Goal: Task Accomplishment & Management: Manage account settings

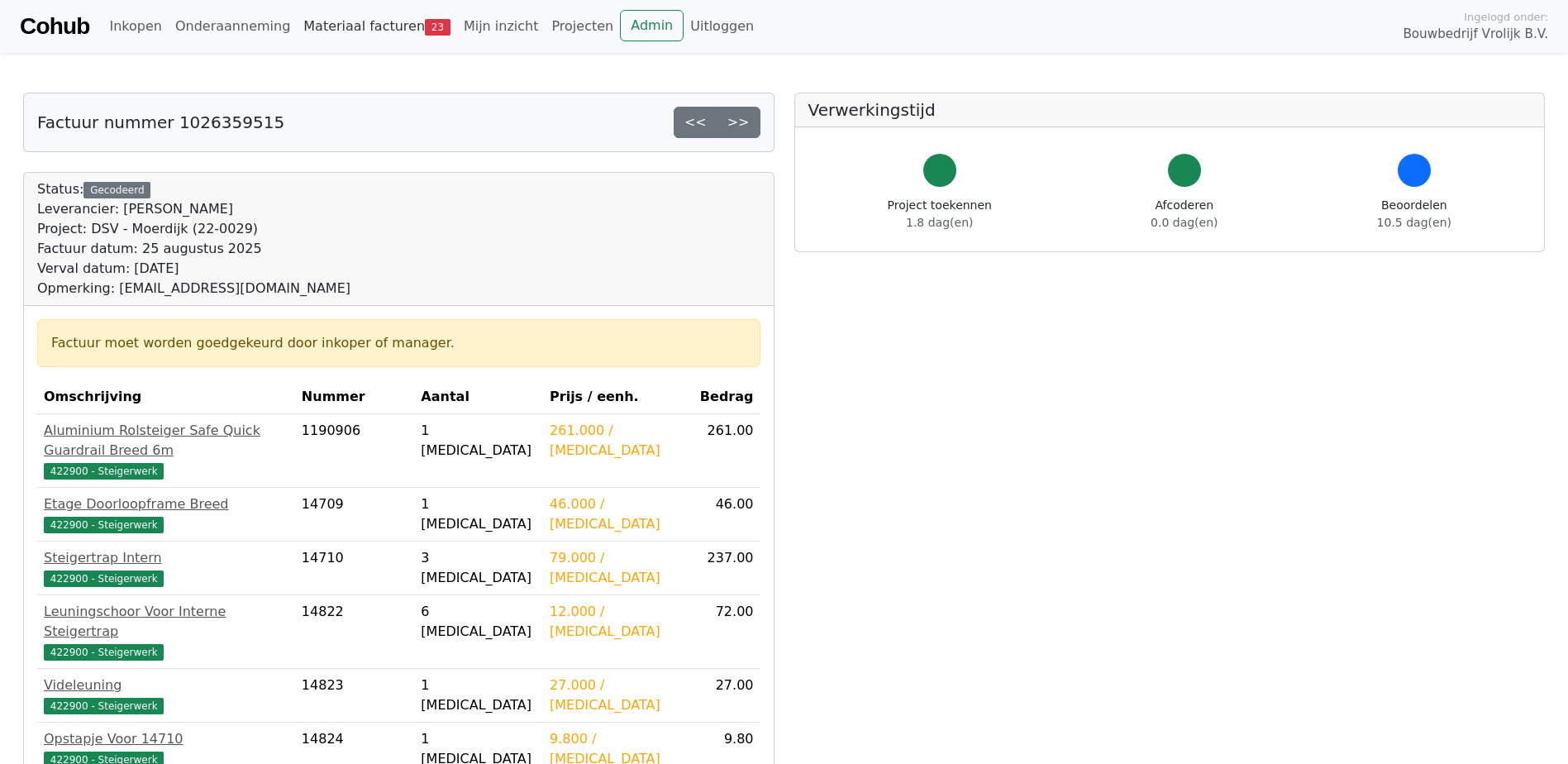
click at [348, 23] on link "Materiaal facturen 23" at bounding box center [377, 26] width 160 height 33
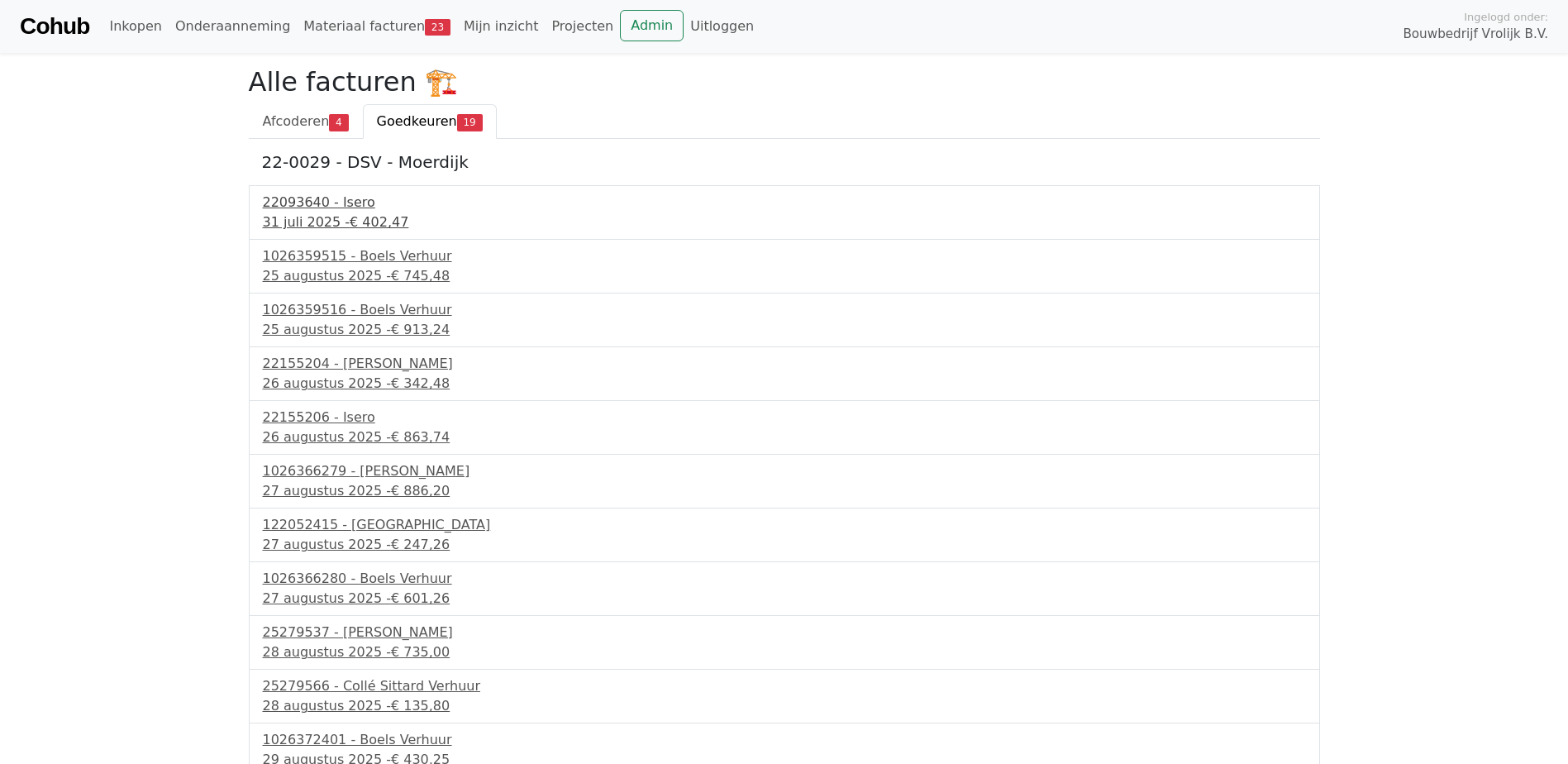
click at [360, 225] on span "€ 402,47" at bounding box center [379, 222] width 59 height 16
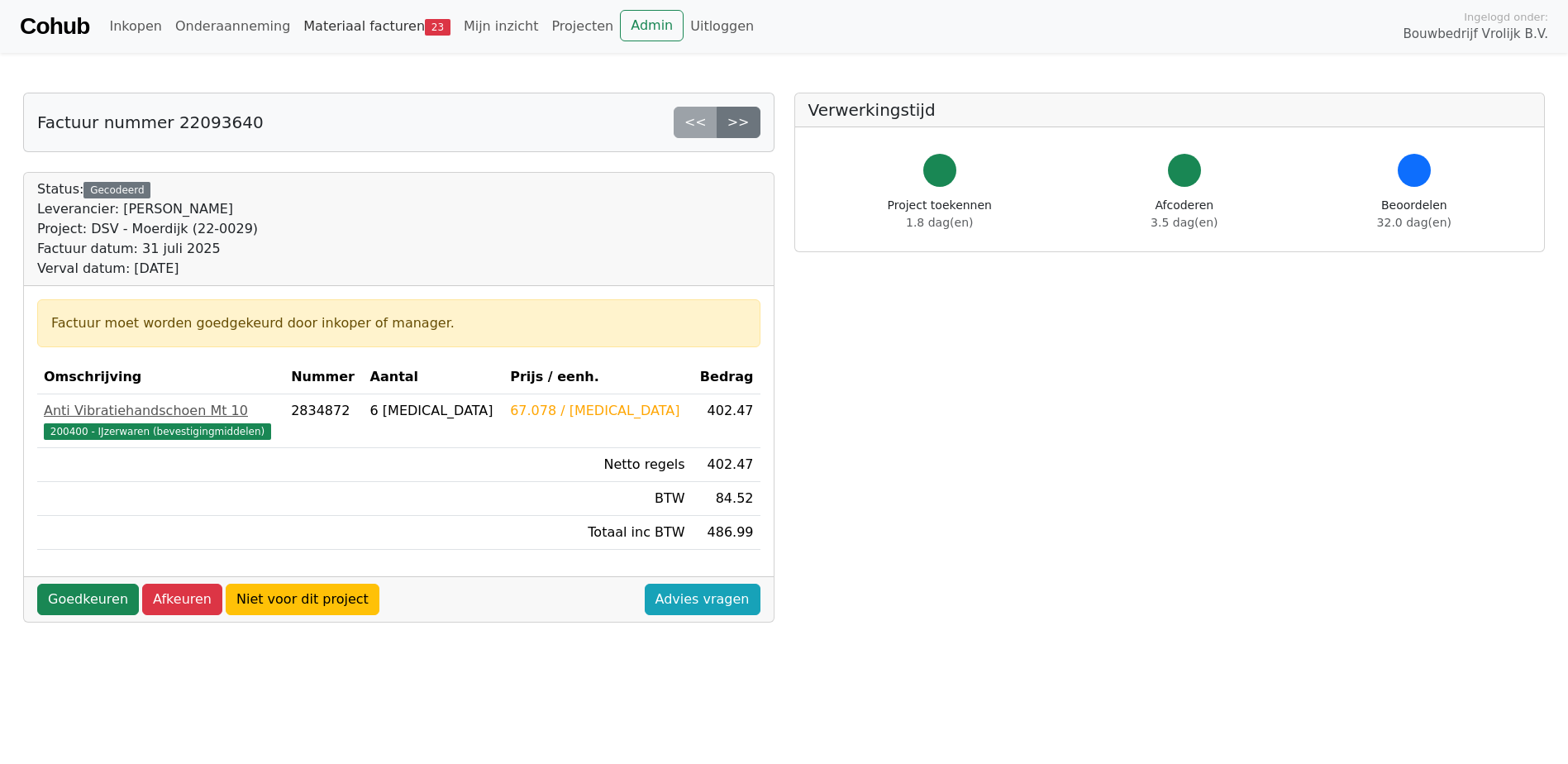
click at [368, 21] on link "Materiaal facturen 23" at bounding box center [377, 26] width 160 height 33
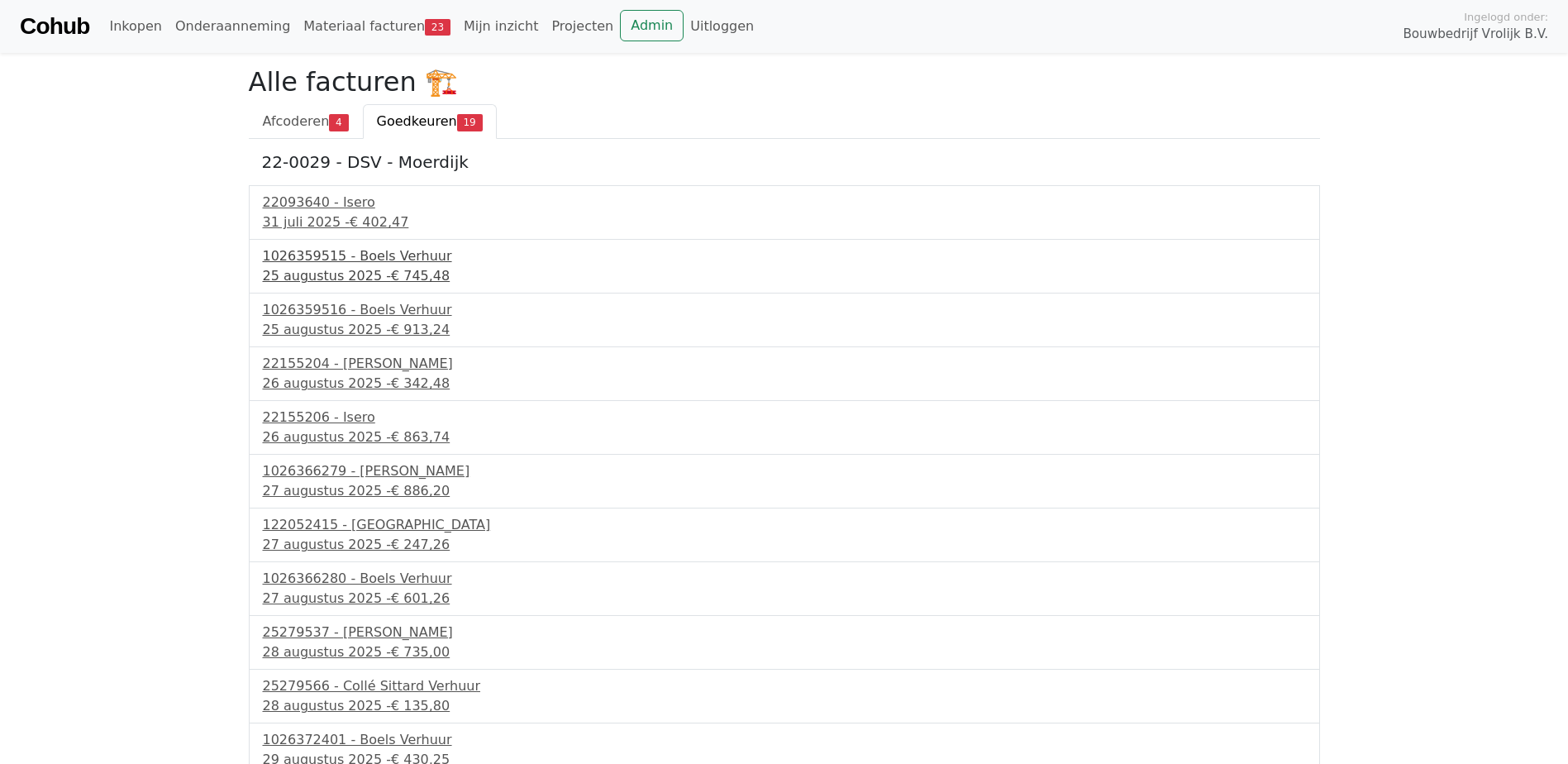
click at [286, 254] on div "1026359515 - Boels Verhuur" at bounding box center [785, 257] width 1043 height 20
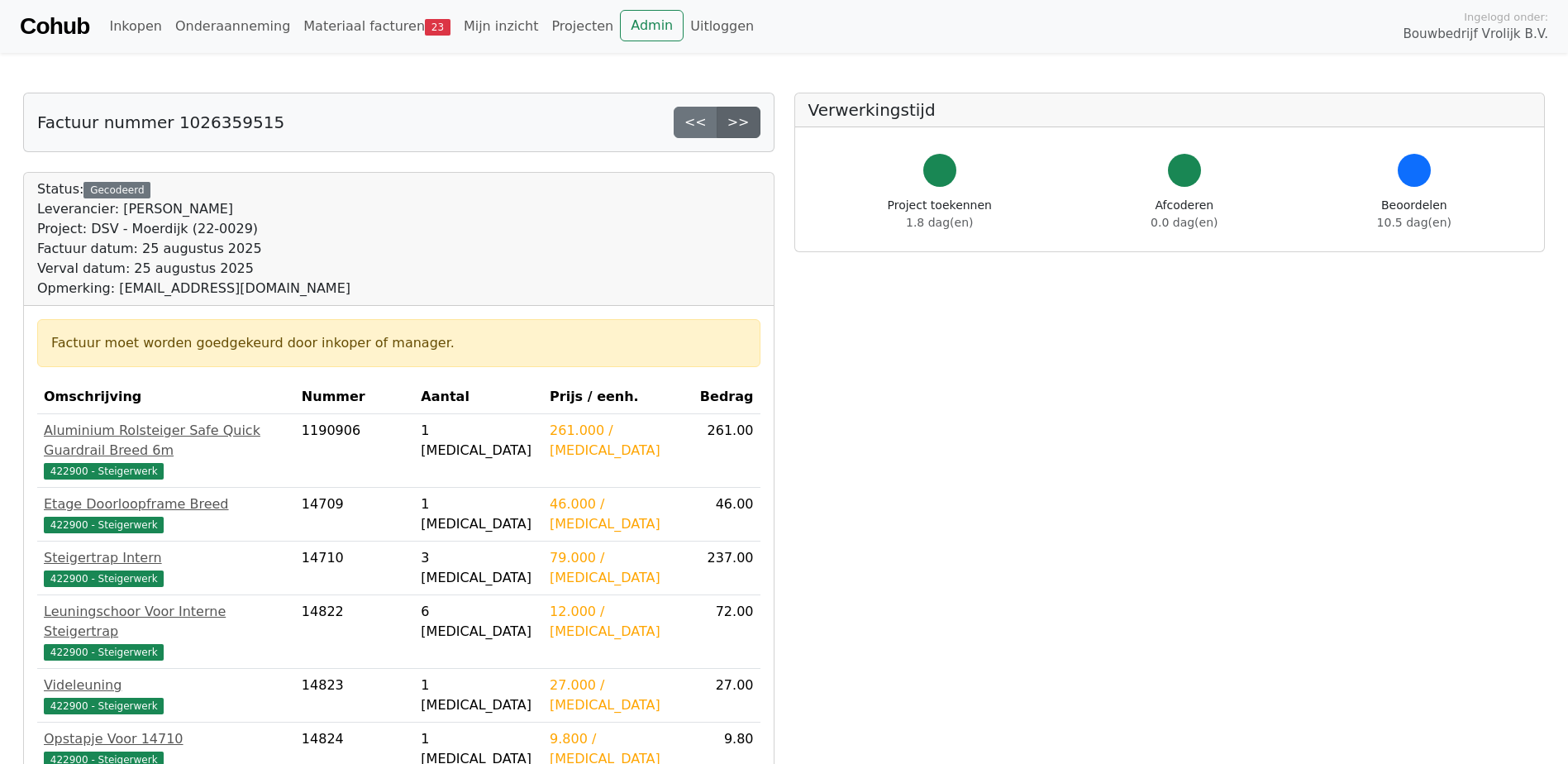
click at [756, 122] on link ">>" at bounding box center [738, 122] width 44 height 31
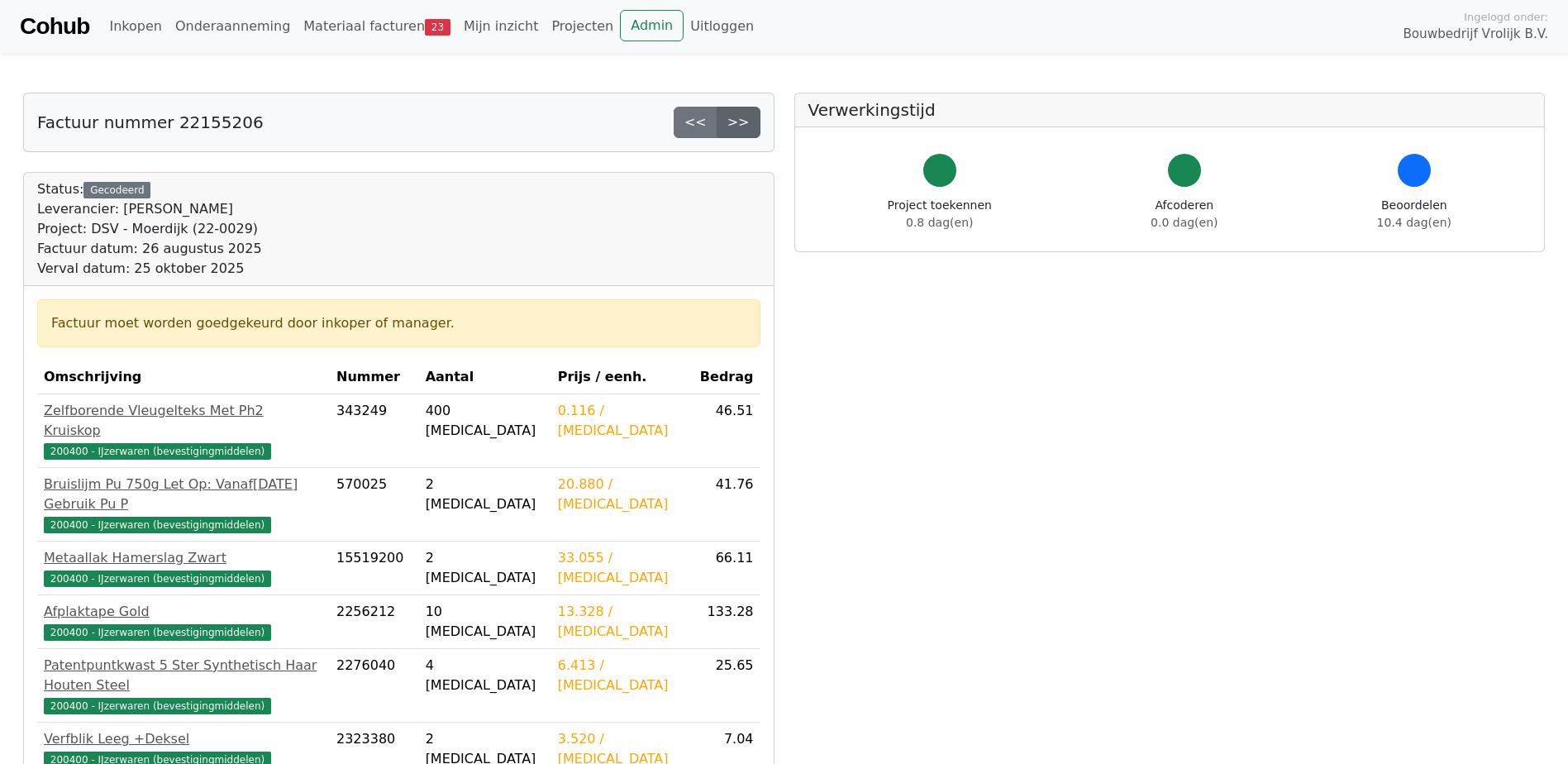
click at [752, 127] on link ">>" at bounding box center [738, 122] width 44 height 31
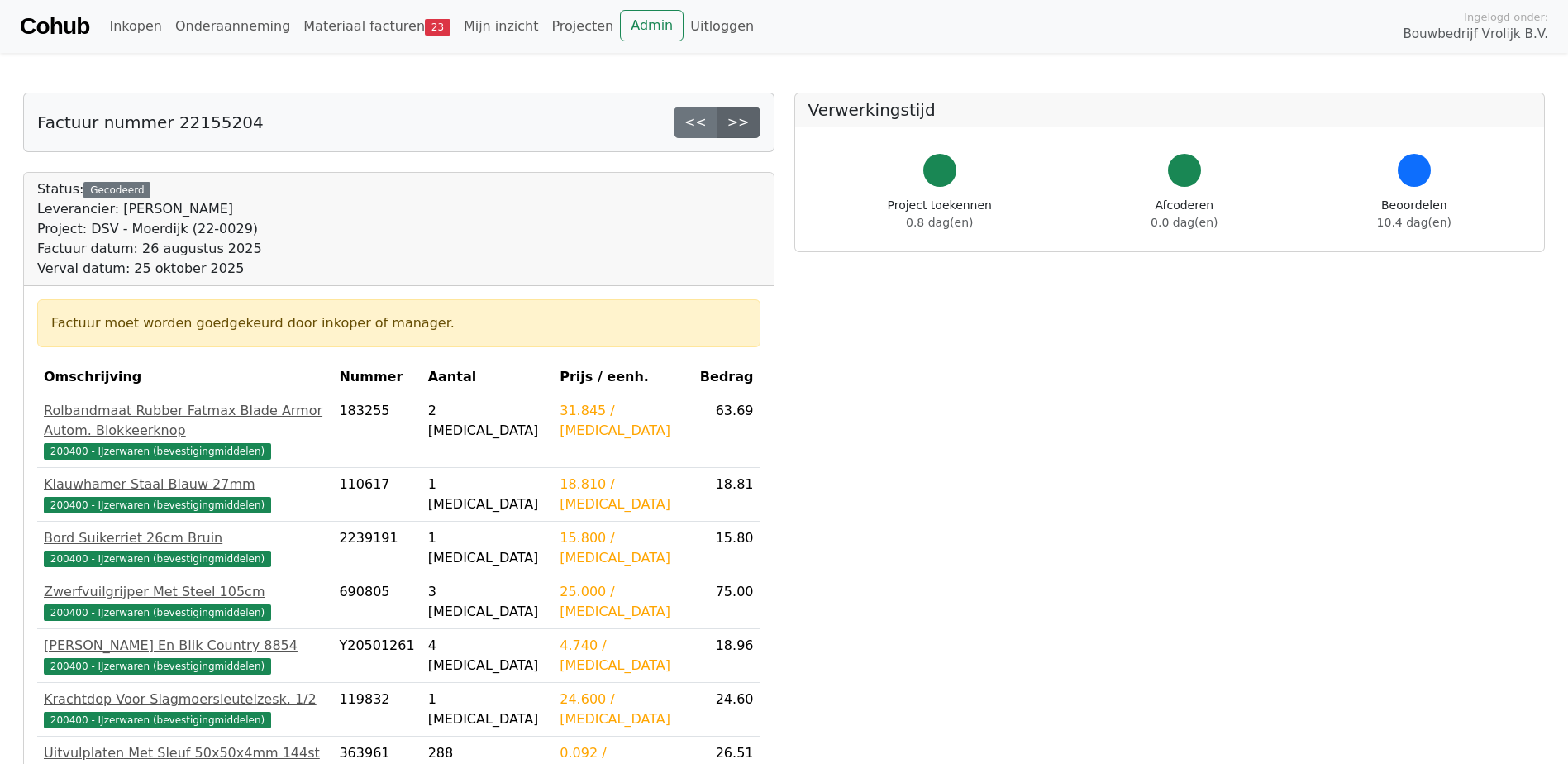
click at [745, 118] on link ">>" at bounding box center [738, 122] width 44 height 31
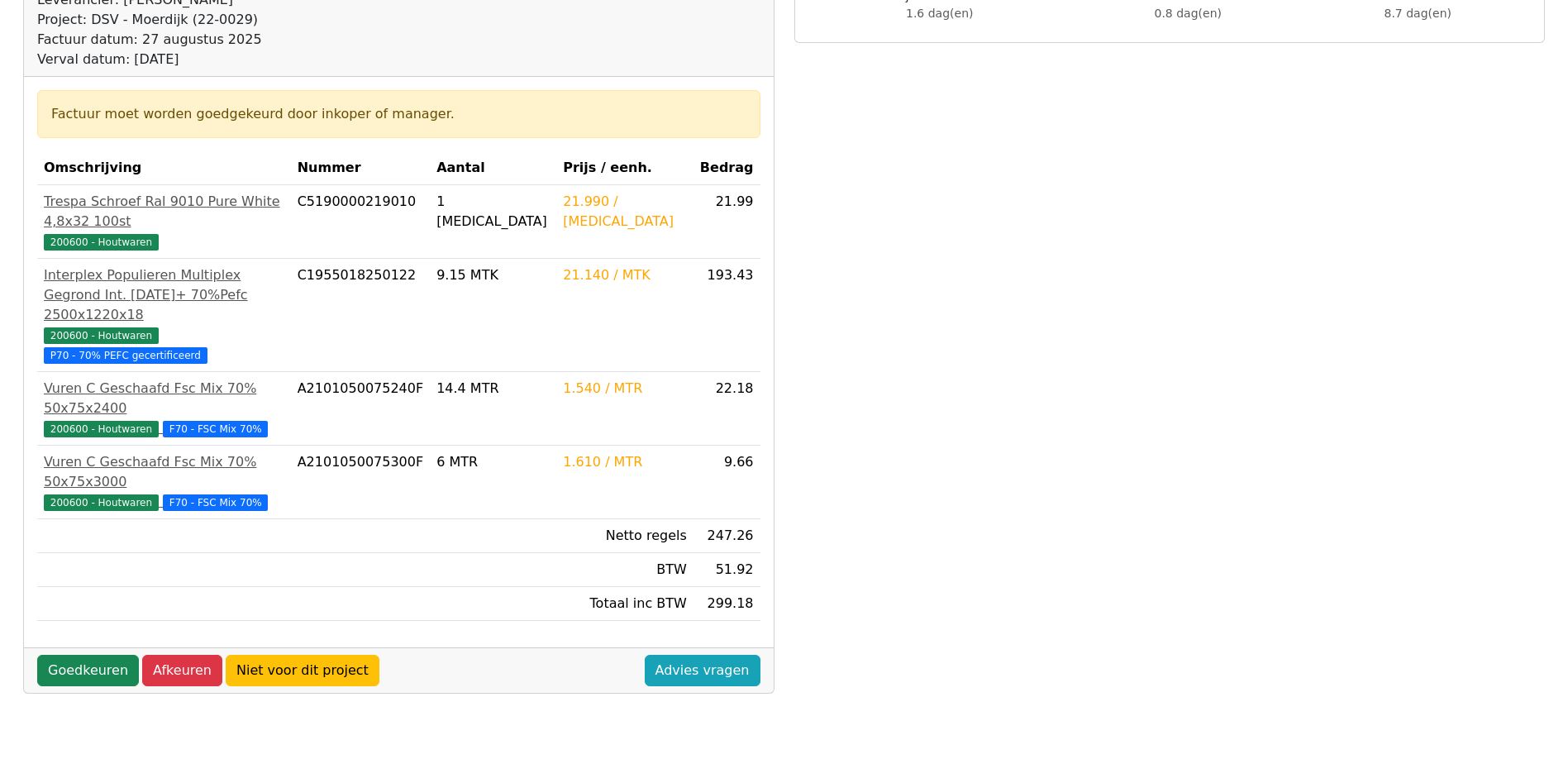
scroll to position [132, 0]
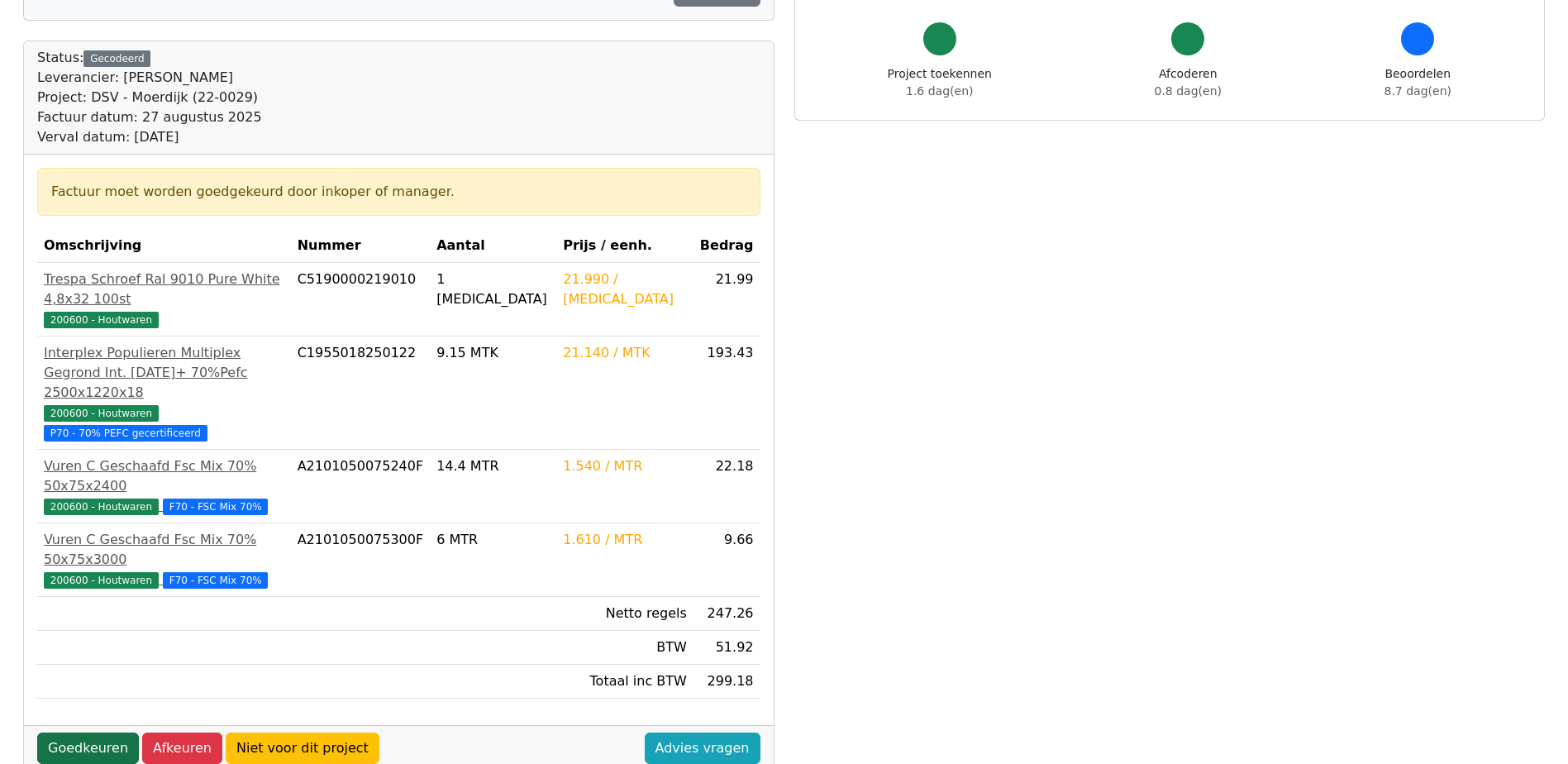
click at [94, 733] on link "Goedkeuren" at bounding box center [88, 748] width 101 height 31
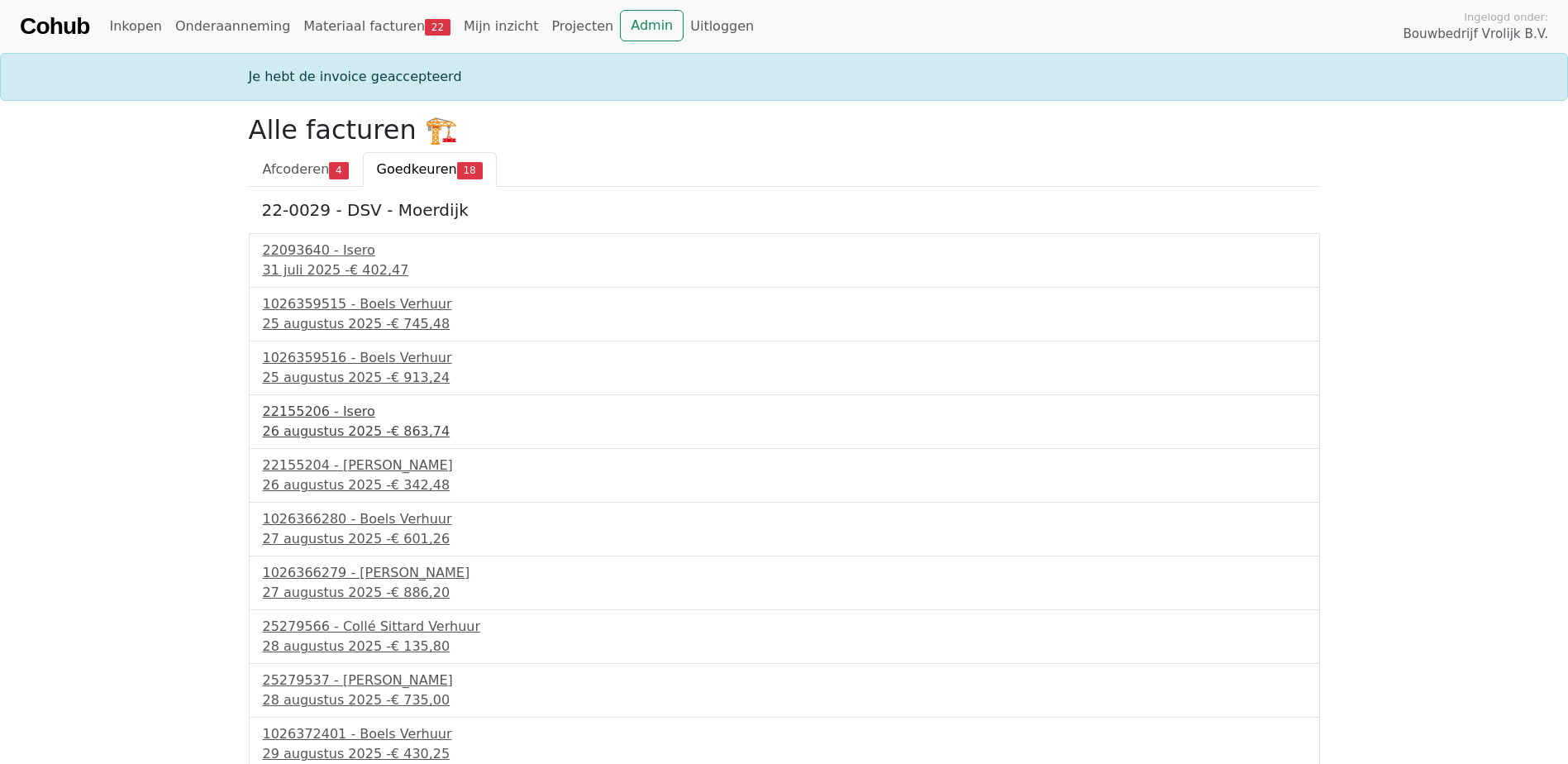
click at [350, 412] on div "22155206 - Isero" at bounding box center [785, 412] width 1043 height 20
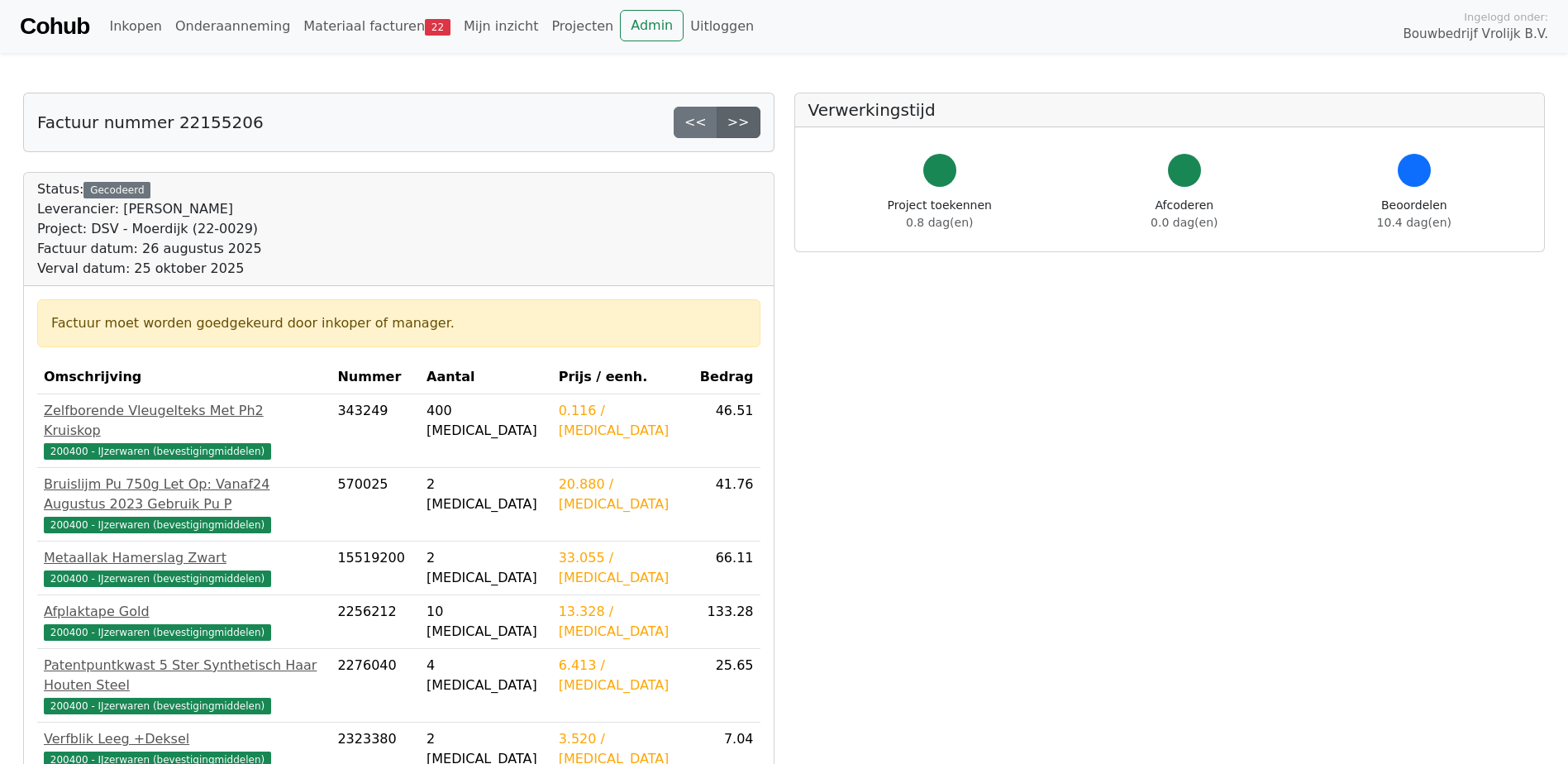
click at [742, 127] on link ">>" at bounding box center [738, 122] width 44 height 31
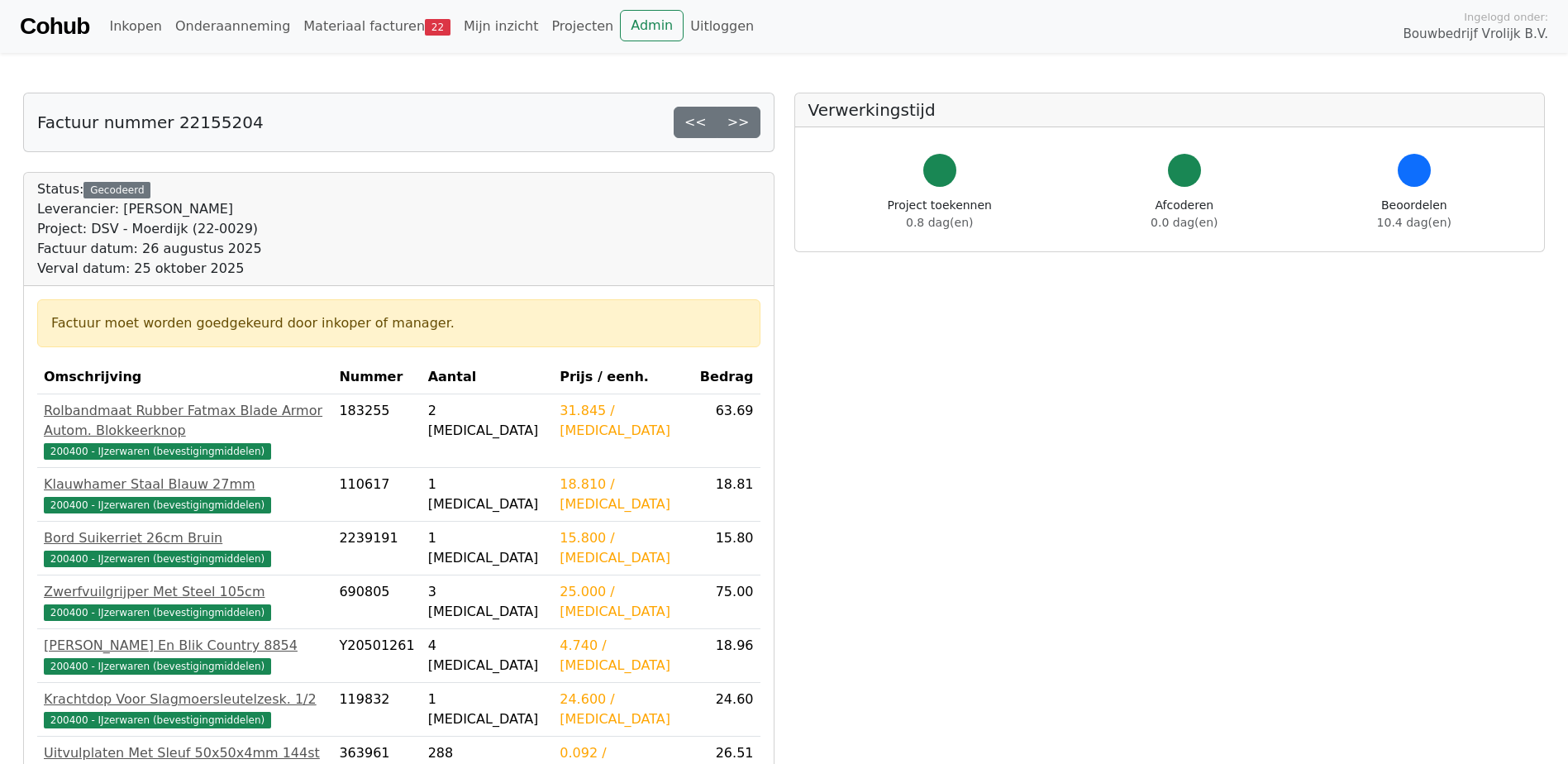
click at [742, 127] on link ">>" at bounding box center [738, 122] width 44 height 31
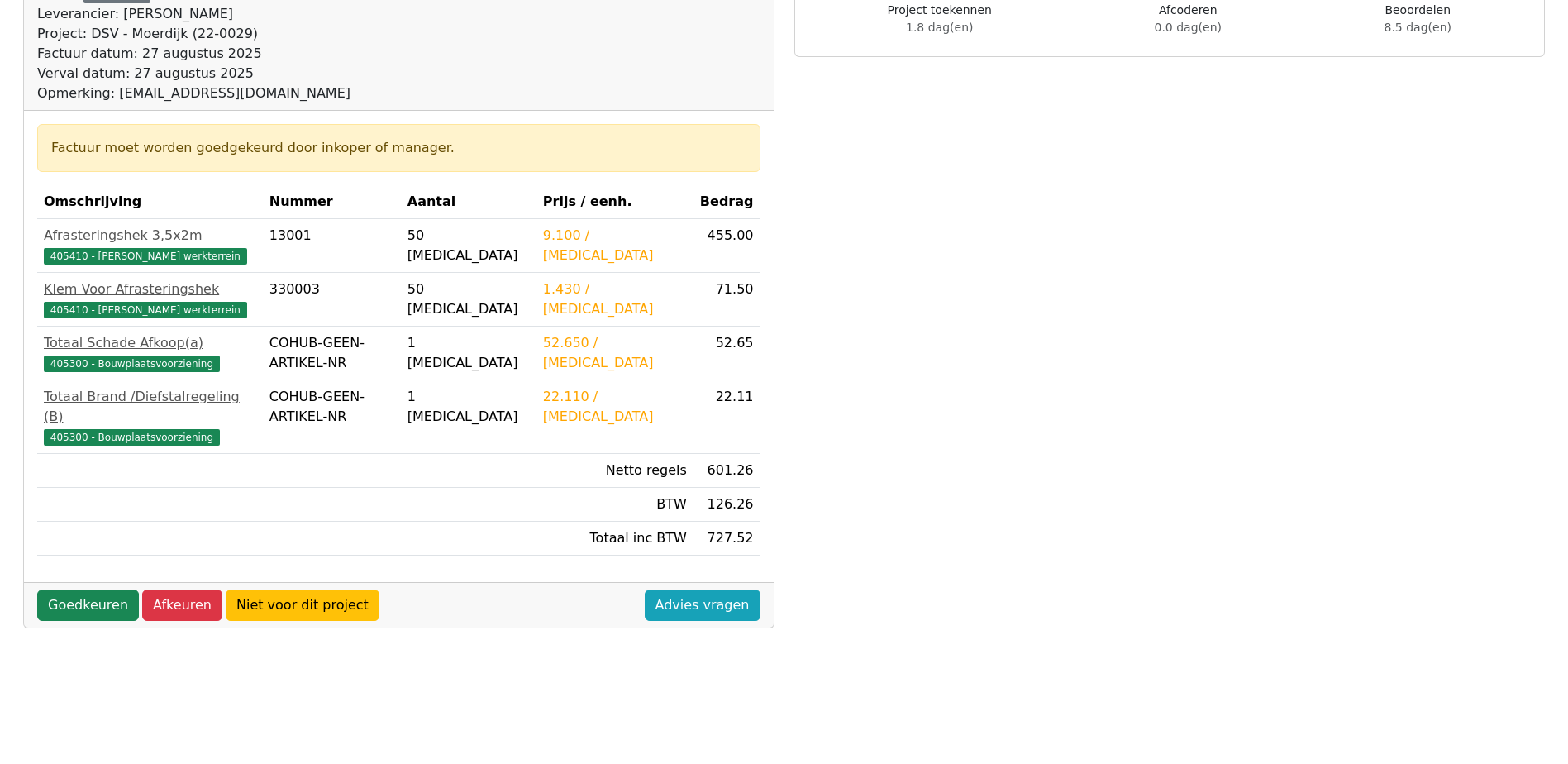
scroll to position [248, 0]
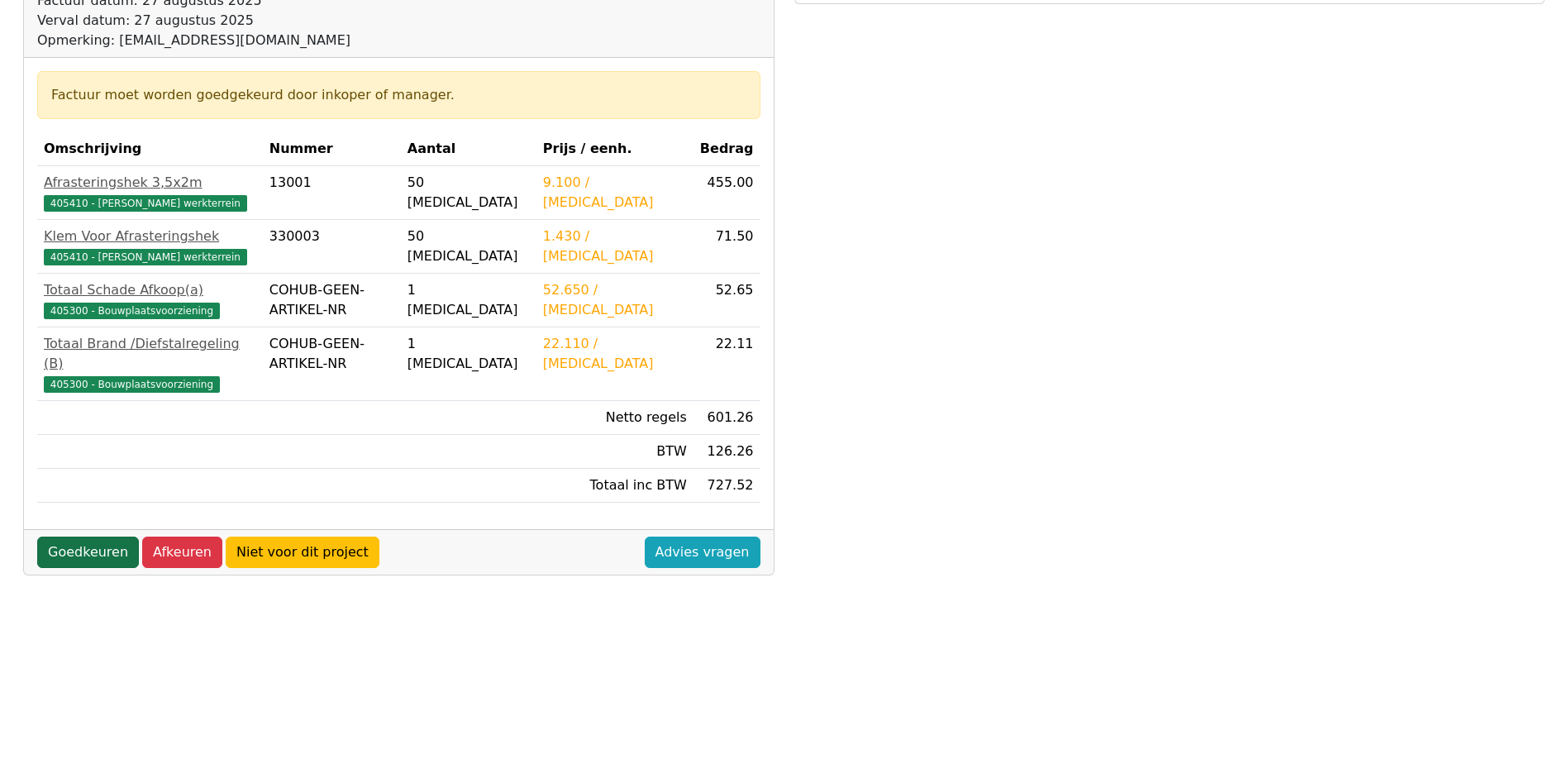
click at [102, 537] on link "Goedkeuren" at bounding box center [88, 552] width 101 height 31
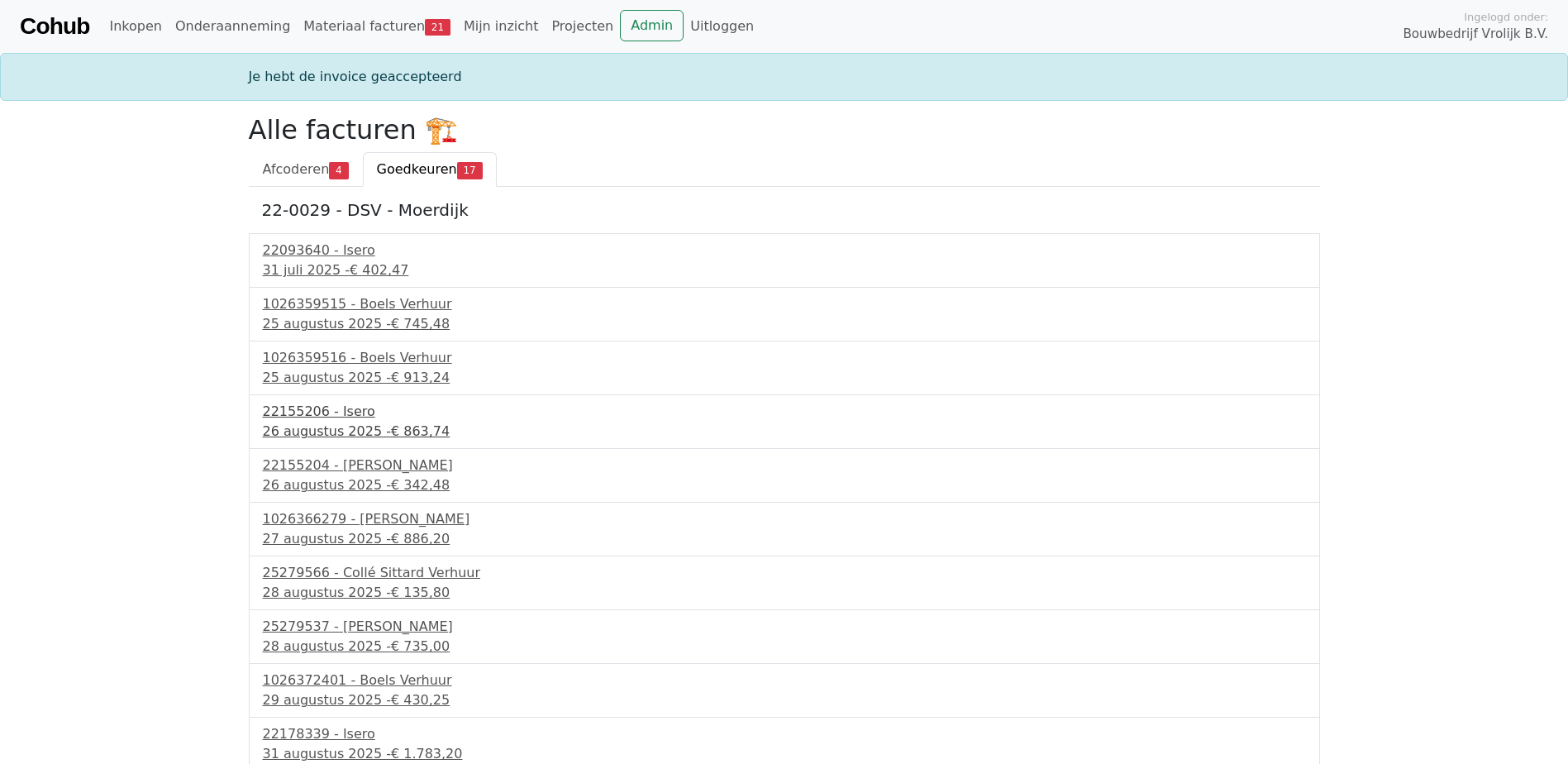
click at [343, 416] on div "22155206 - Isero" at bounding box center [785, 412] width 1043 height 20
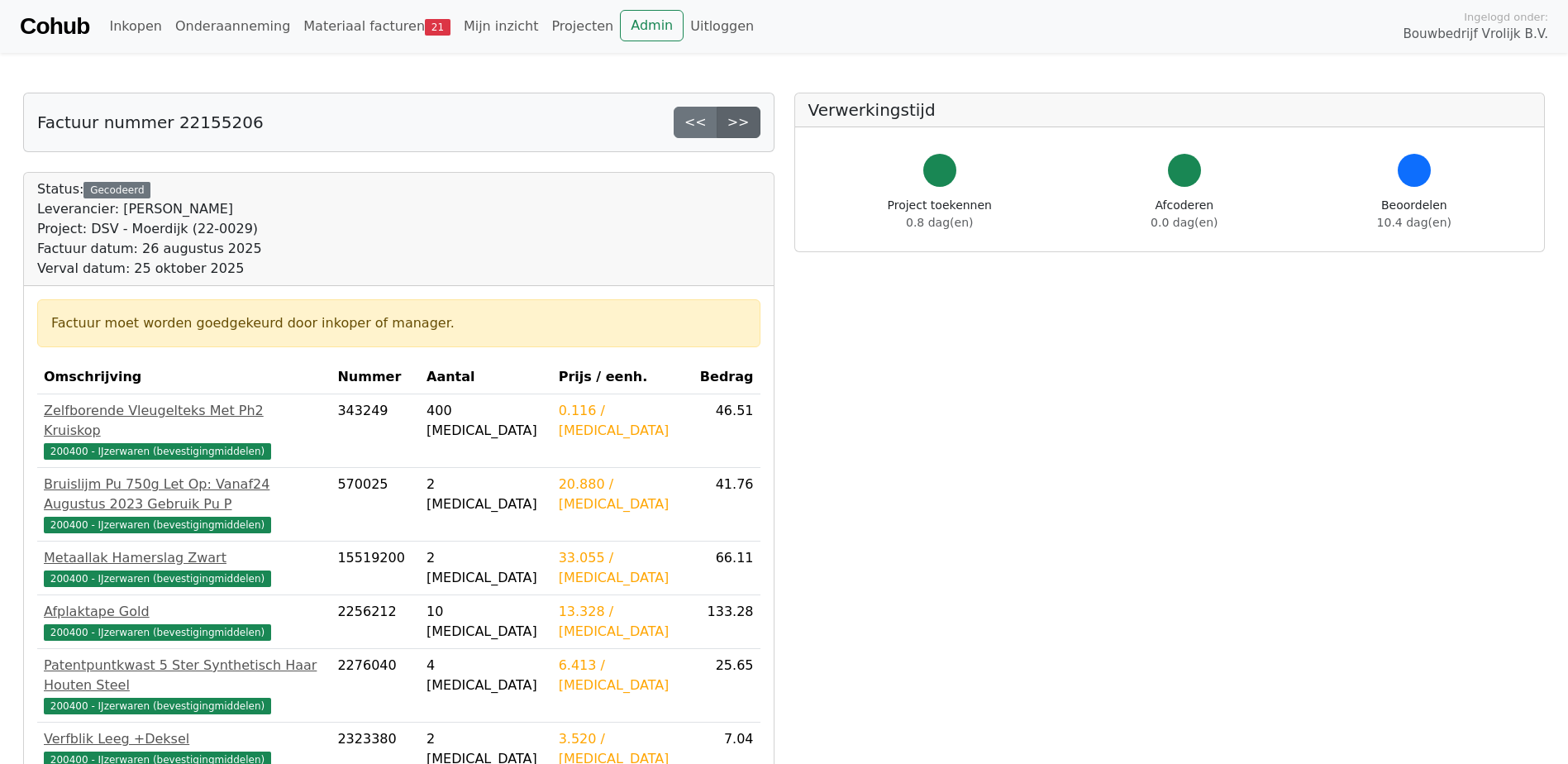
click at [754, 113] on link ">>" at bounding box center [738, 122] width 44 height 31
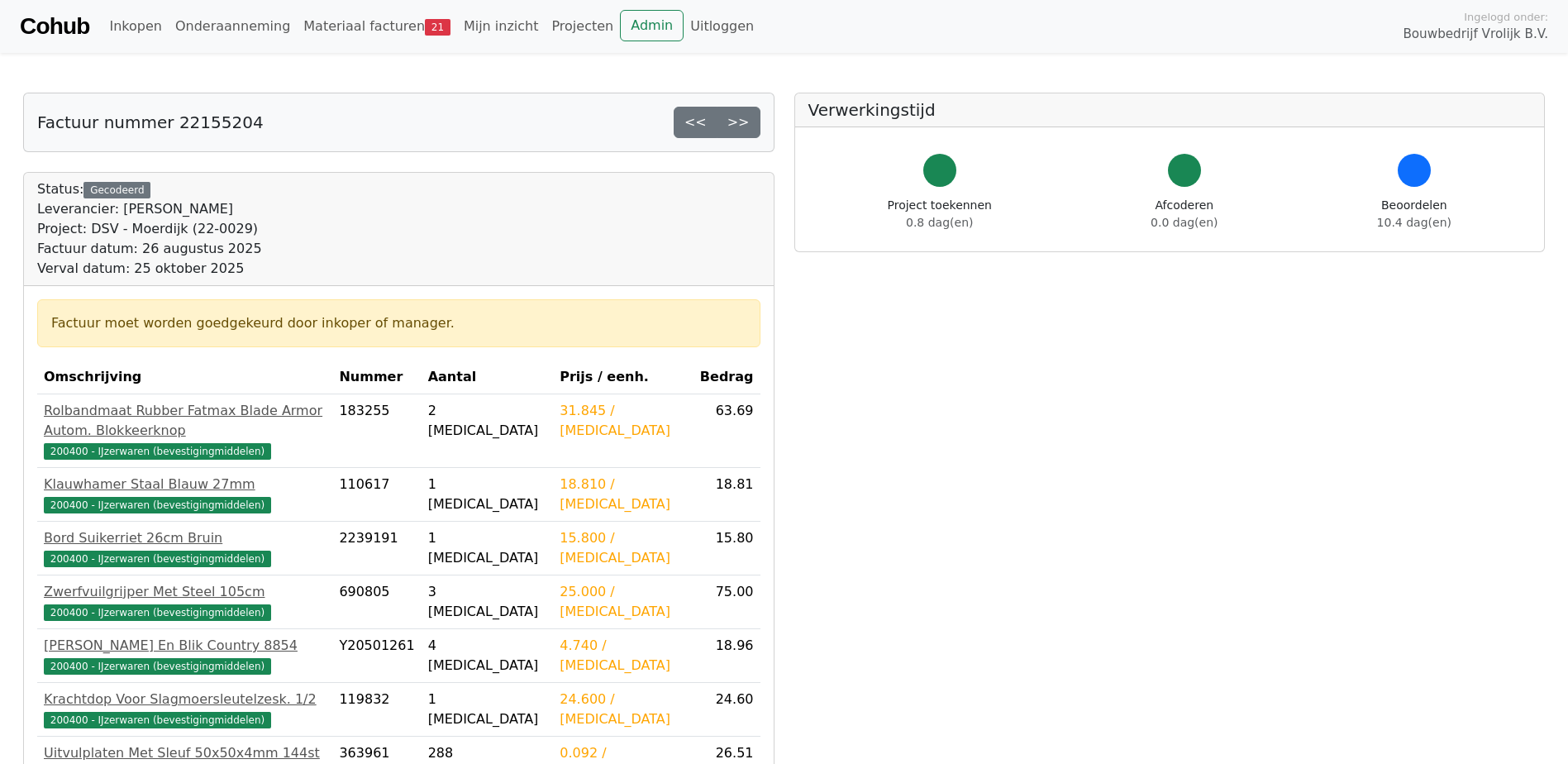
click at [746, 123] on link ">>" at bounding box center [738, 122] width 44 height 31
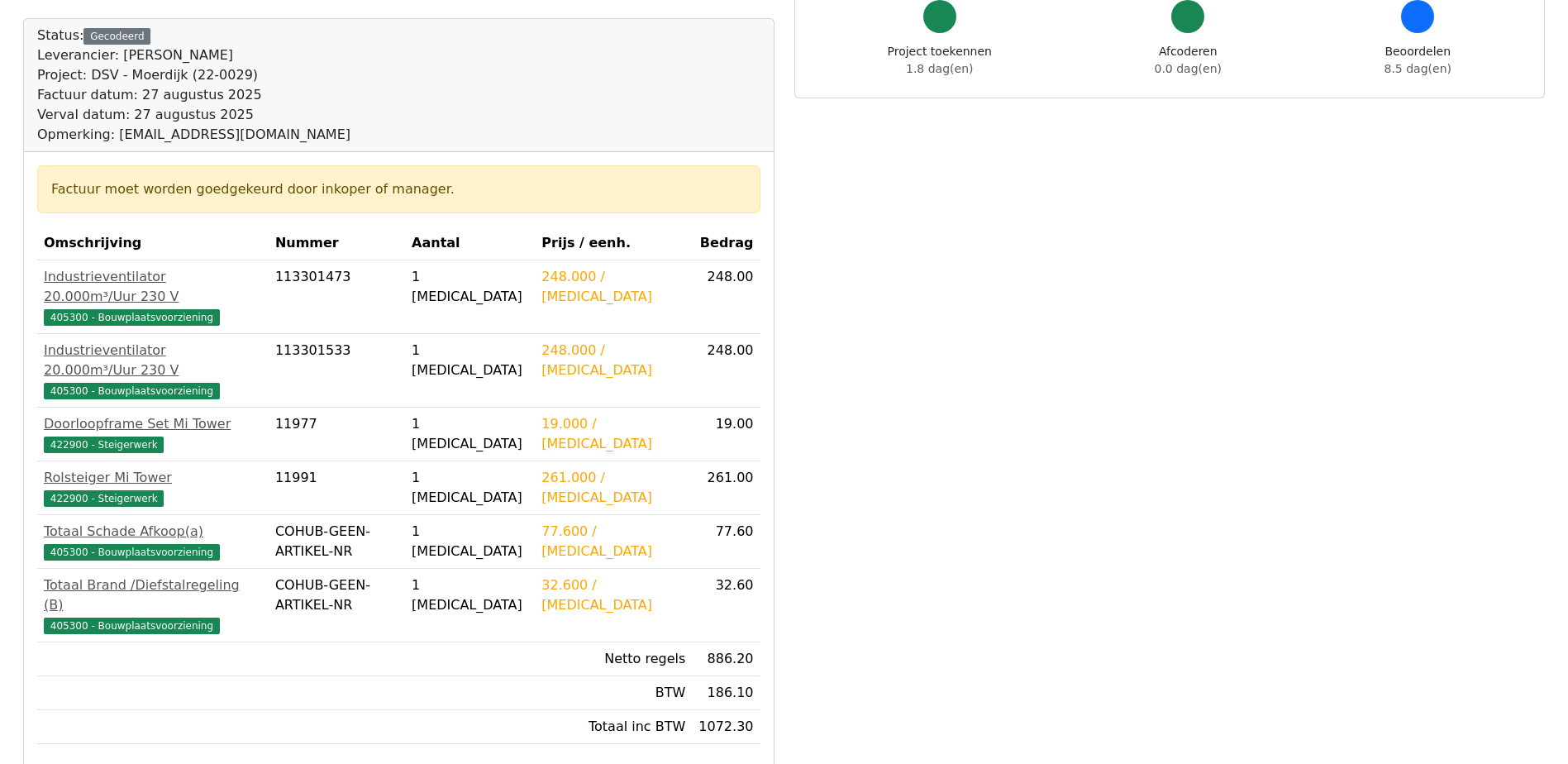
scroll to position [165, 0]
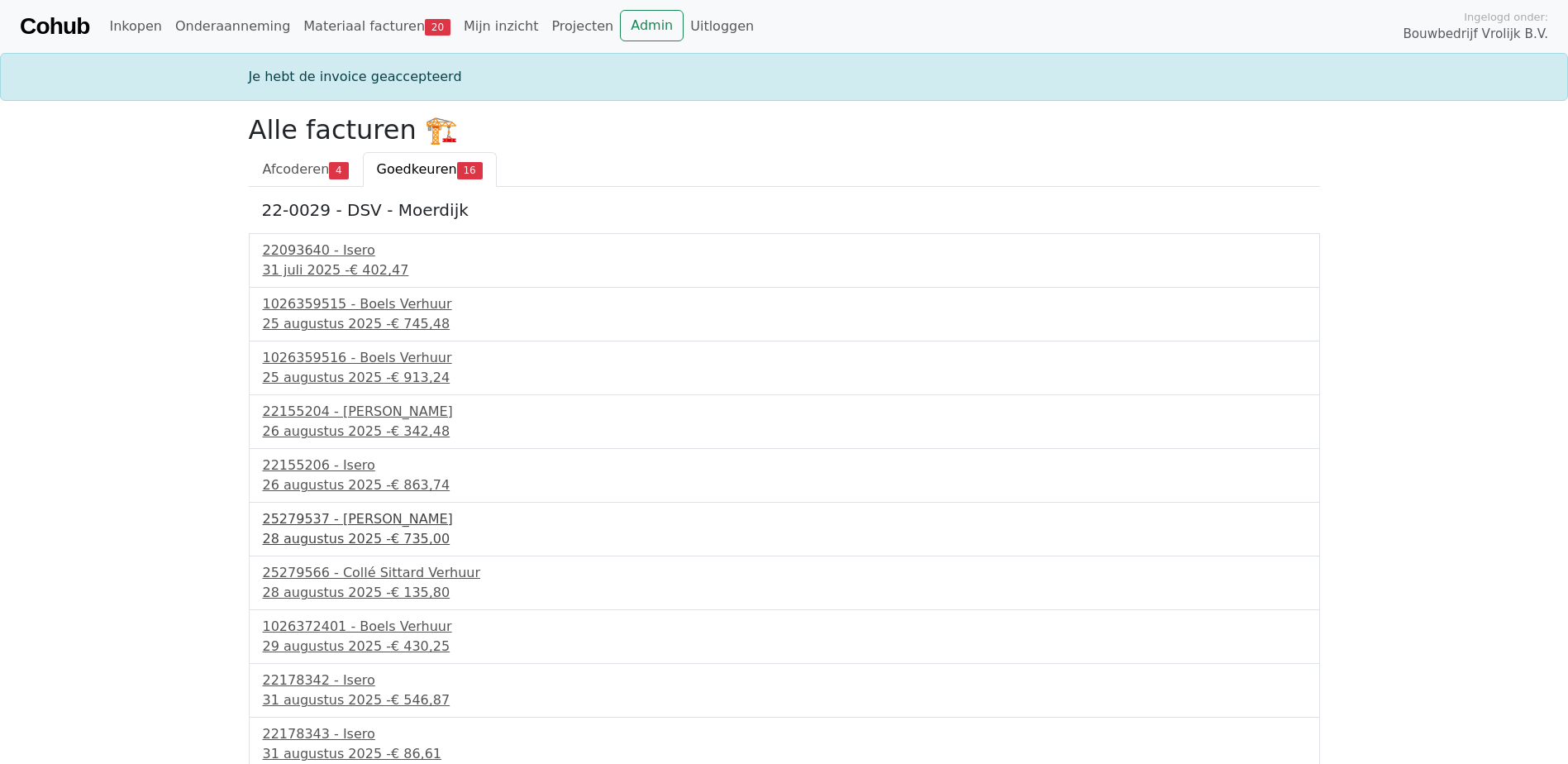
click at [366, 545] on div "28 augustus 2025 - € 735,00" at bounding box center [785, 539] width 1043 height 20
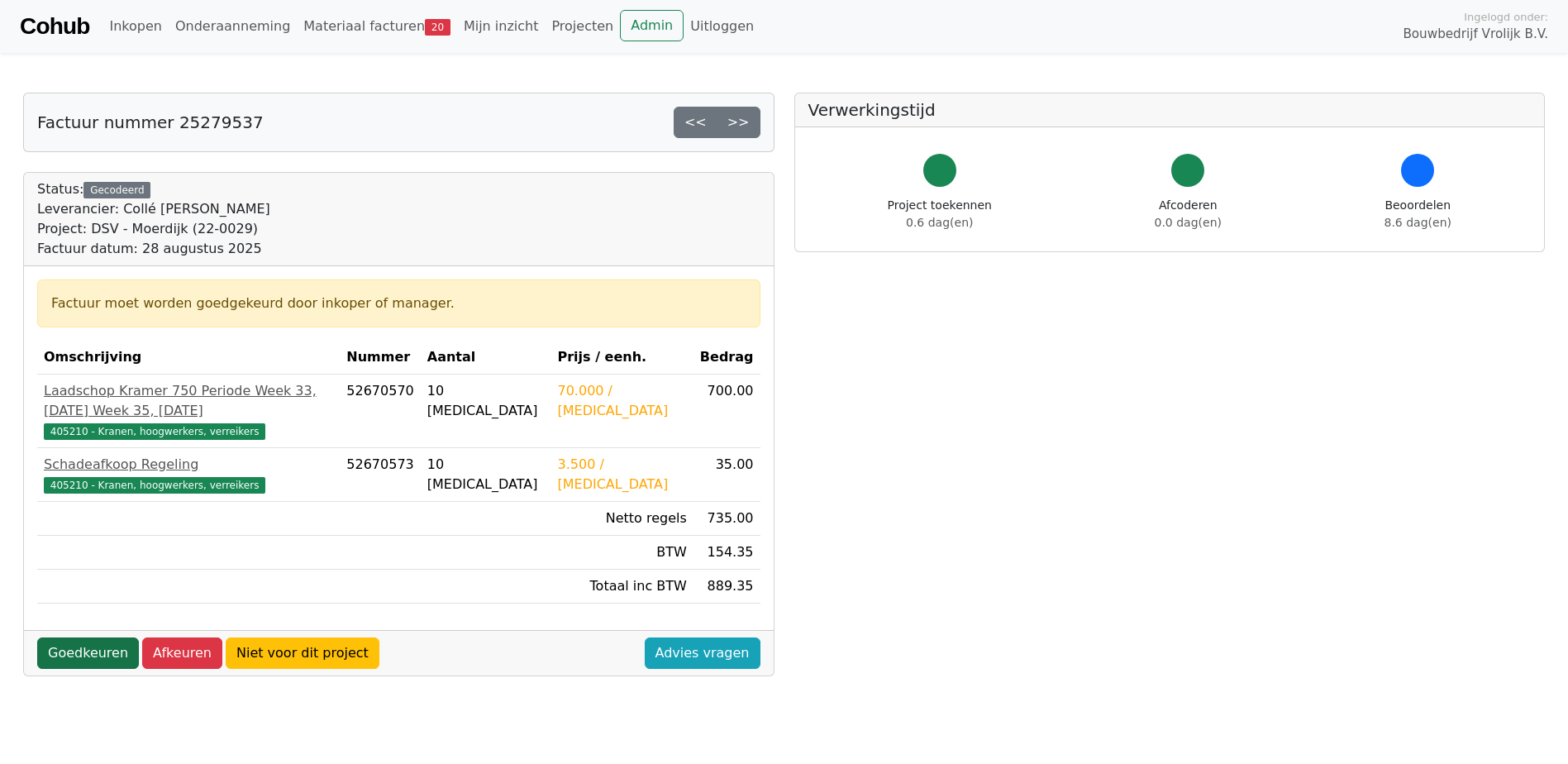
click at [101, 637] on link "Goedkeuren" at bounding box center [88, 653] width 101 height 31
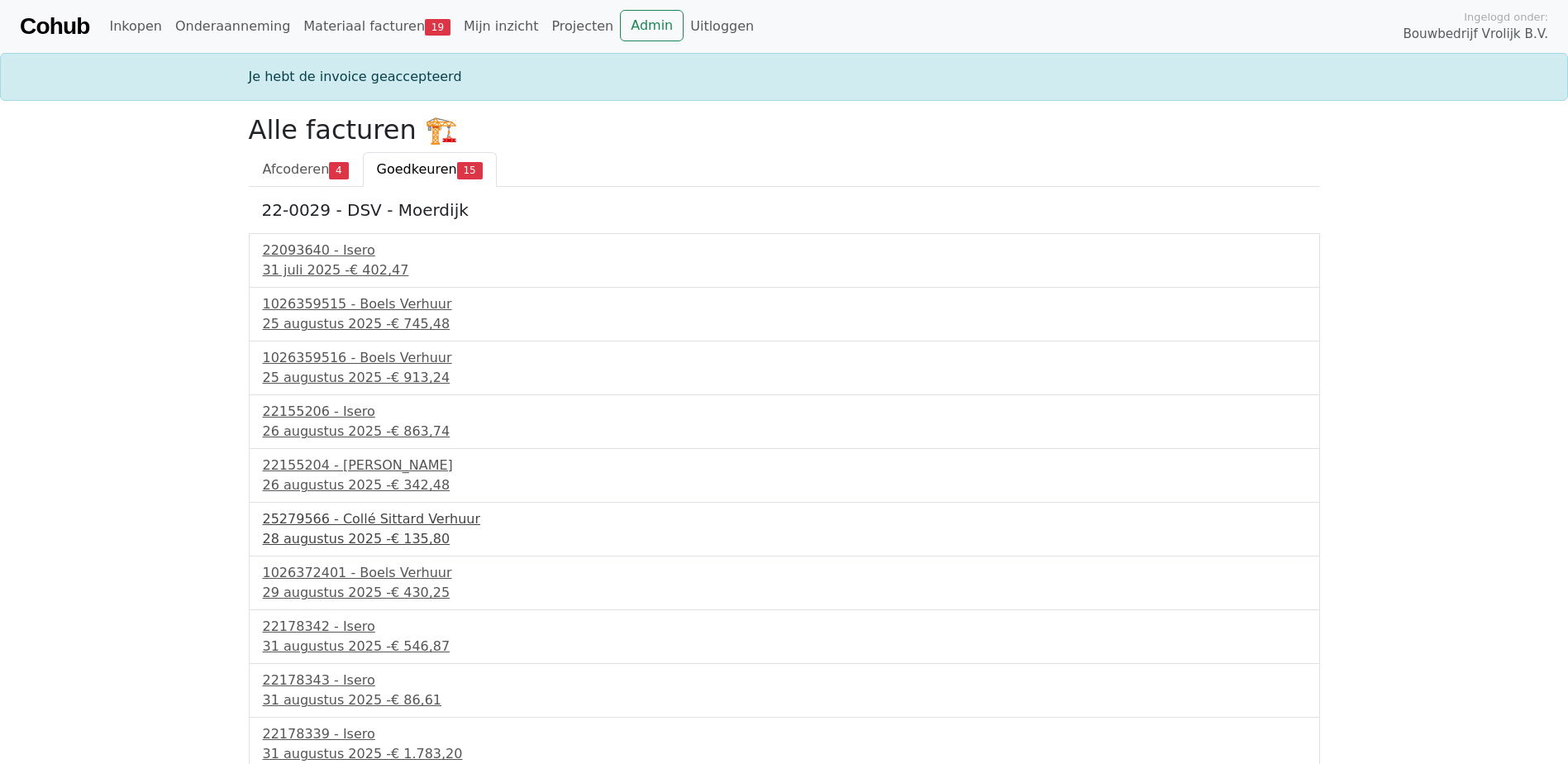
click at [336, 541] on div "[DATE] - € 135,80" at bounding box center [785, 539] width 1043 height 20
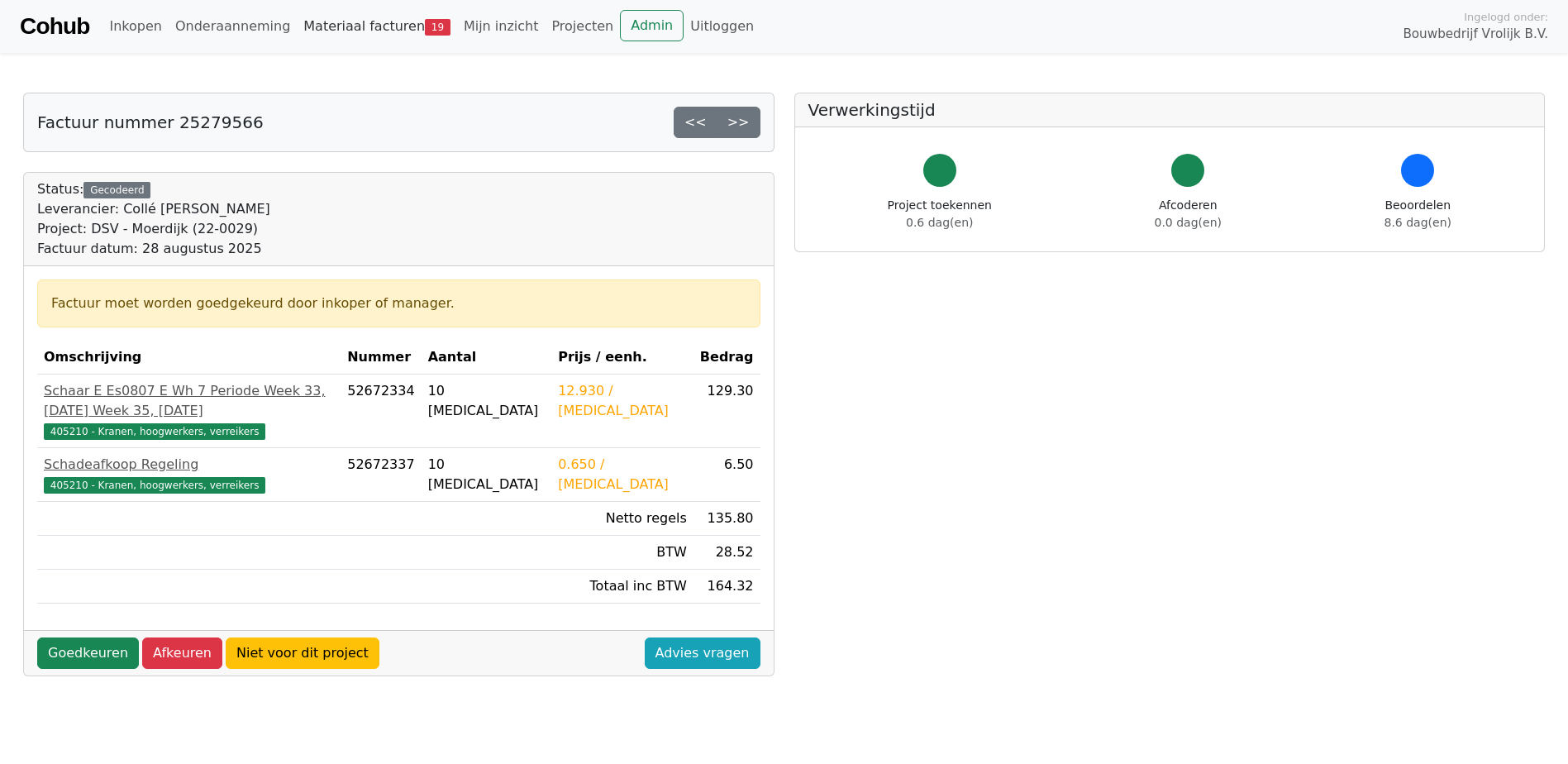
click at [365, 22] on link "Materiaal facturen 19" at bounding box center [377, 26] width 160 height 33
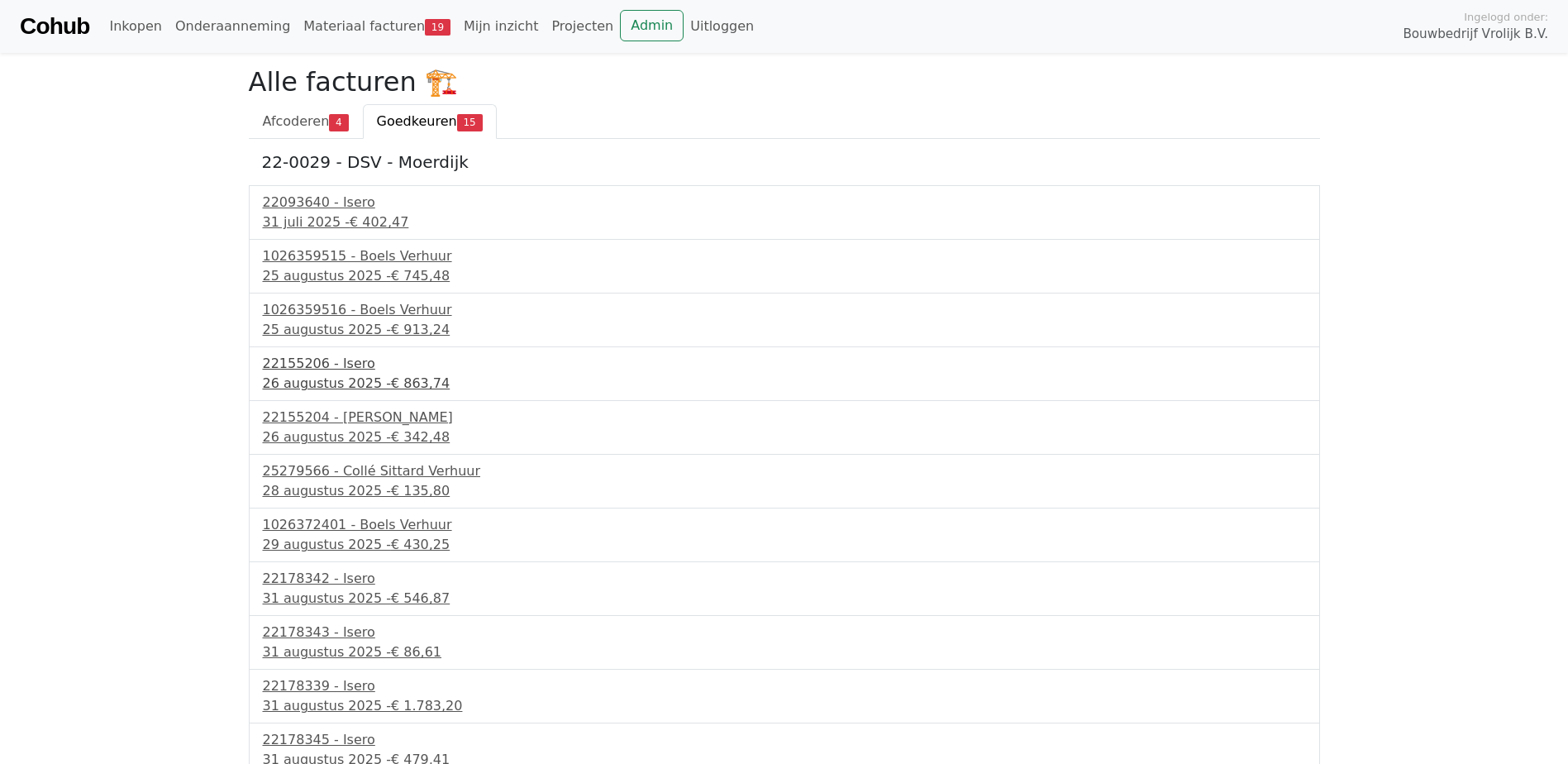
click at [349, 385] on div "26 augustus 2025 - € 863,74" at bounding box center [785, 384] width 1043 height 20
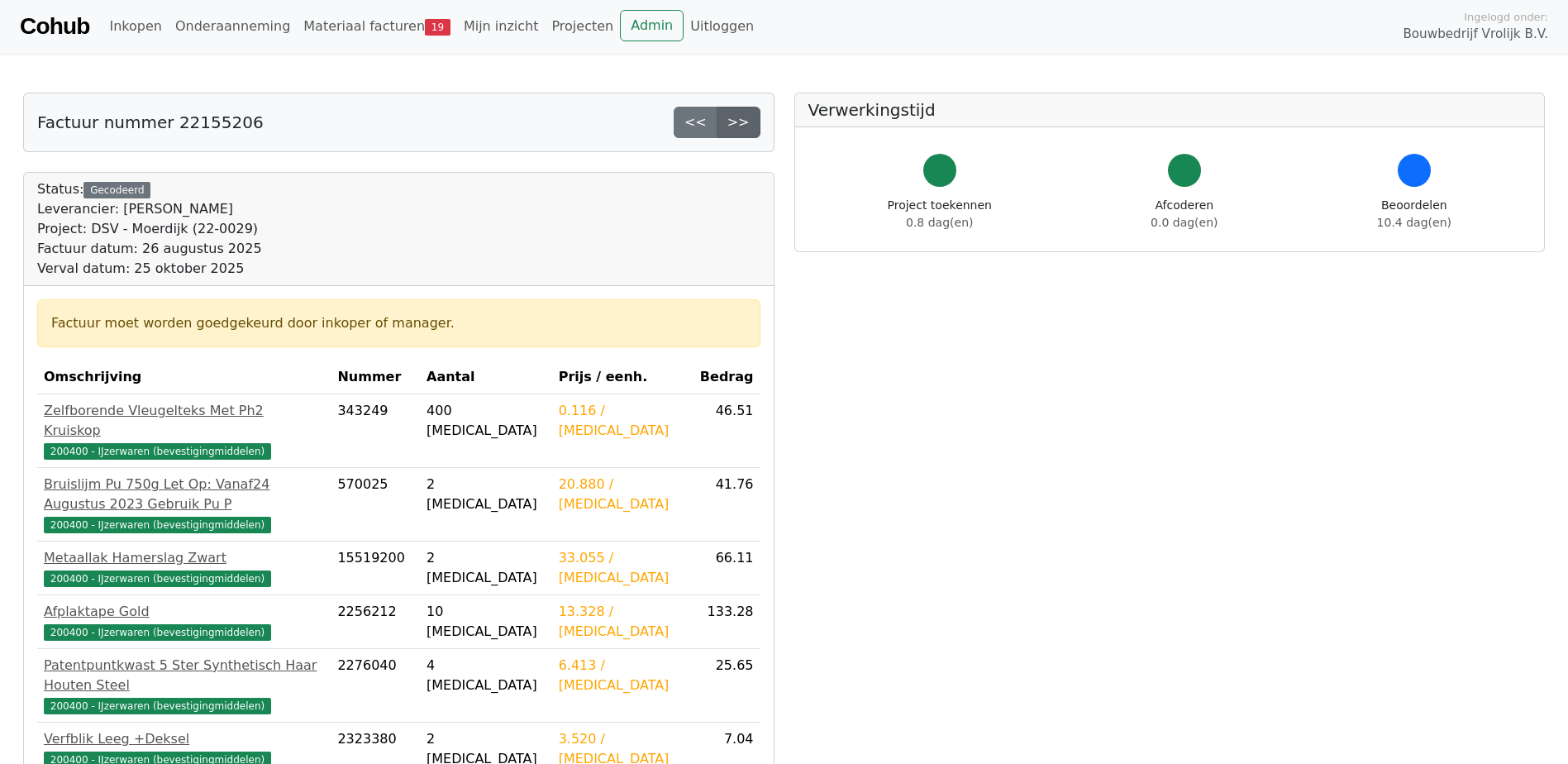
click at [742, 126] on link ">>" at bounding box center [738, 122] width 44 height 31
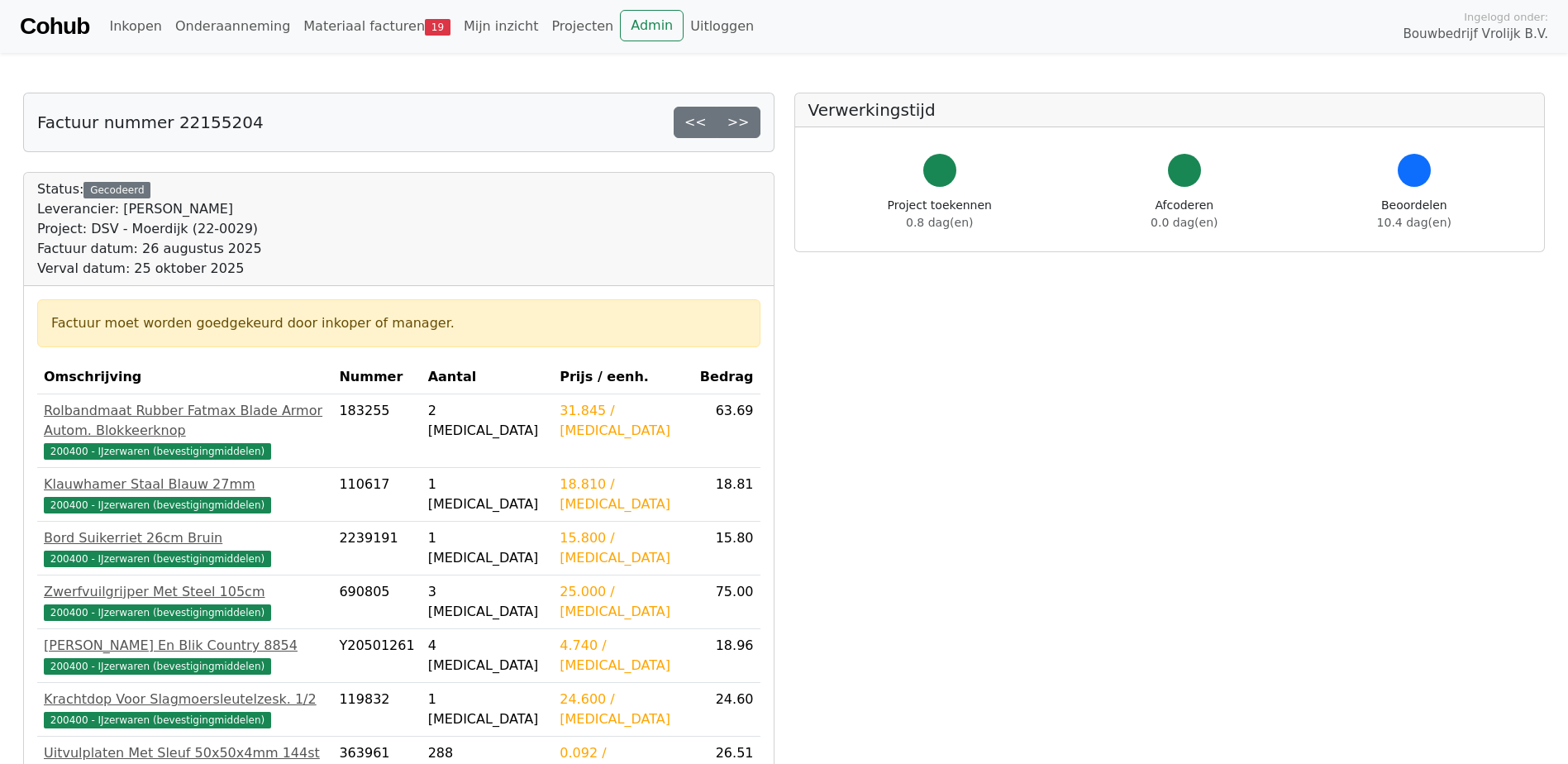
click at [742, 126] on link ">>" at bounding box center [738, 122] width 44 height 31
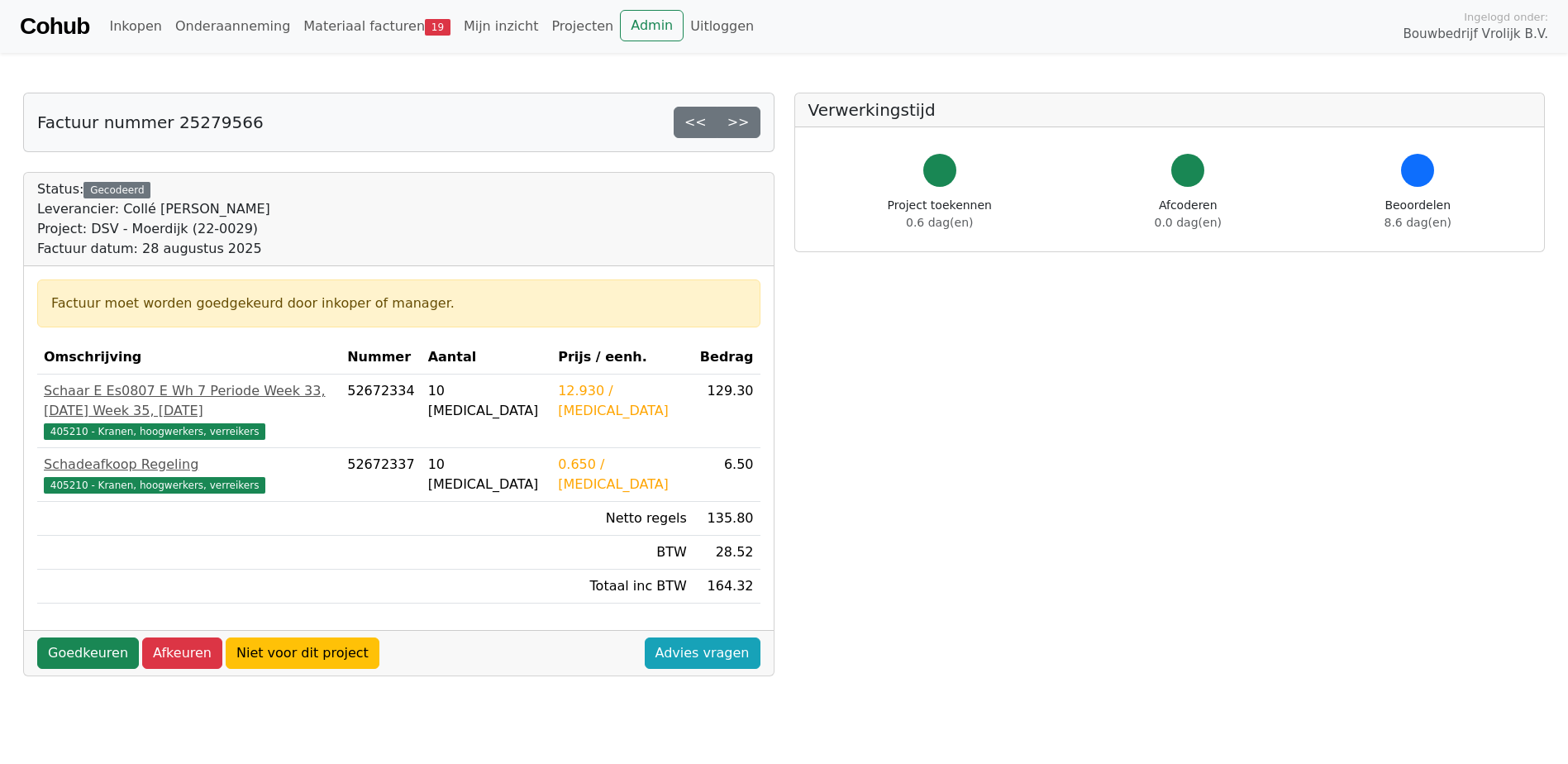
drag, startPoint x: 0, startPoint y: 0, endPoint x: 742, endPoint y: 126, distance: 752.6
click at [742, 126] on link ">>" at bounding box center [738, 122] width 44 height 31
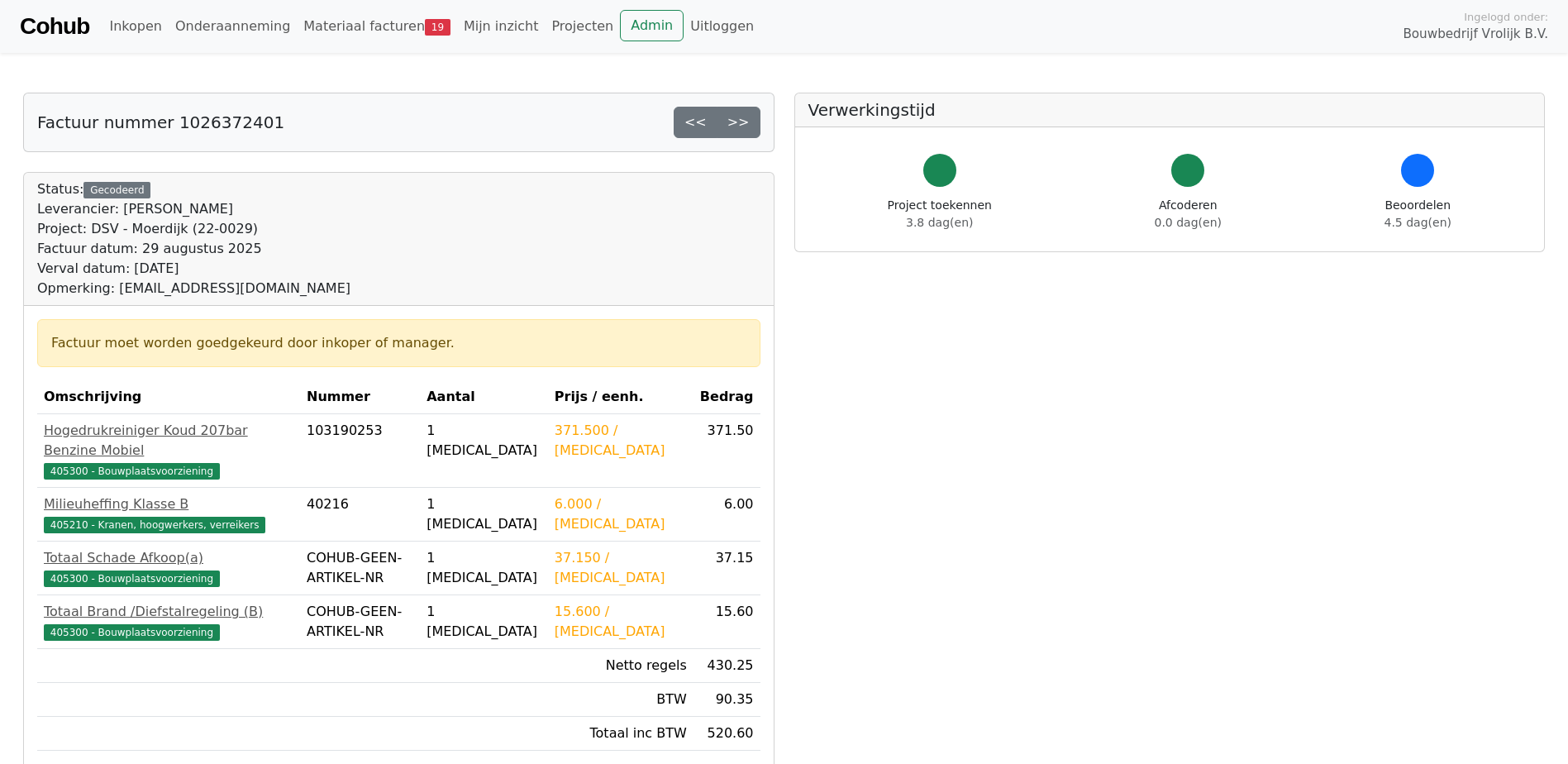
scroll to position [83, 0]
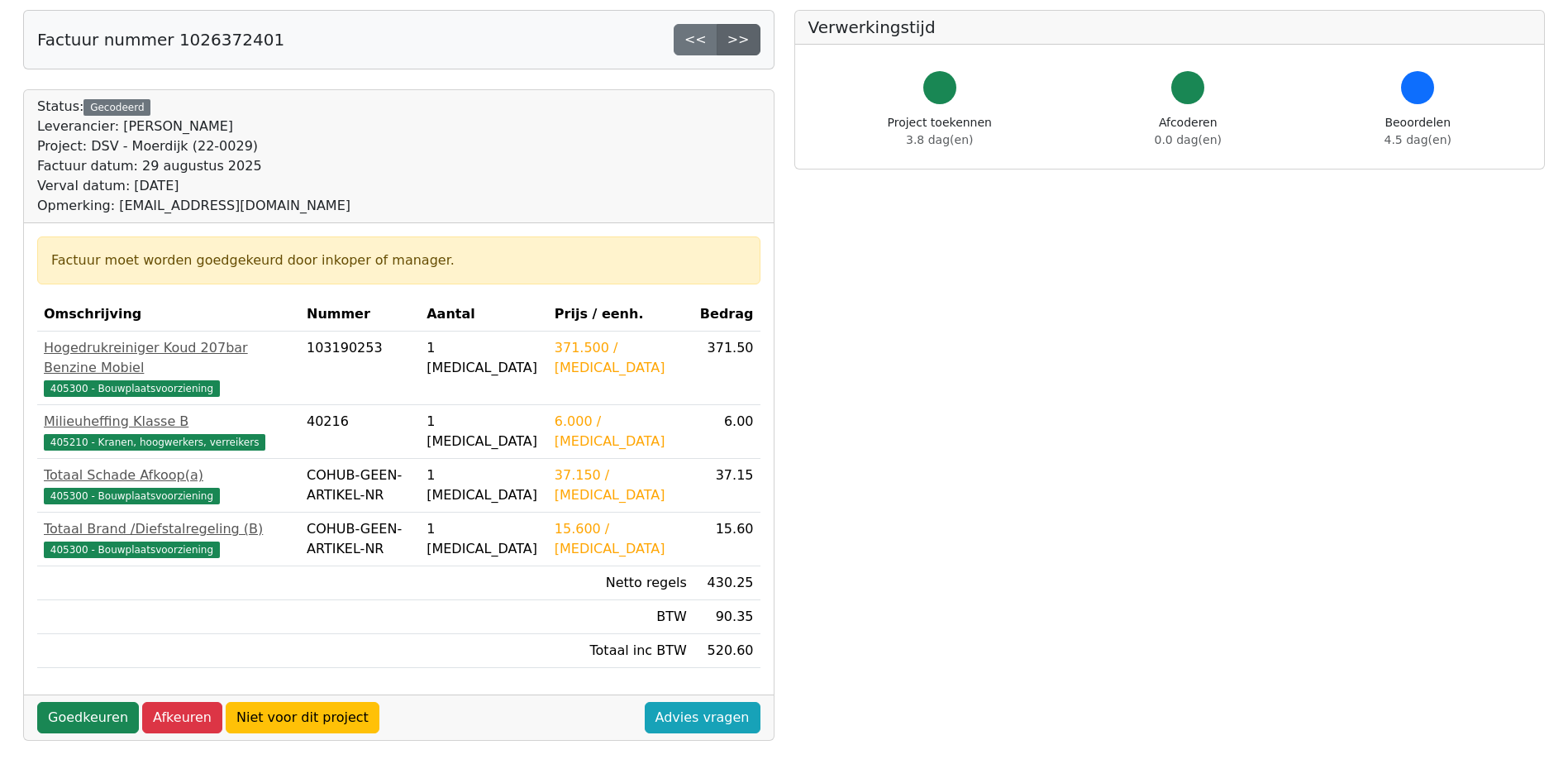
click at [733, 47] on link ">>" at bounding box center [738, 39] width 44 height 31
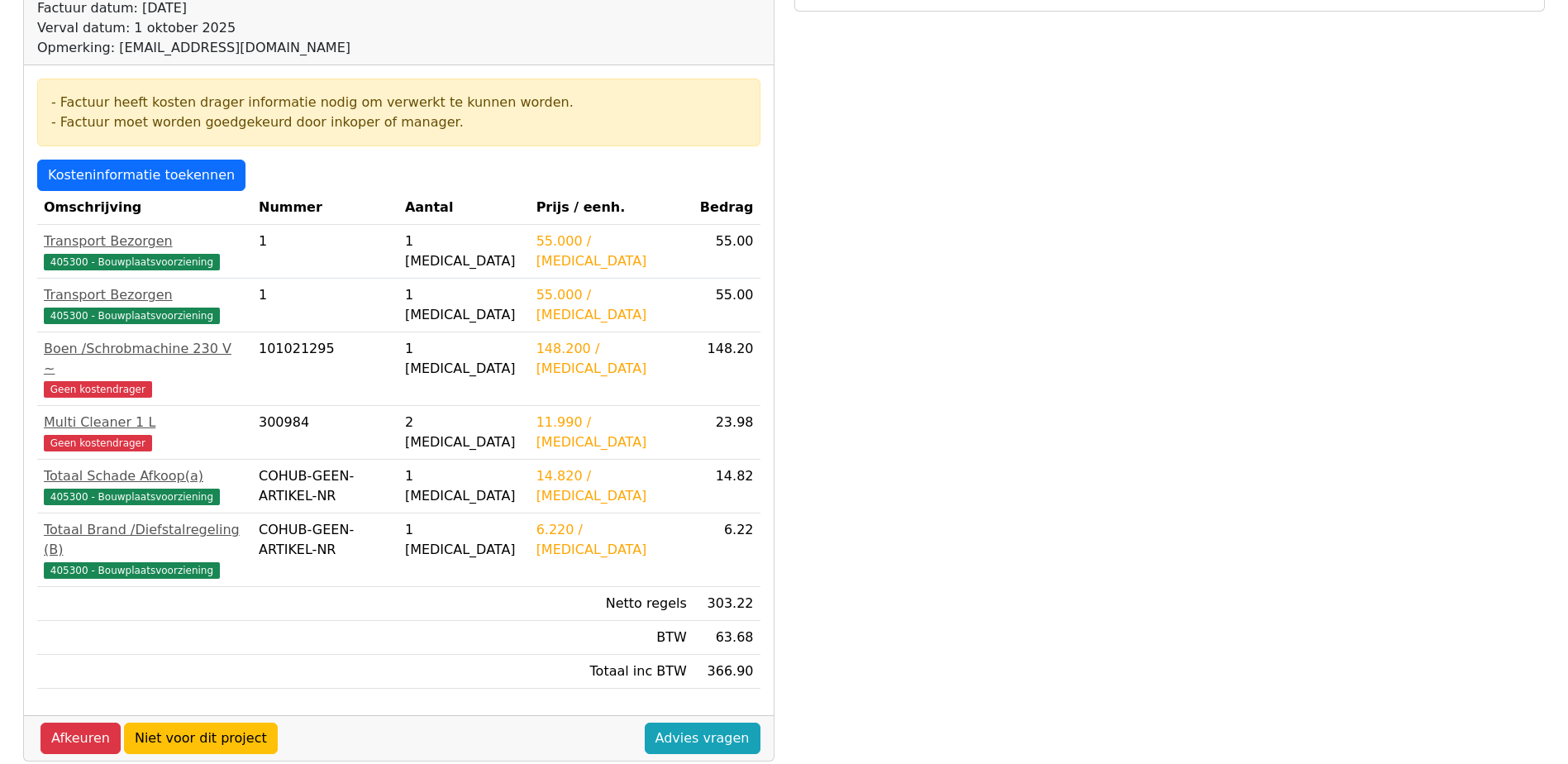
scroll to position [214, 0]
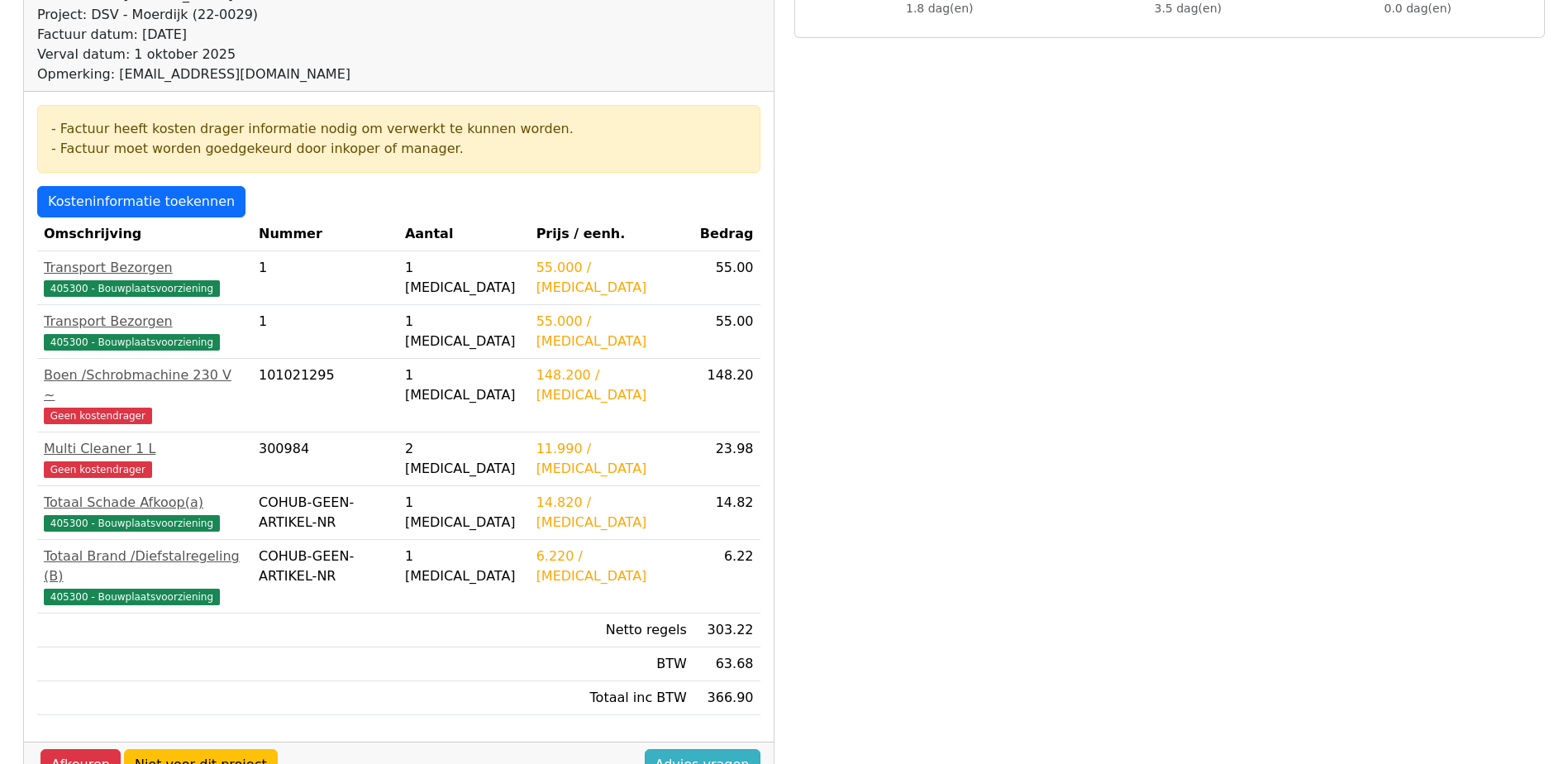
click at [696, 750] on link "Advies vragen" at bounding box center [702, 765] width 116 height 31
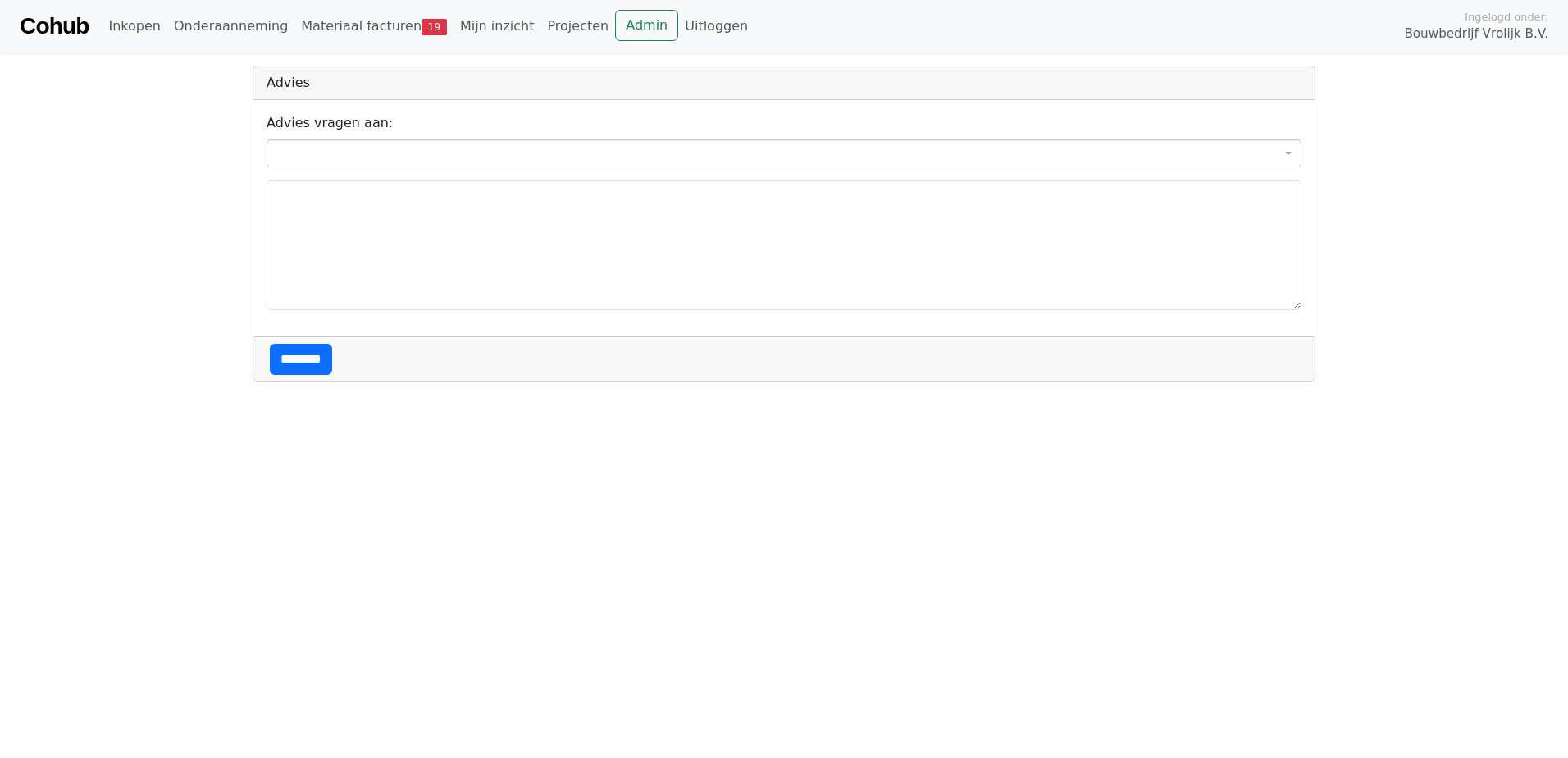
click at [409, 147] on span at bounding box center [784, 153] width 1035 height 28
click at [222, 251] on body "**********" at bounding box center [784, 191] width 1568 height 383
click at [337, 39] on link "Materiaal facturen 19" at bounding box center [374, 26] width 159 height 33
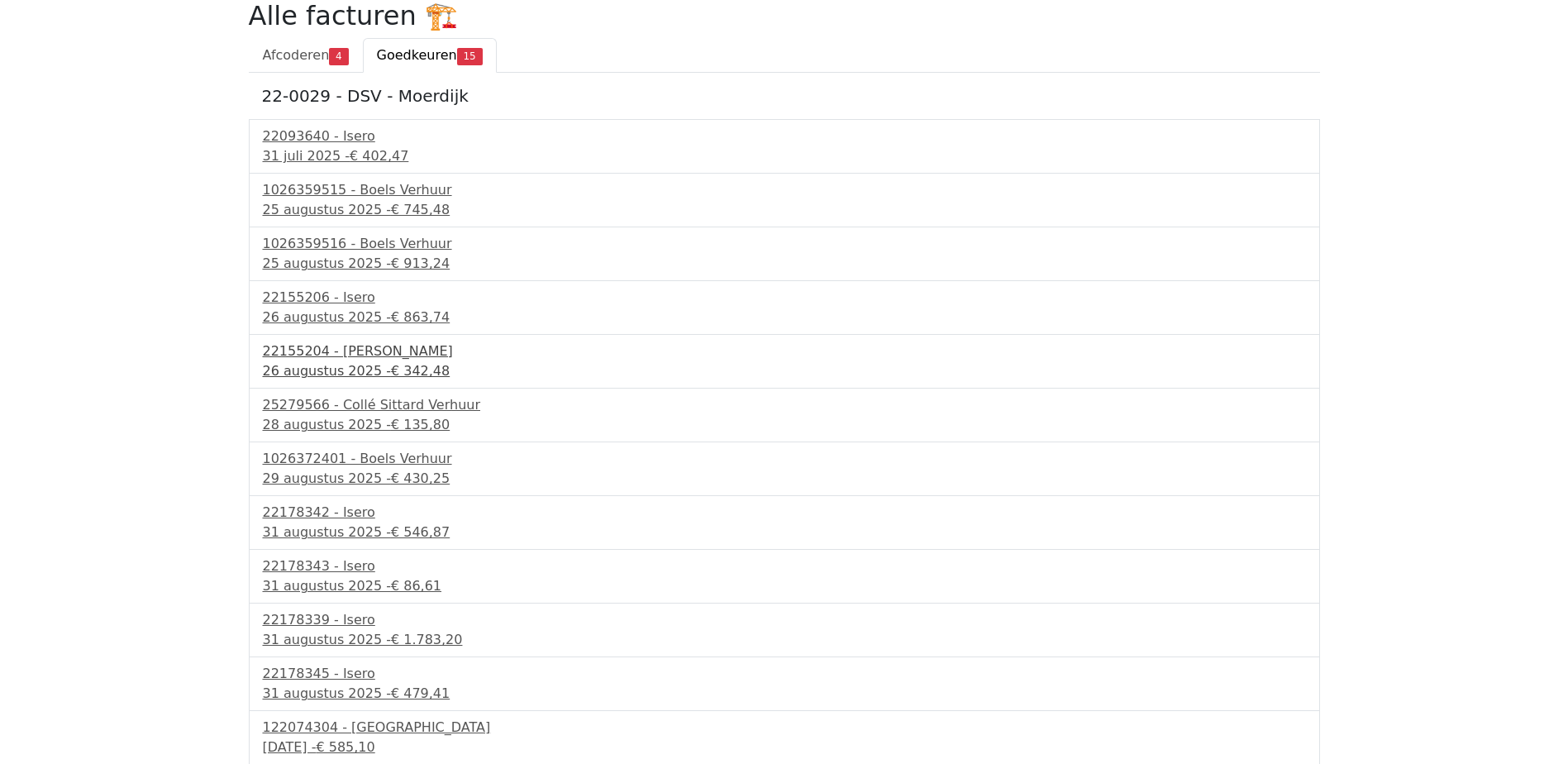
scroll to position [228, 0]
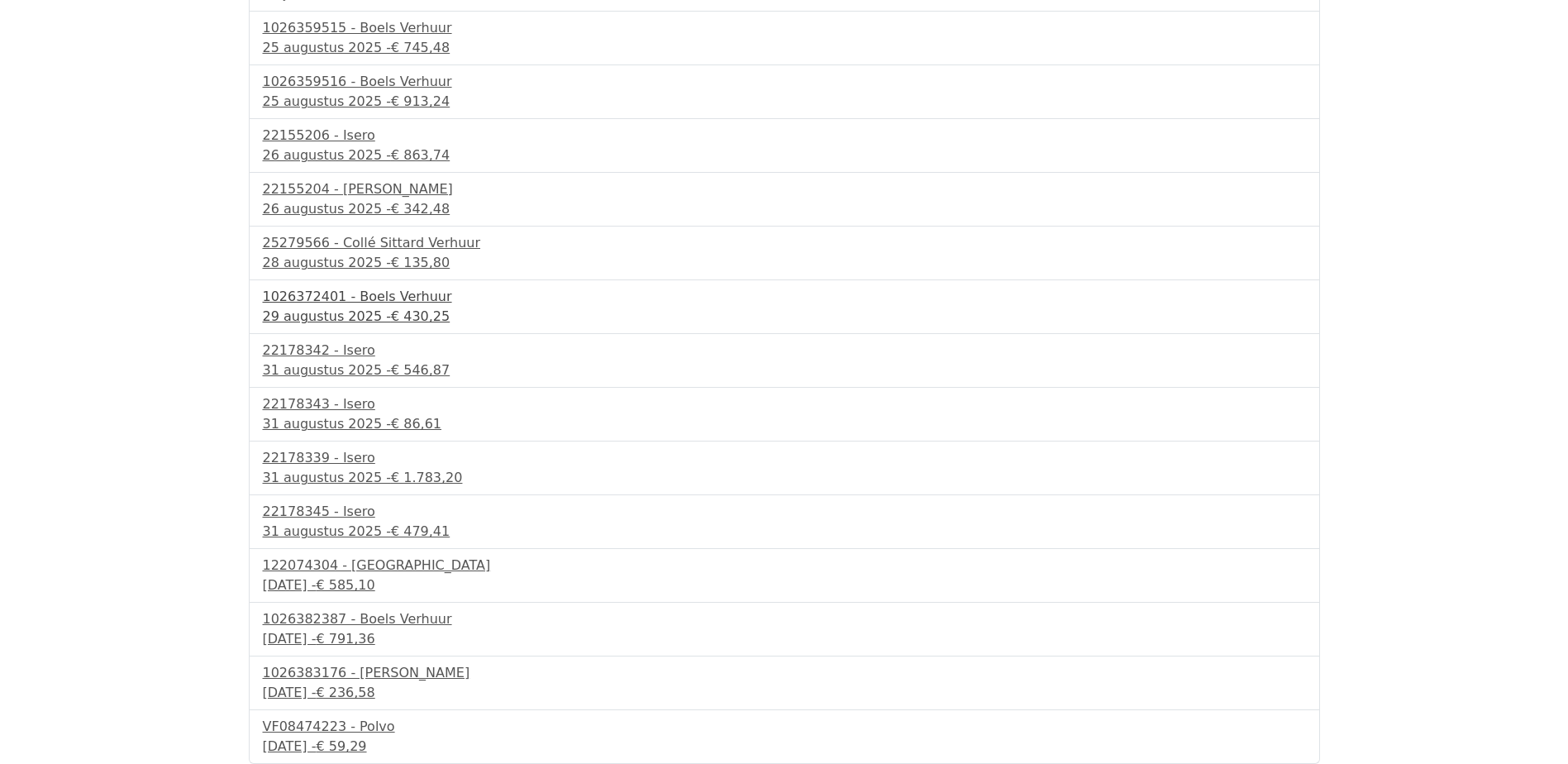
click at [362, 312] on div "[DATE] - € 430,25" at bounding box center [785, 317] width 1043 height 20
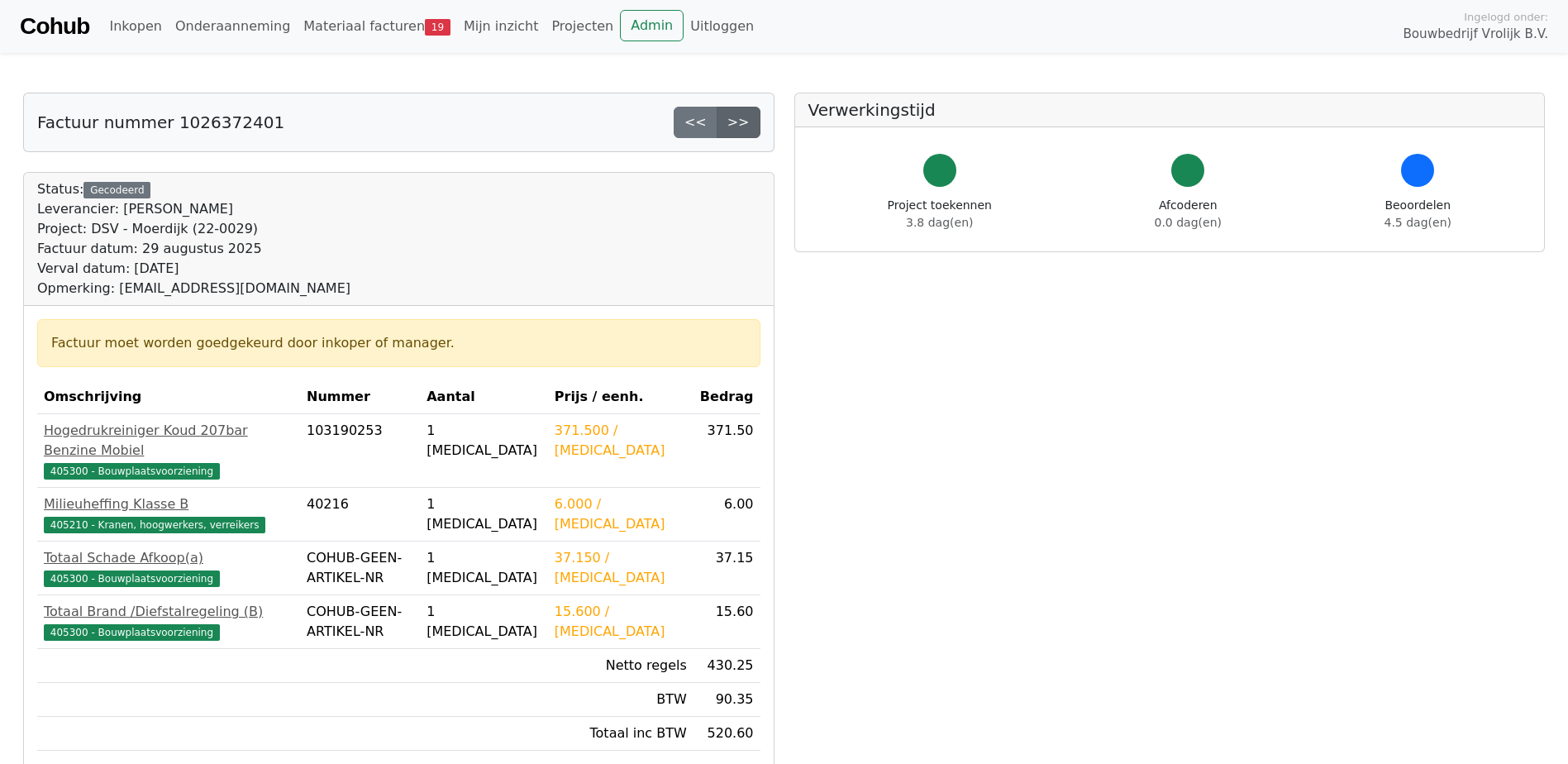
click at [727, 124] on link ">>" at bounding box center [738, 122] width 44 height 31
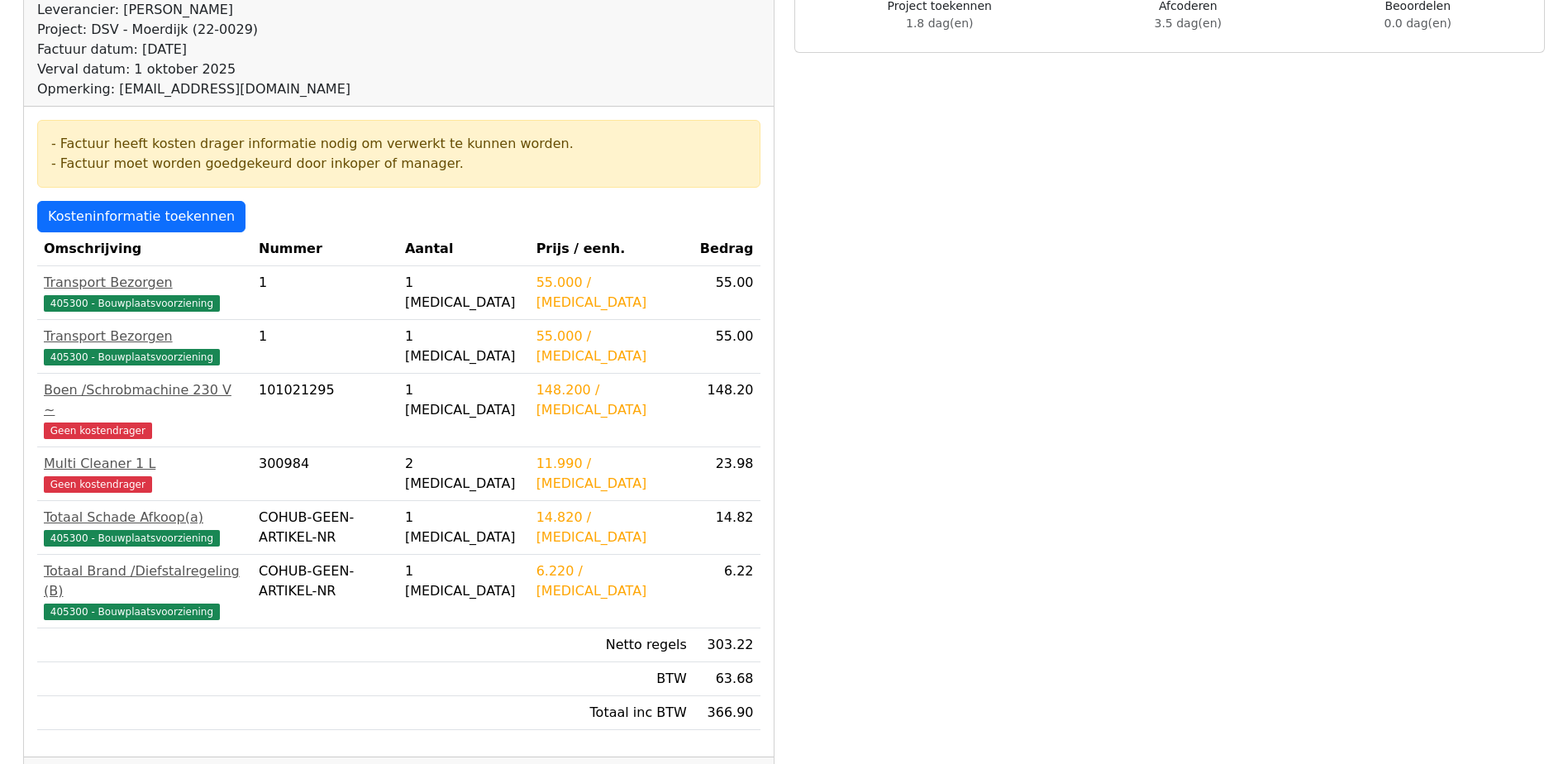
scroll to position [248, 0]
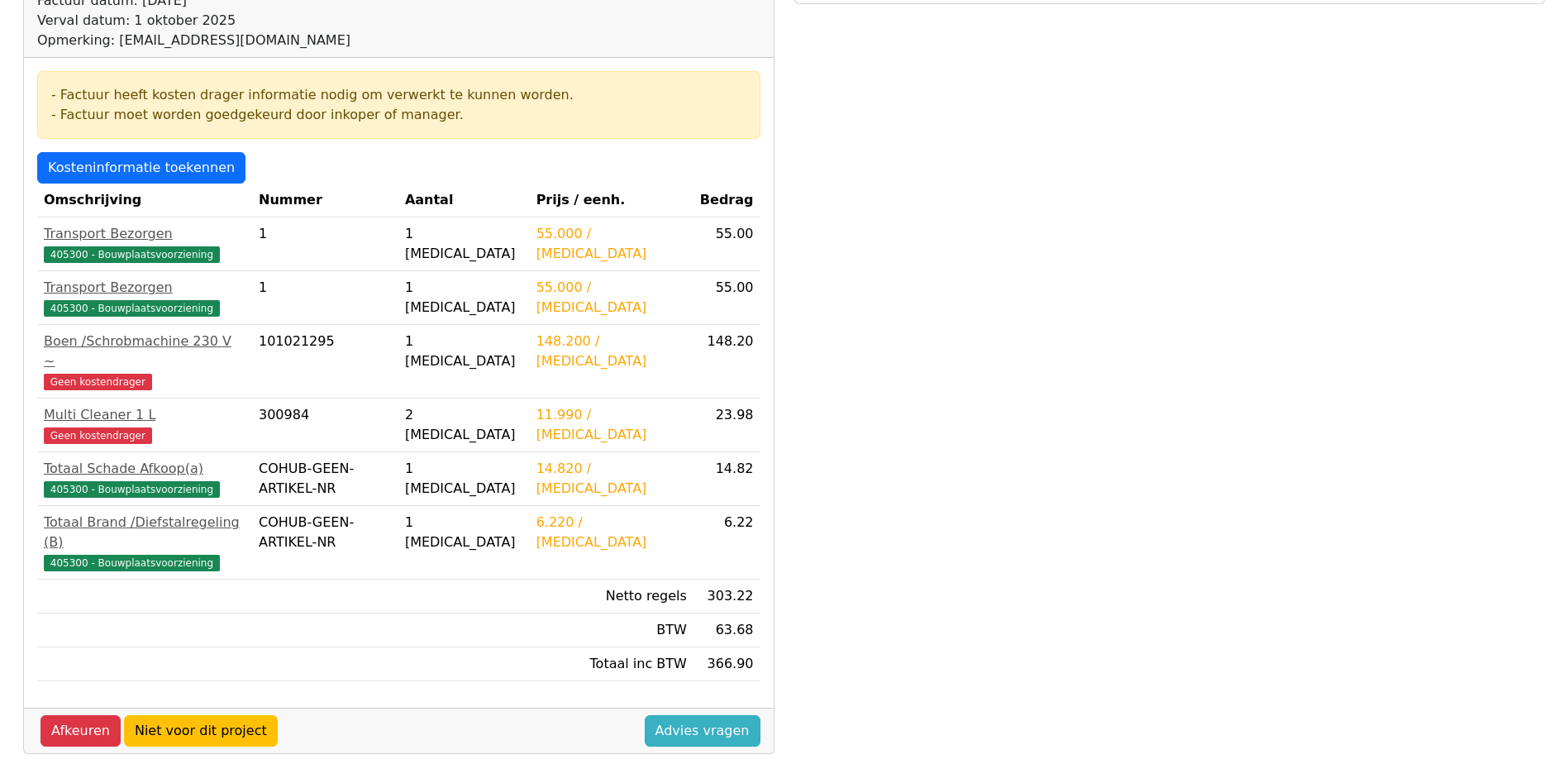
click at [711, 715] on link "Advies vragen" at bounding box center [702, 730] width 116 height 31
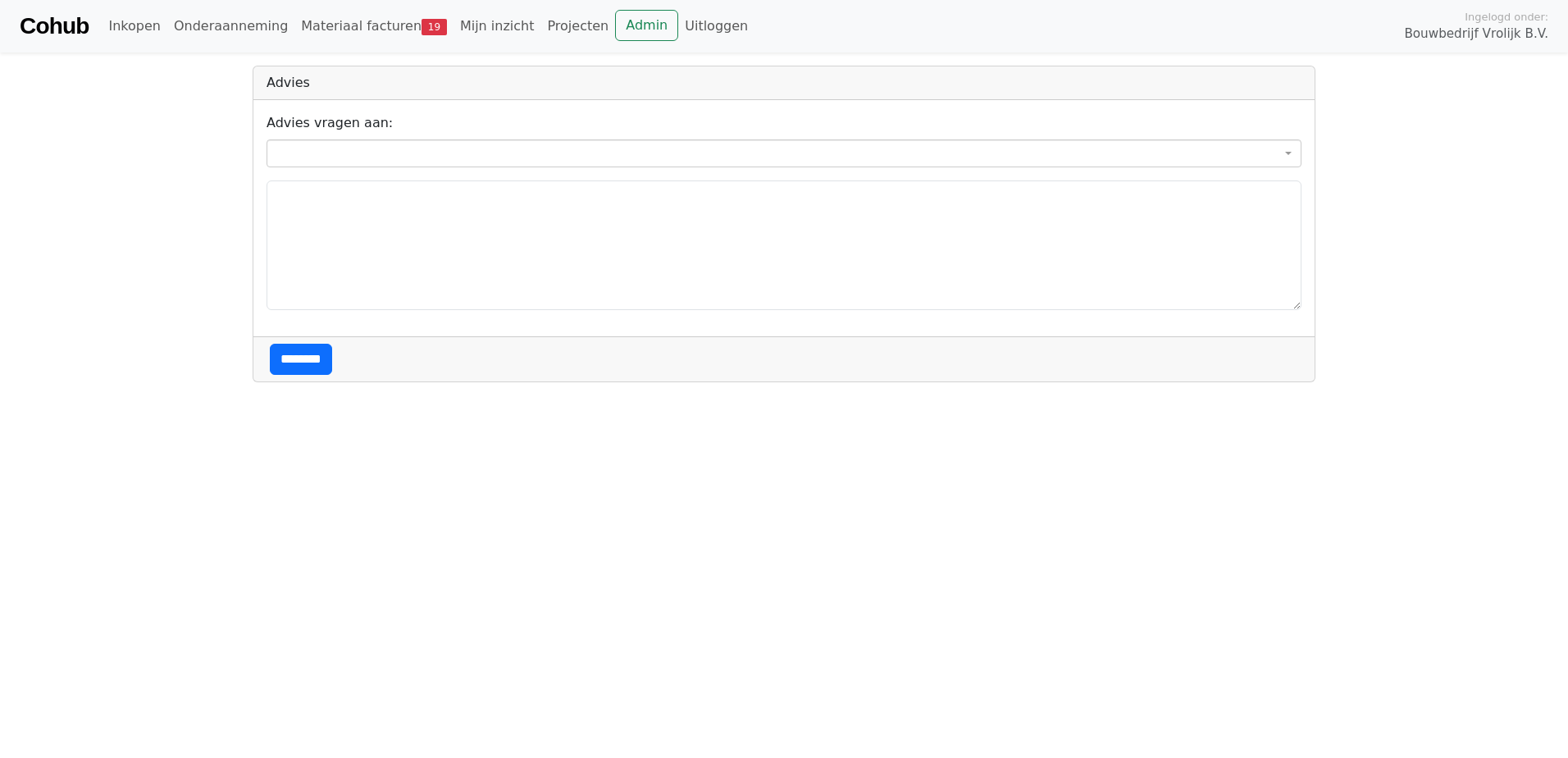
click at [354, 149] on span at bounding box center [784, 153] width 1035 height 28
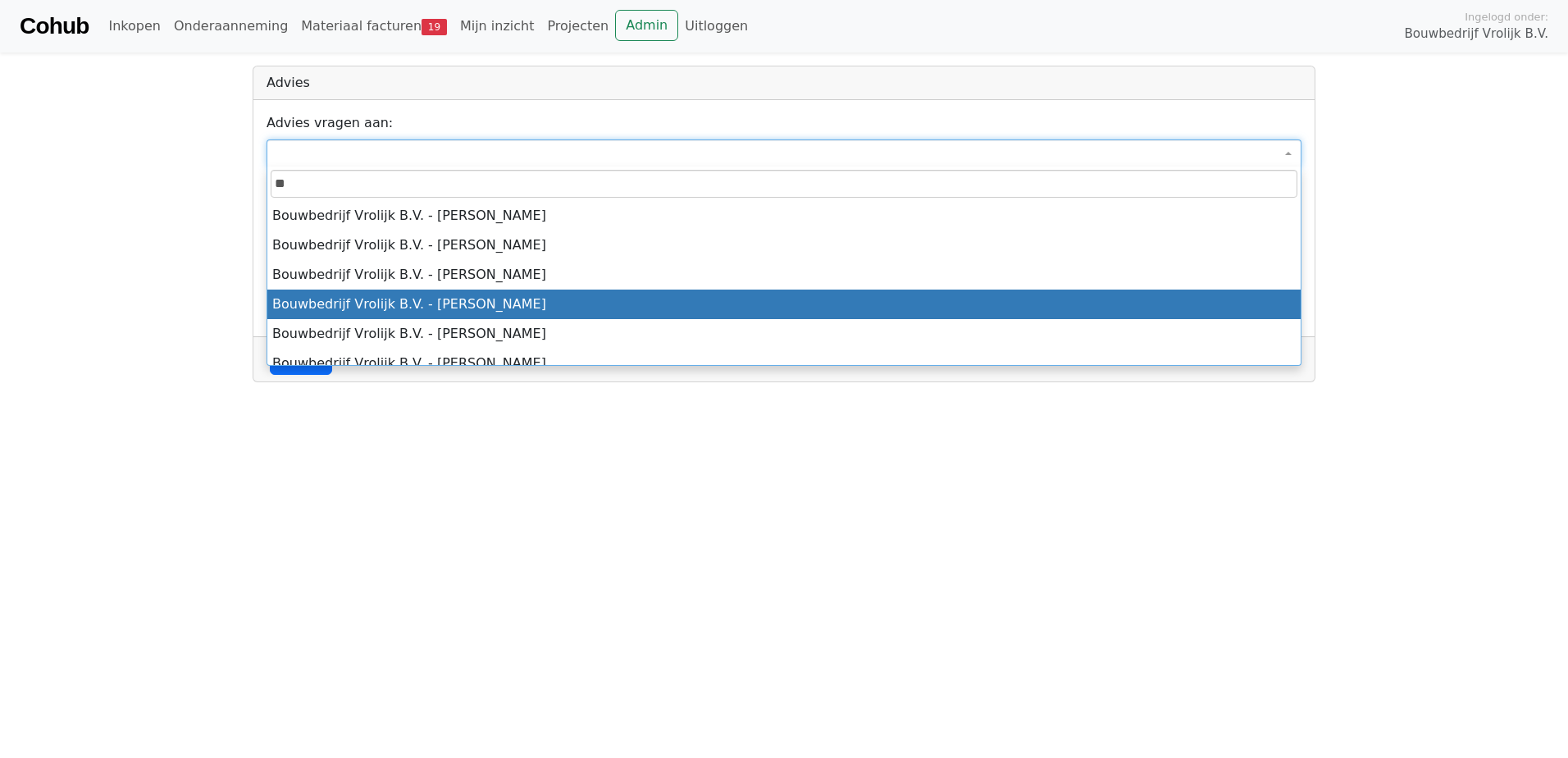
type input "***"
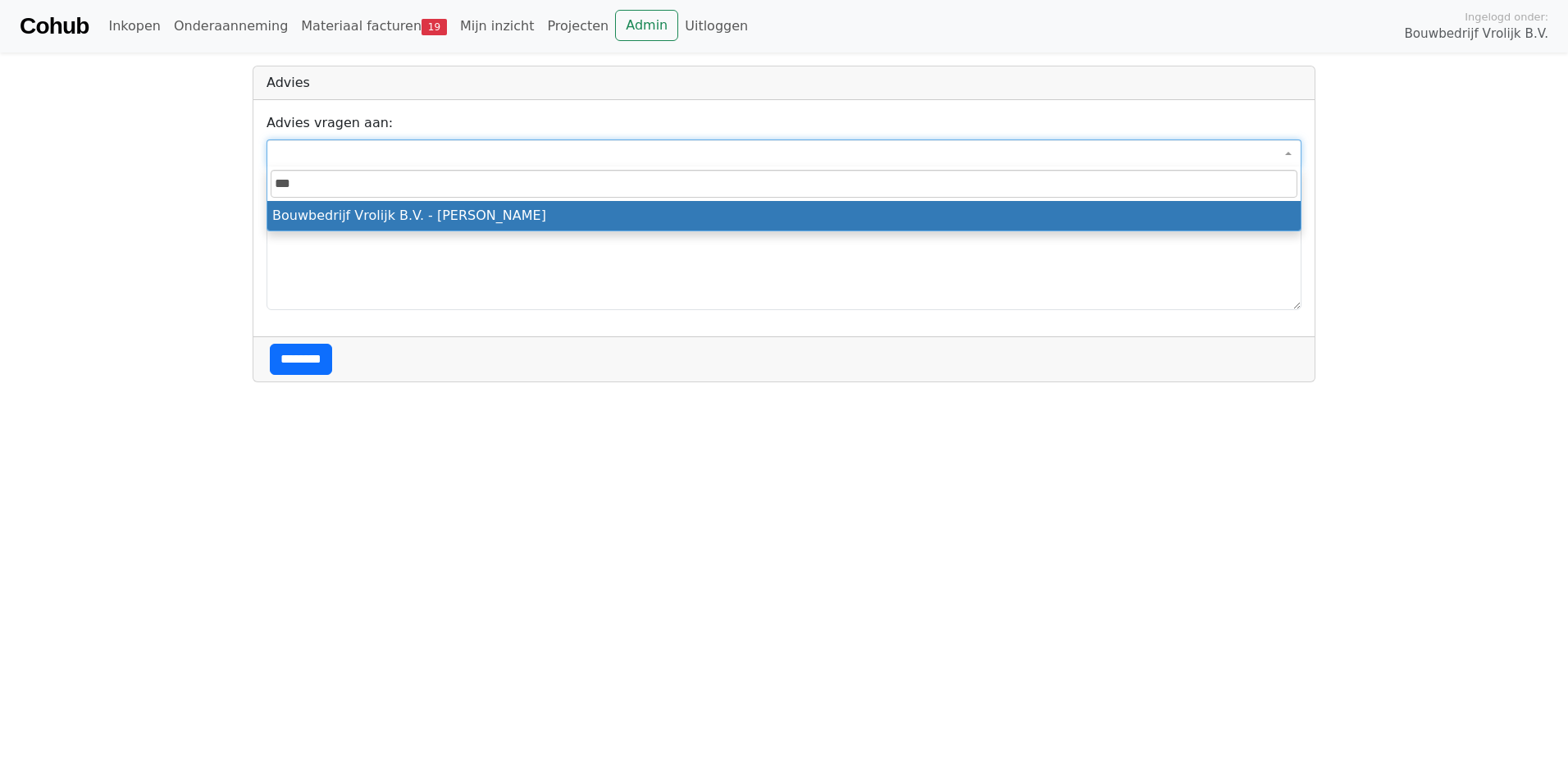
select select "***"
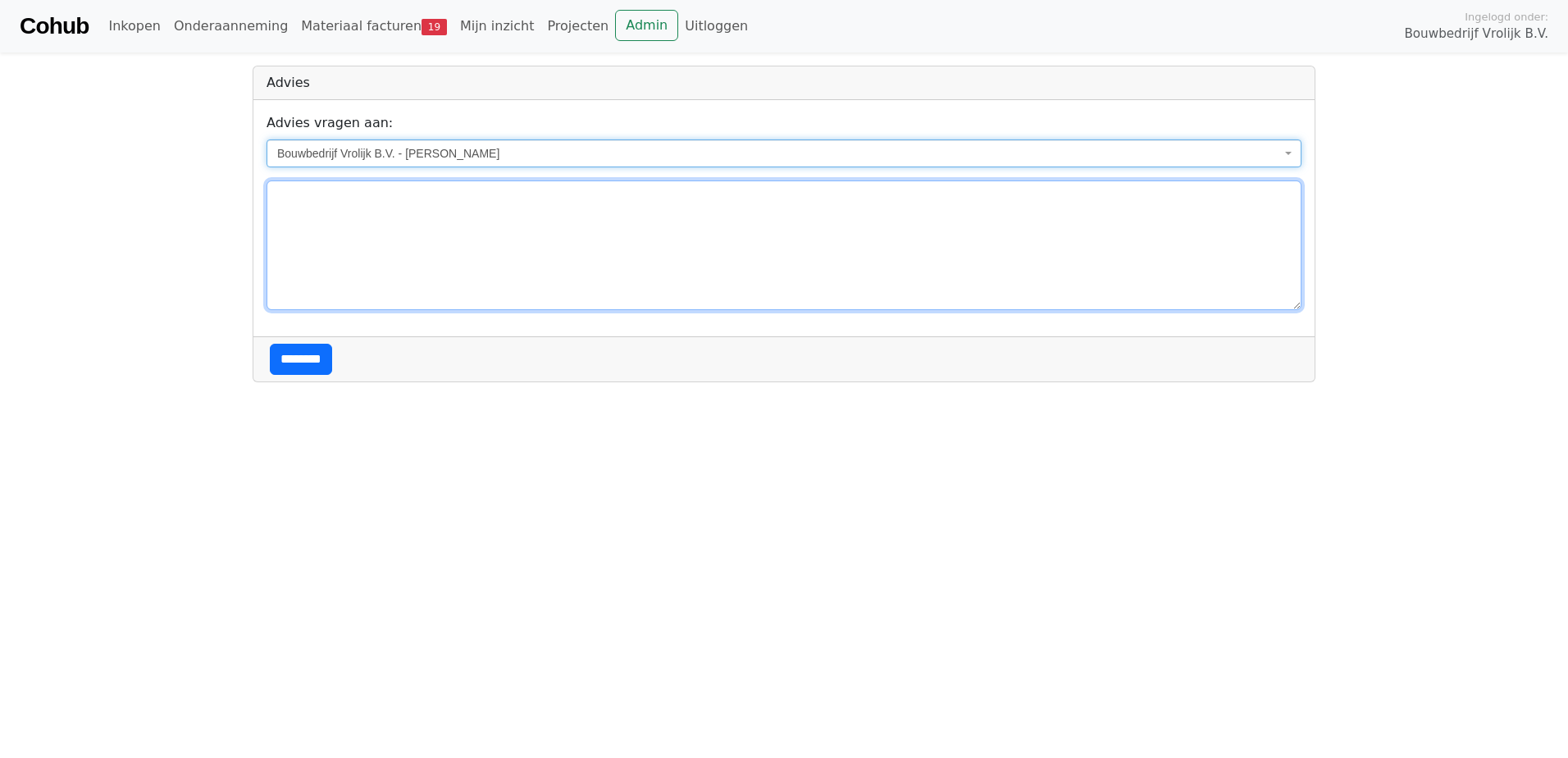
click at [404, 262] on textarea at bounding box center [784, 245] width 1035 height 130
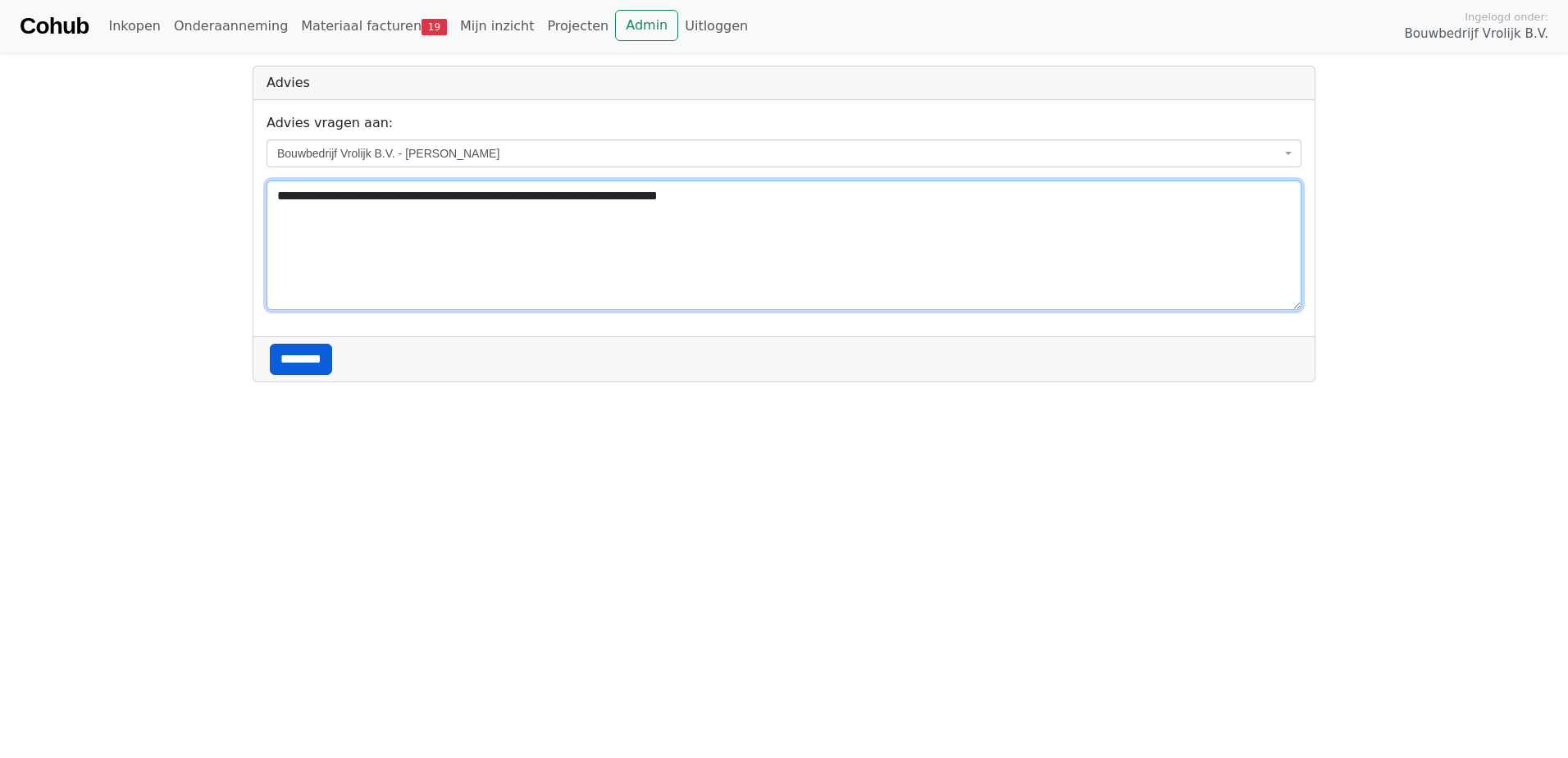
type textarea "**********"
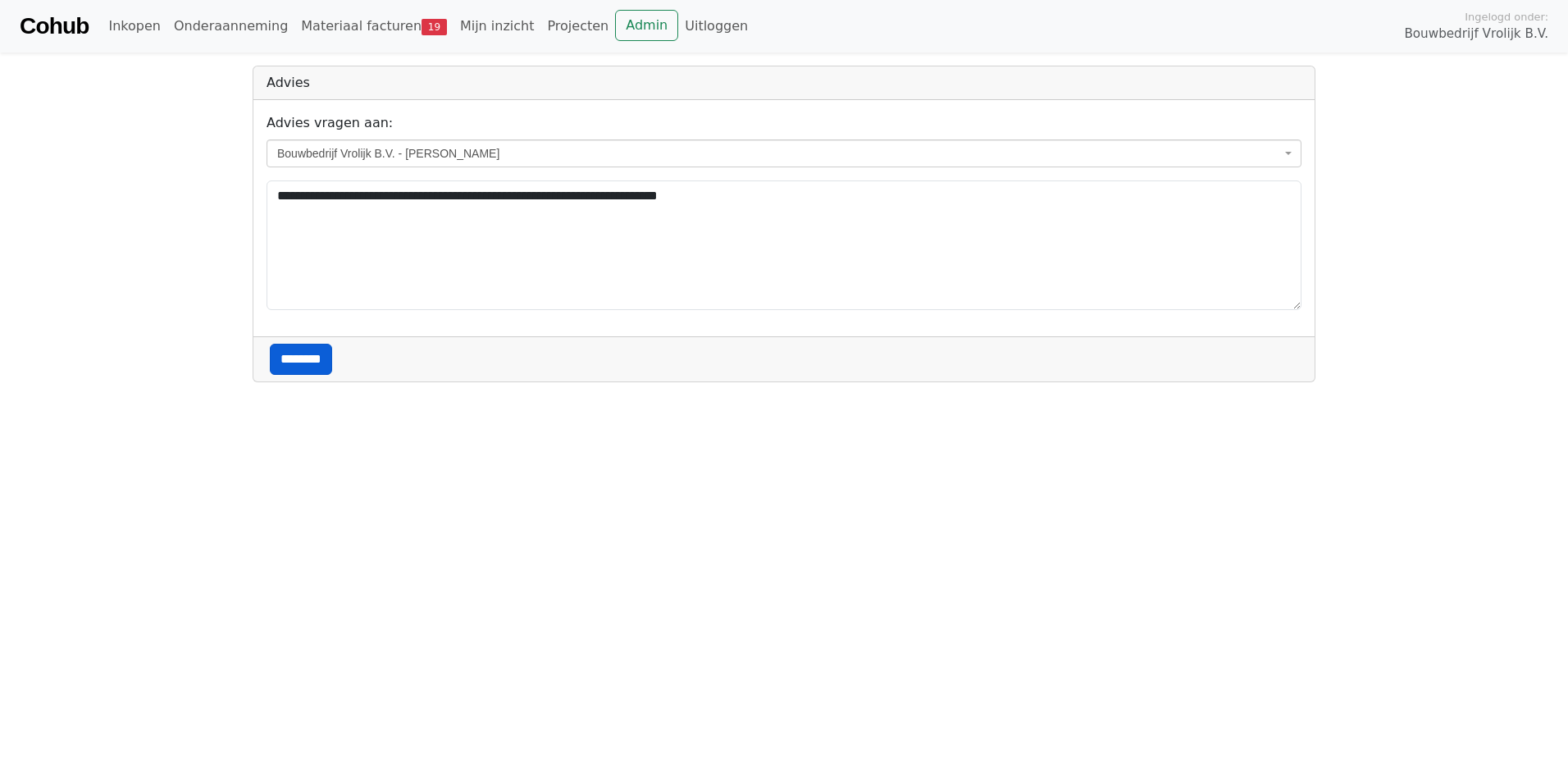
click at [320, 354] on input "********" at bounding box center [301, 358] width 62 height 31
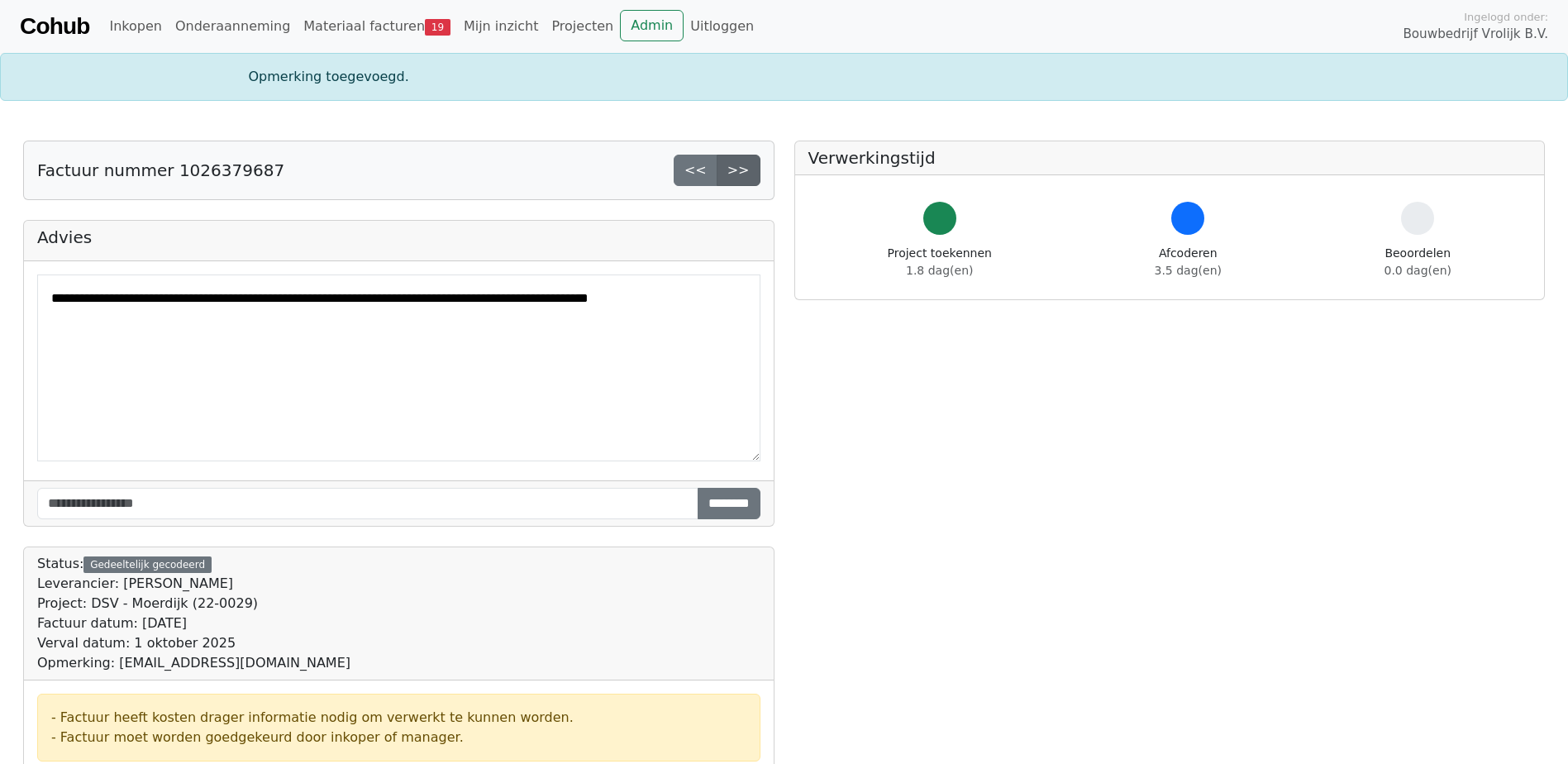
click at [736, 163] on link ">>" at bounding box center [738, 170] width 44 height 31
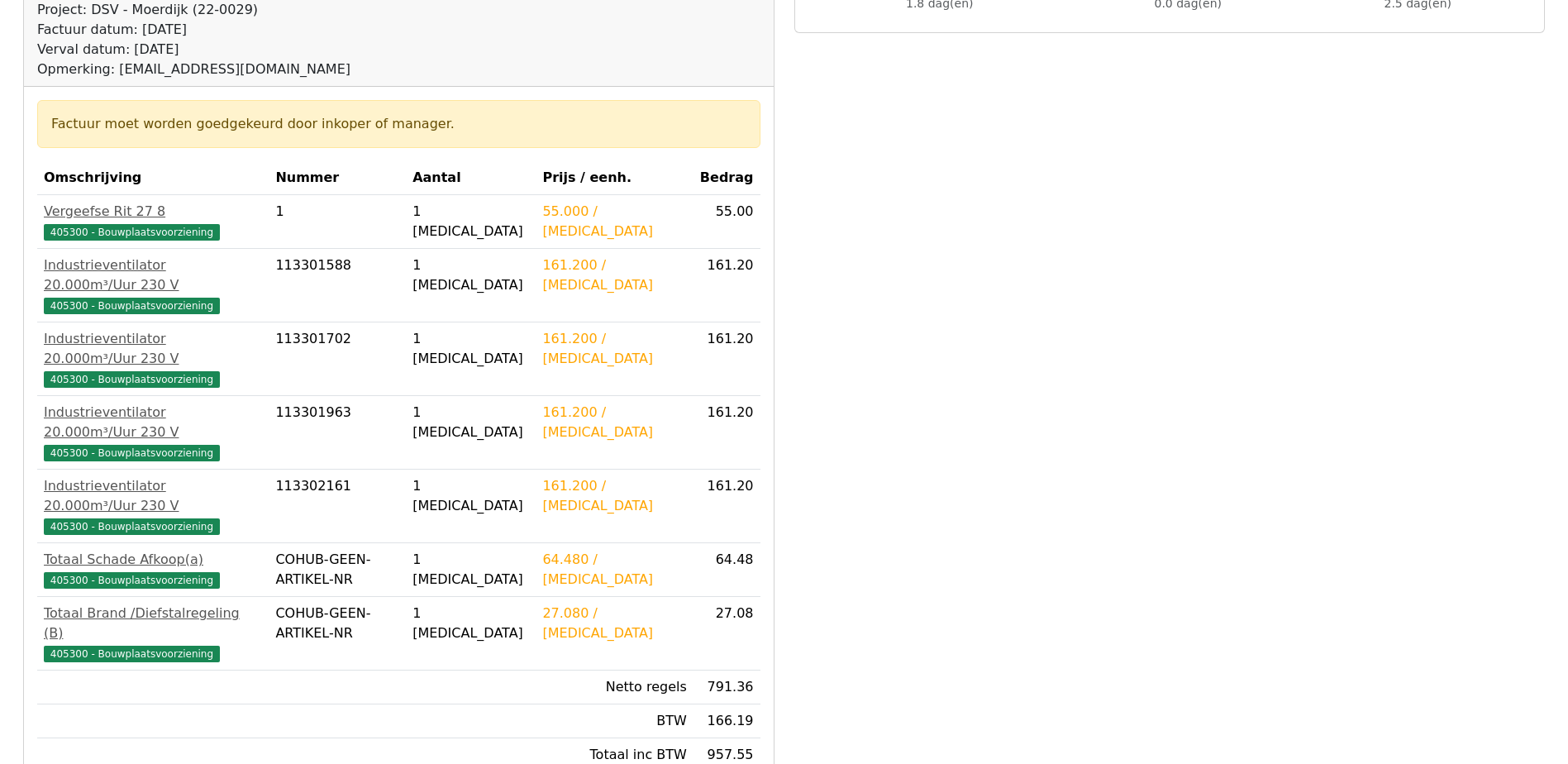
scroll to position [248, 0]
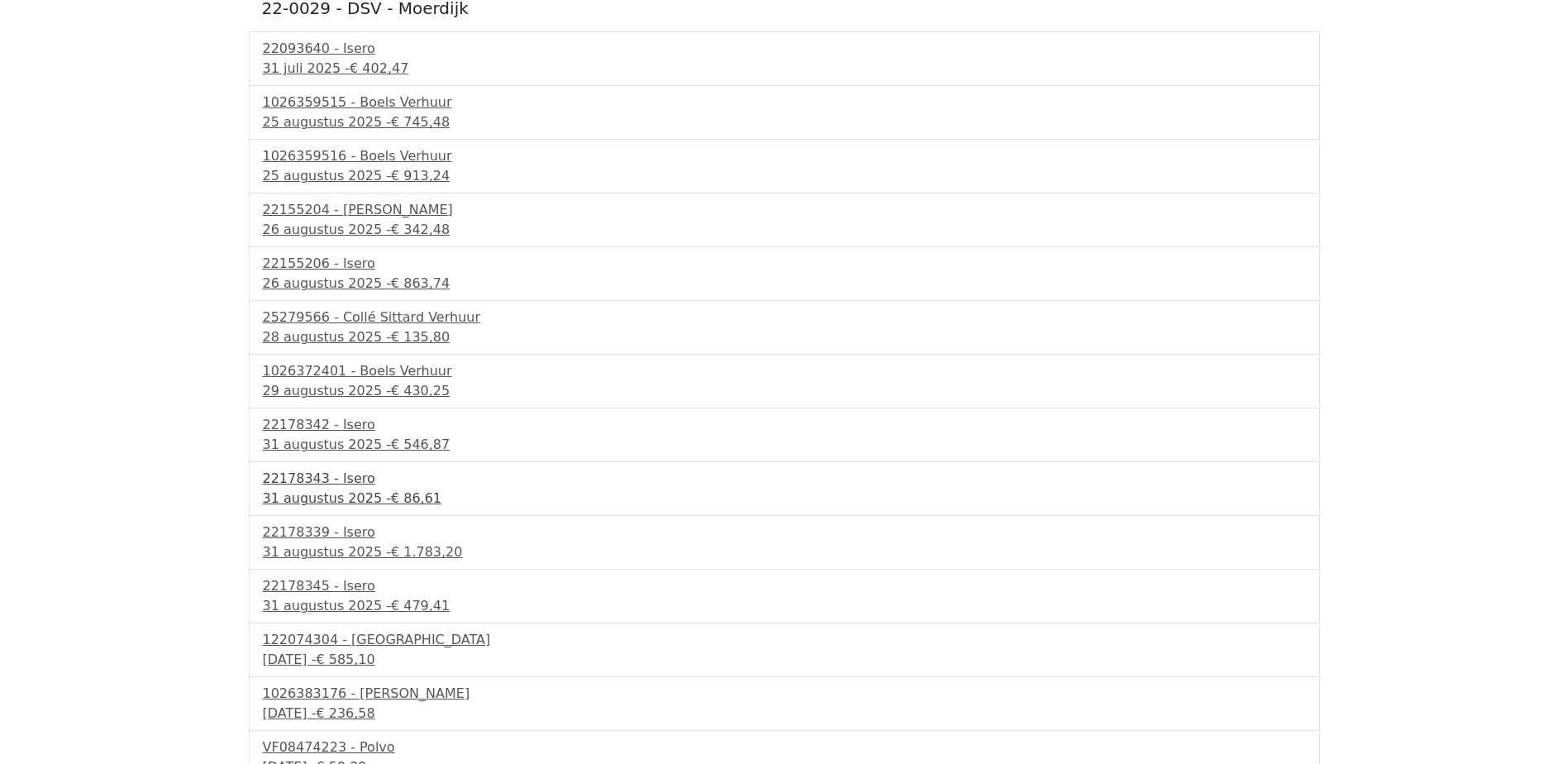
scroll to position [223, 0]
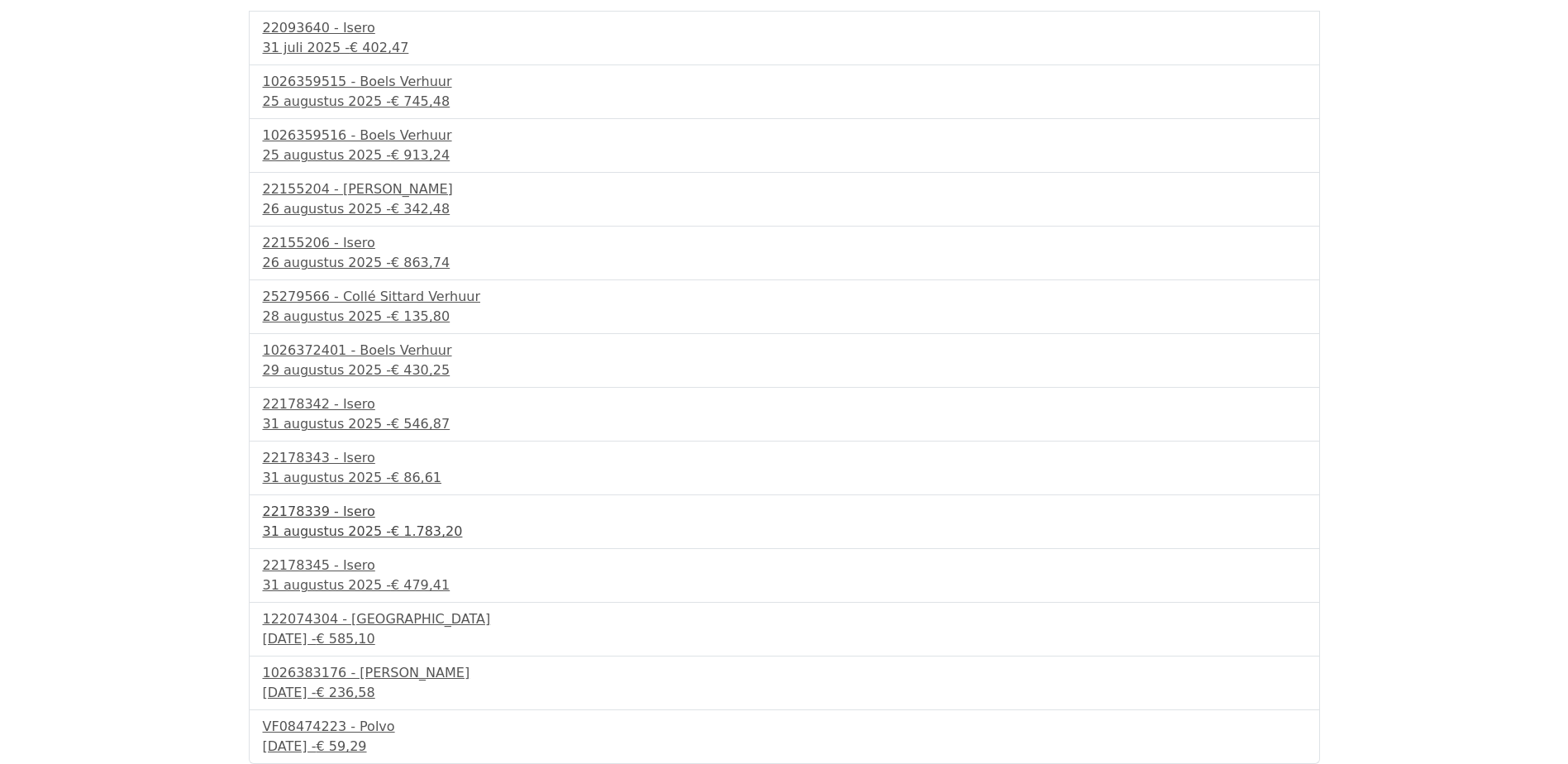
click at [333, 529] on div "31 augustus 2025 - € 1.783,20" at bounding box center [785, 532] width 1043 height 20
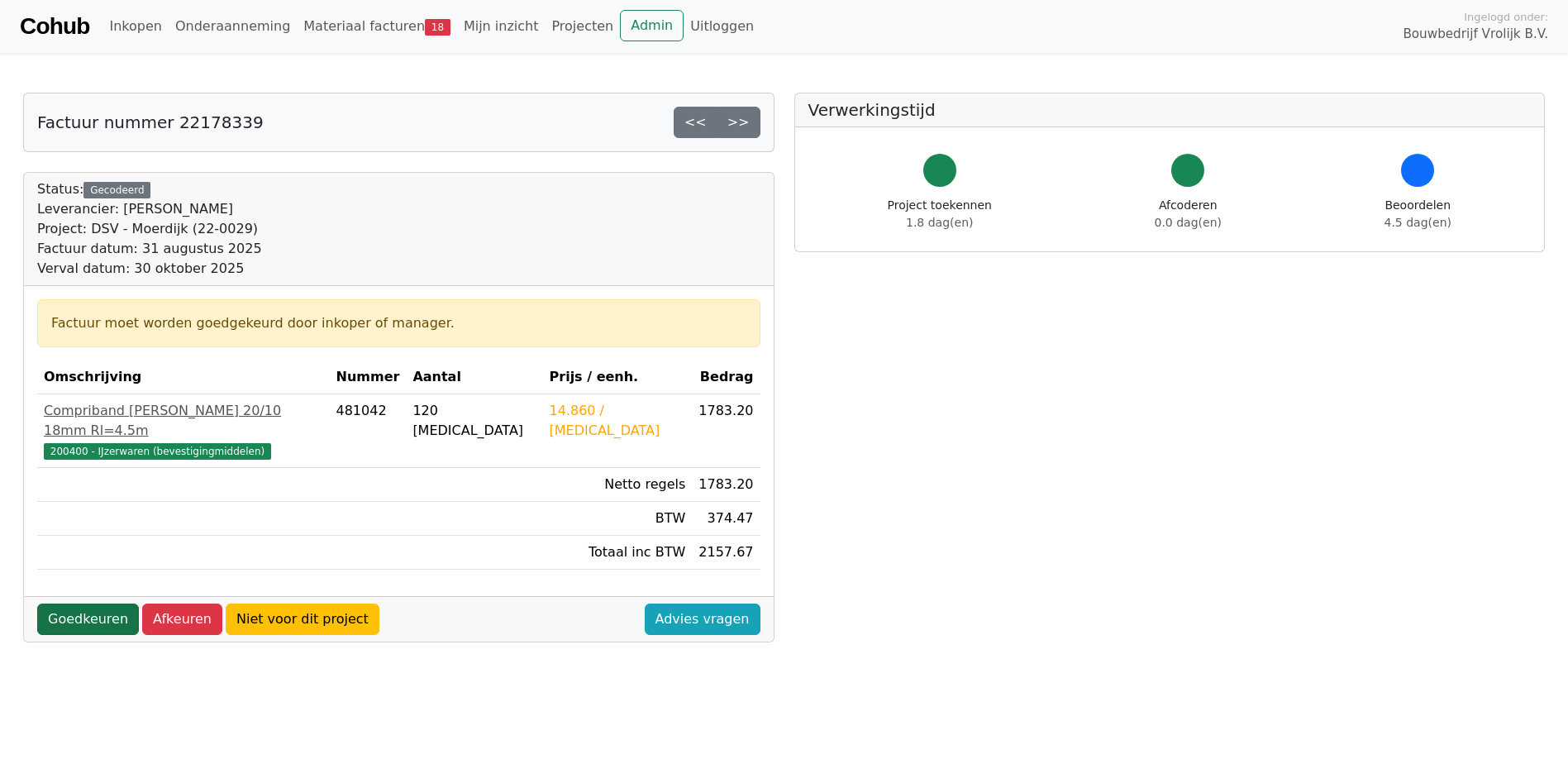
click at [113, 604] on link "Goedkeuren" at bounding box center [88, 619] width 101 height 31
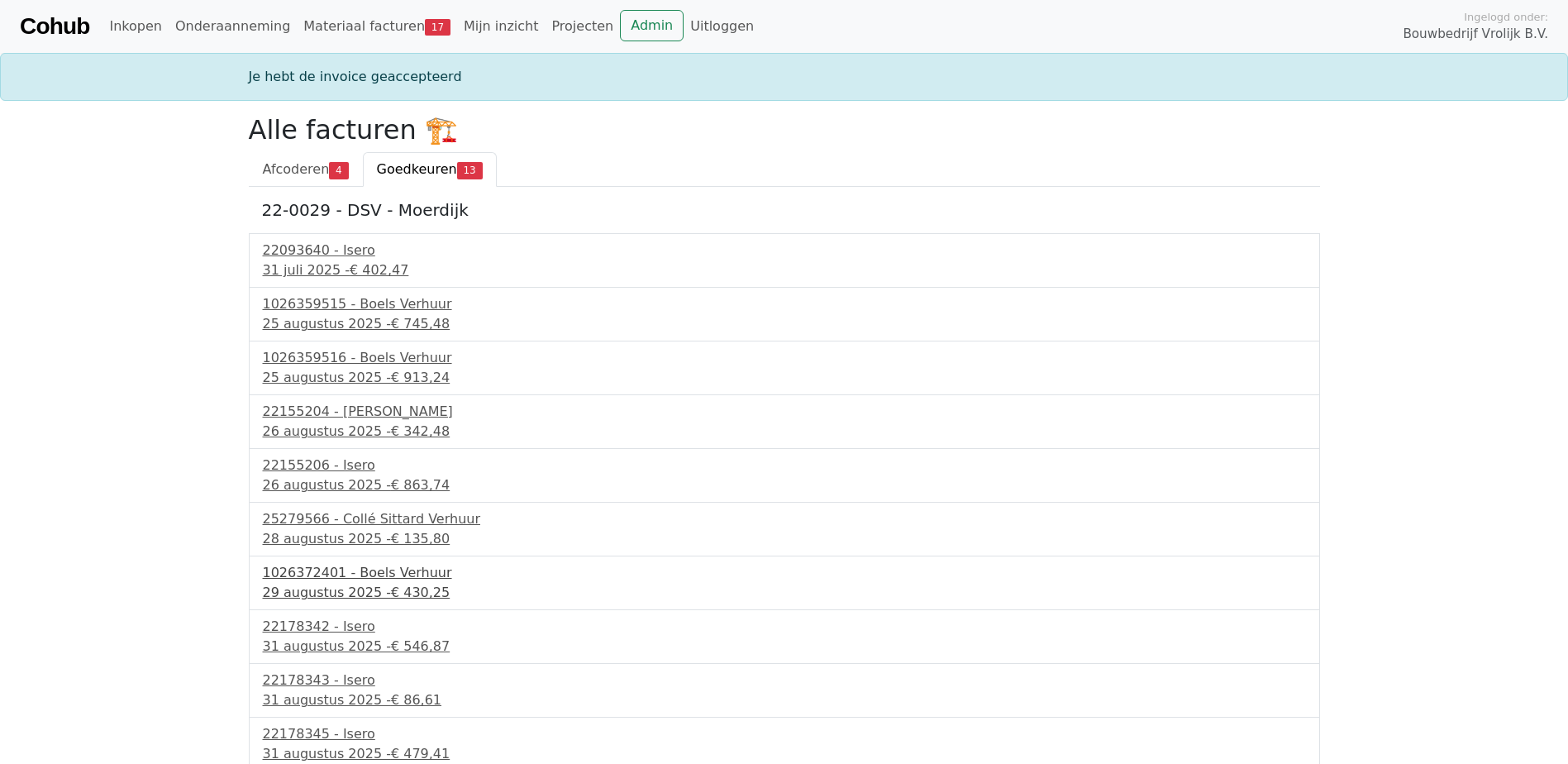
click at [339, 577] on div "1026372401 - Boels Verhuur" at bounding box center [785, 573] width 1043 height 20
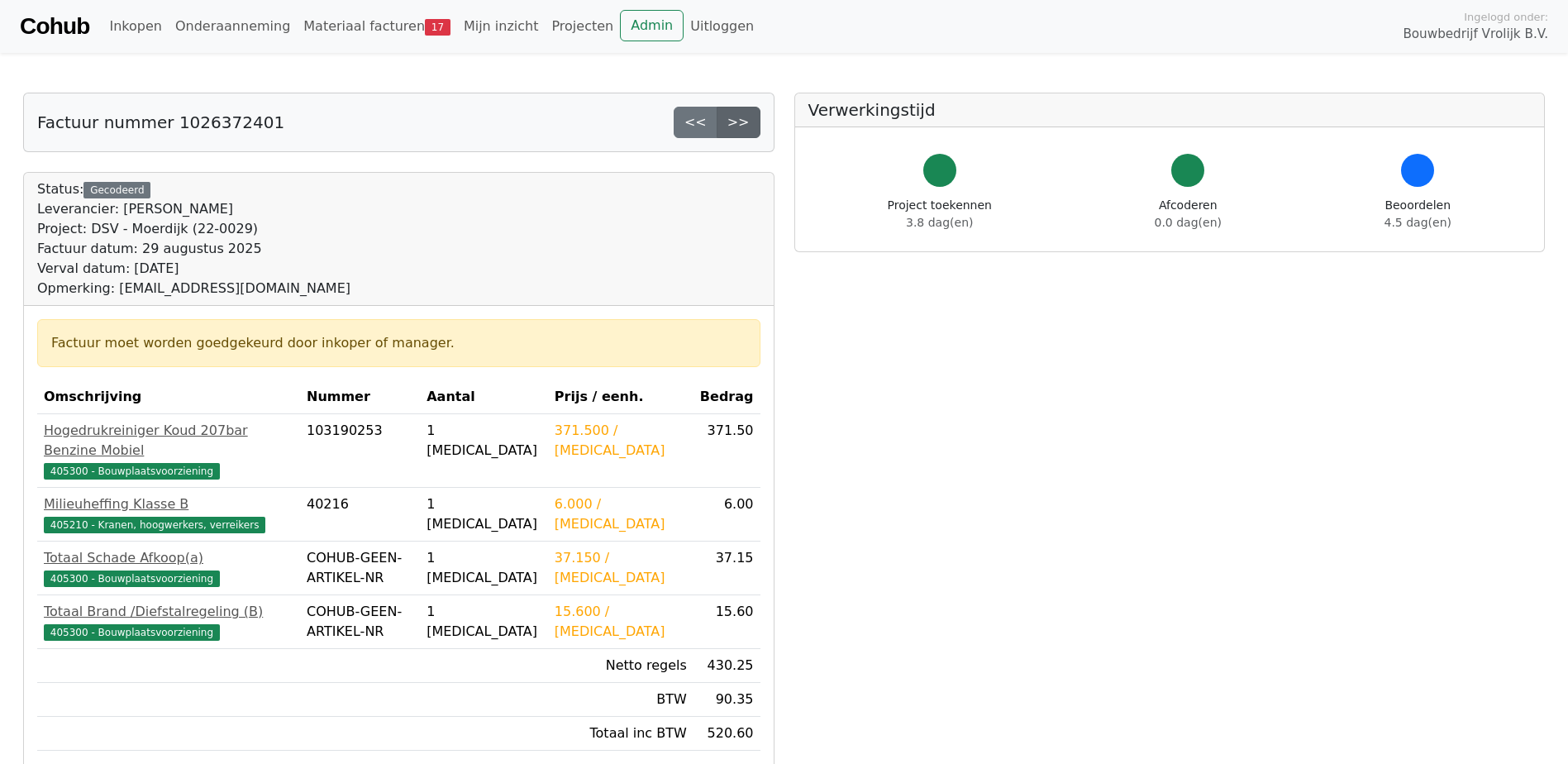
click at [752, 115] on link ">>" at bounding box center [738, 122] width 44 height 31
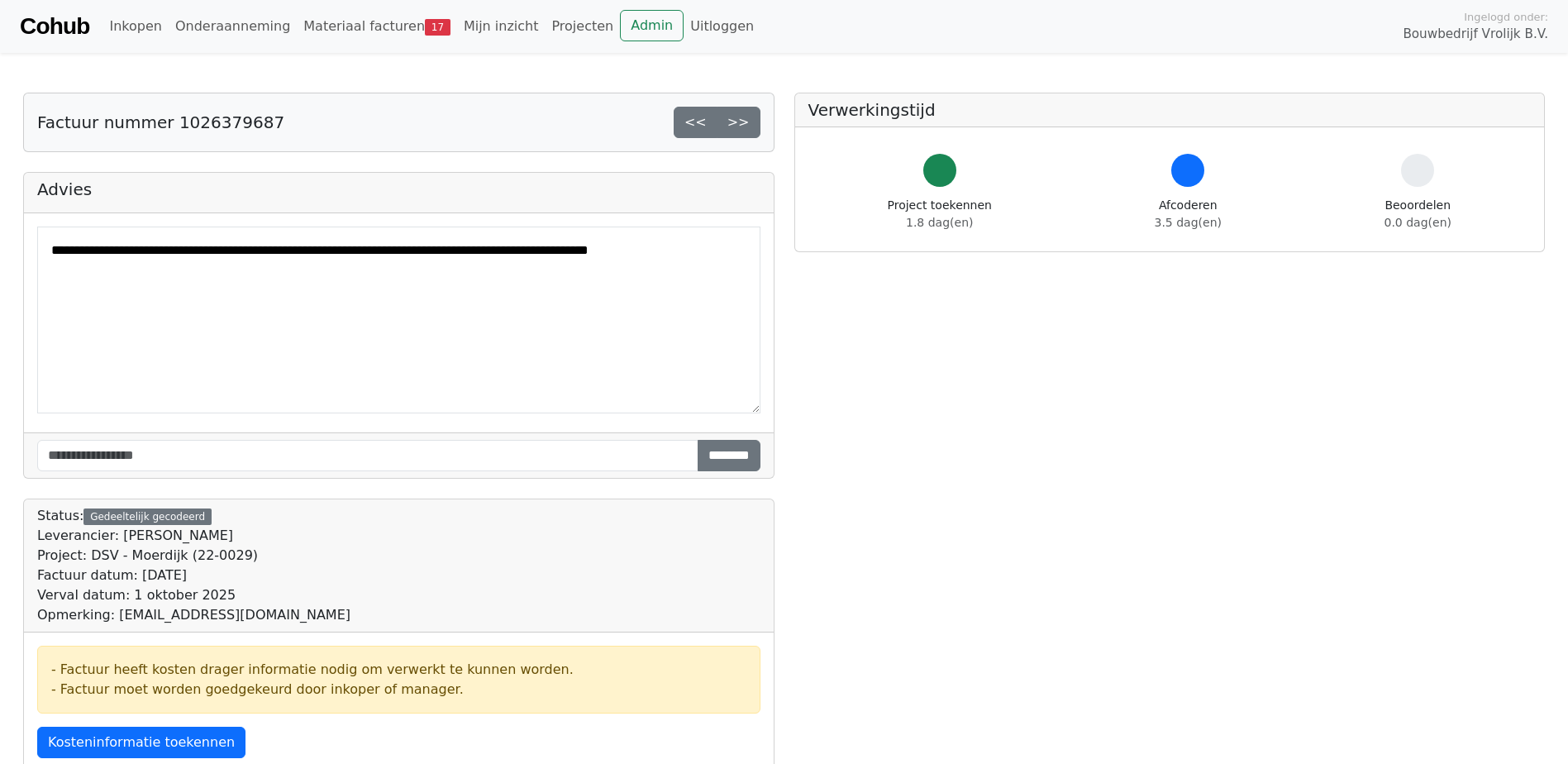
click at [745, 126] on link ">>" at bounding box center [738, 122] width 44 height 31
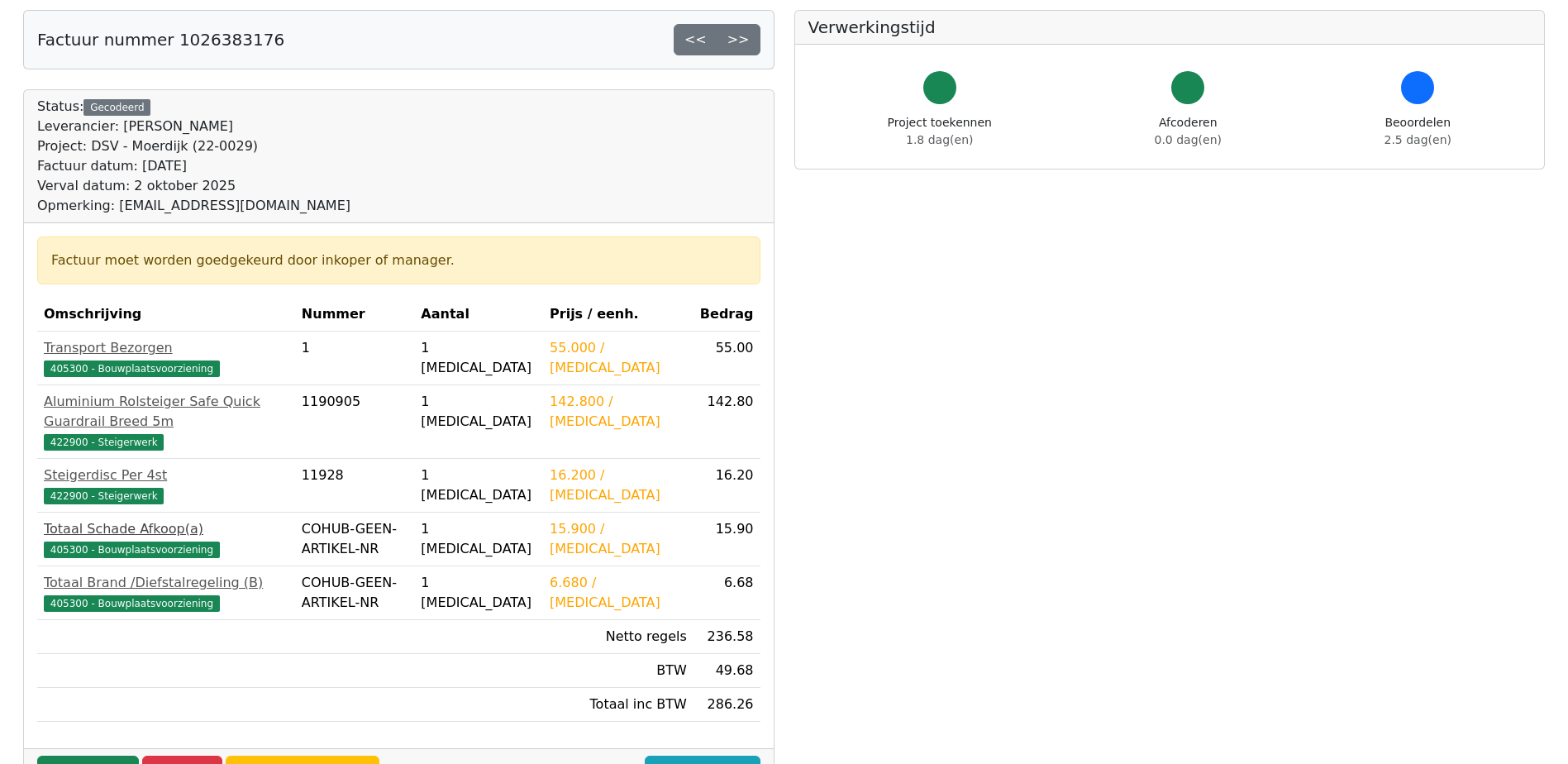
scroll to position [165, 0]
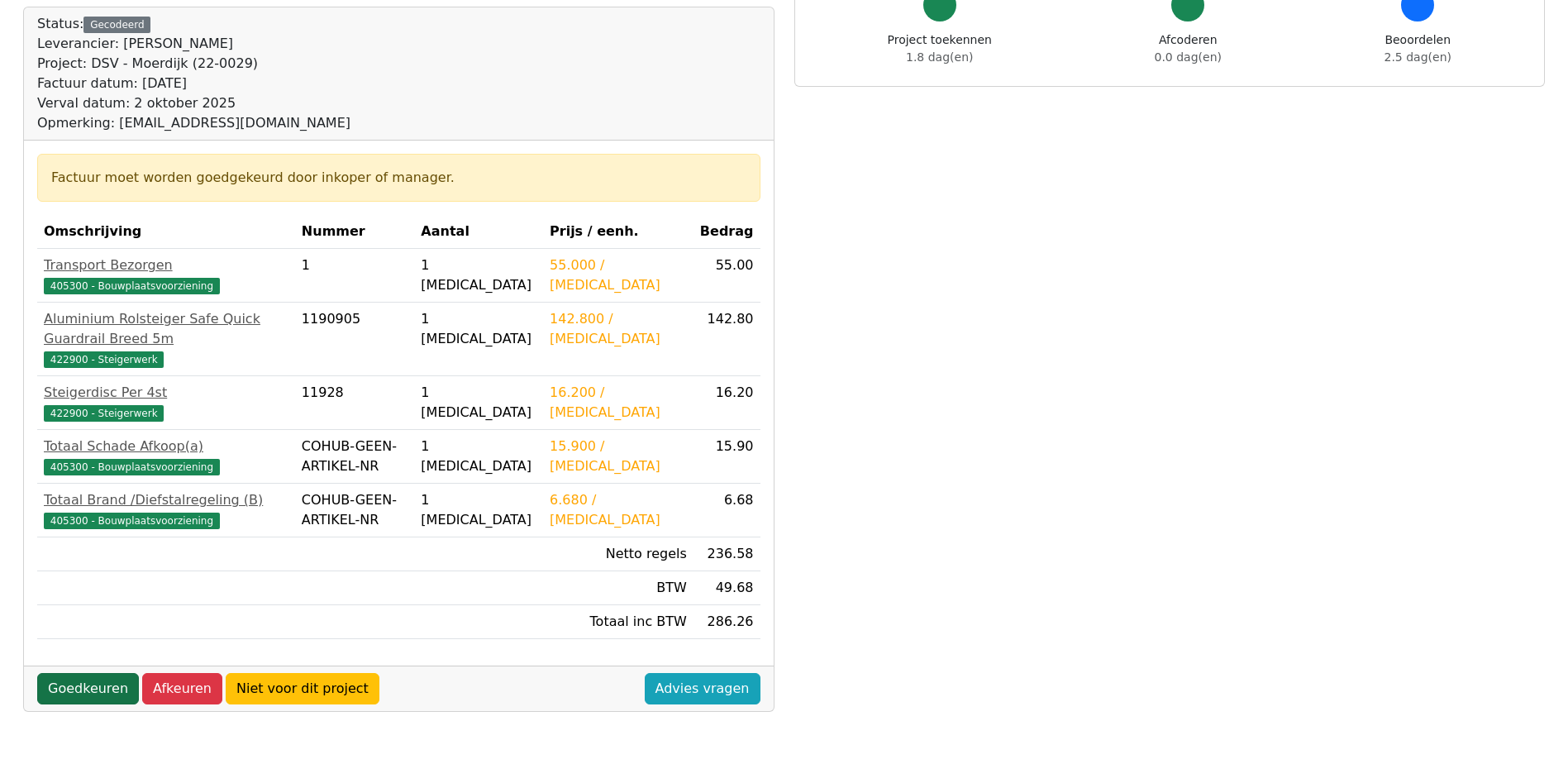
click at [95, 674] on link "Goedkeuren" at bounding box center [88, 688] width 101 height 31
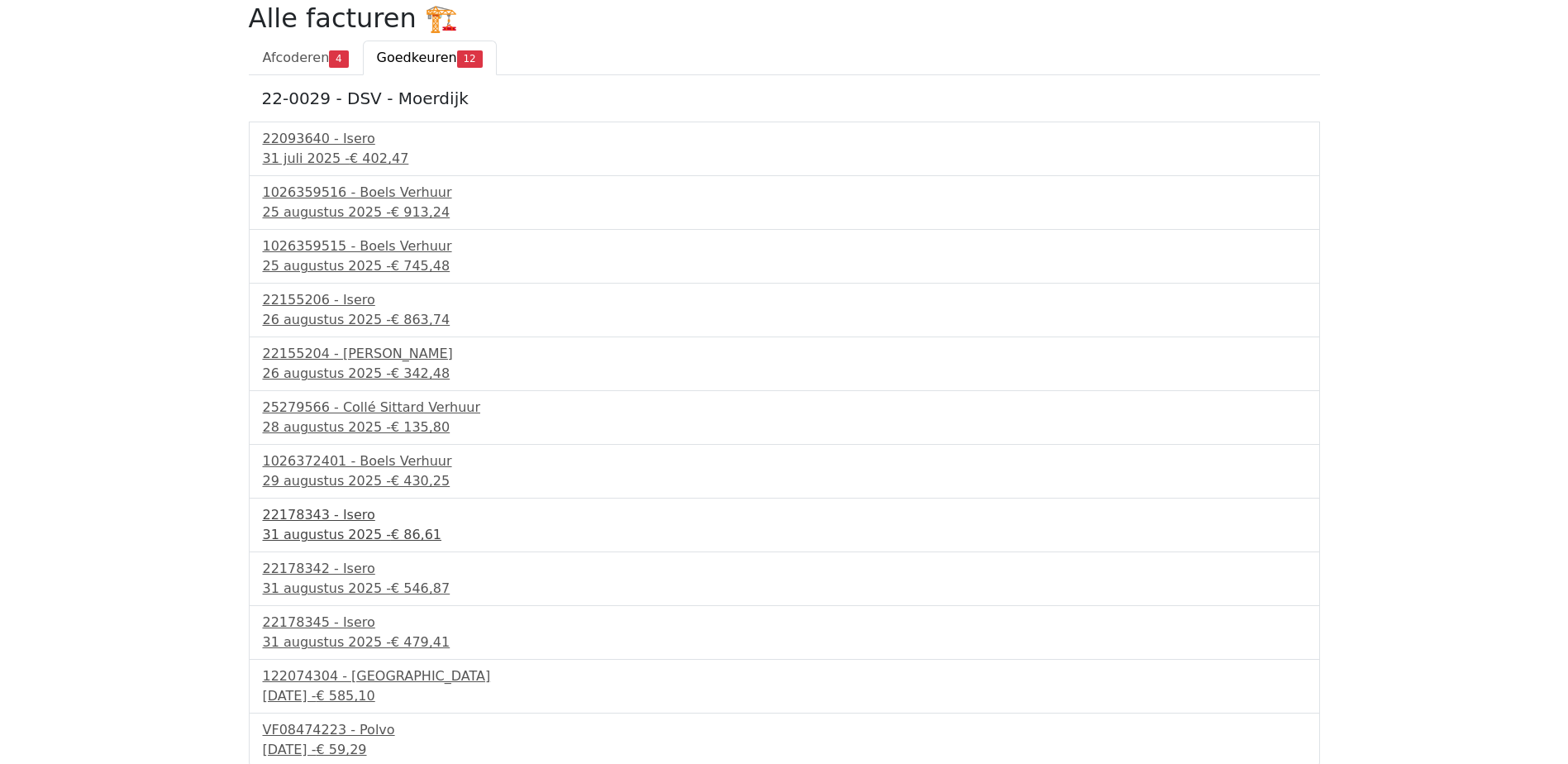
scroll to position [115, 0]
click at [346, 519] on div "22178343 - Isero" at bounding box center [785, 512] width 1043 height 20
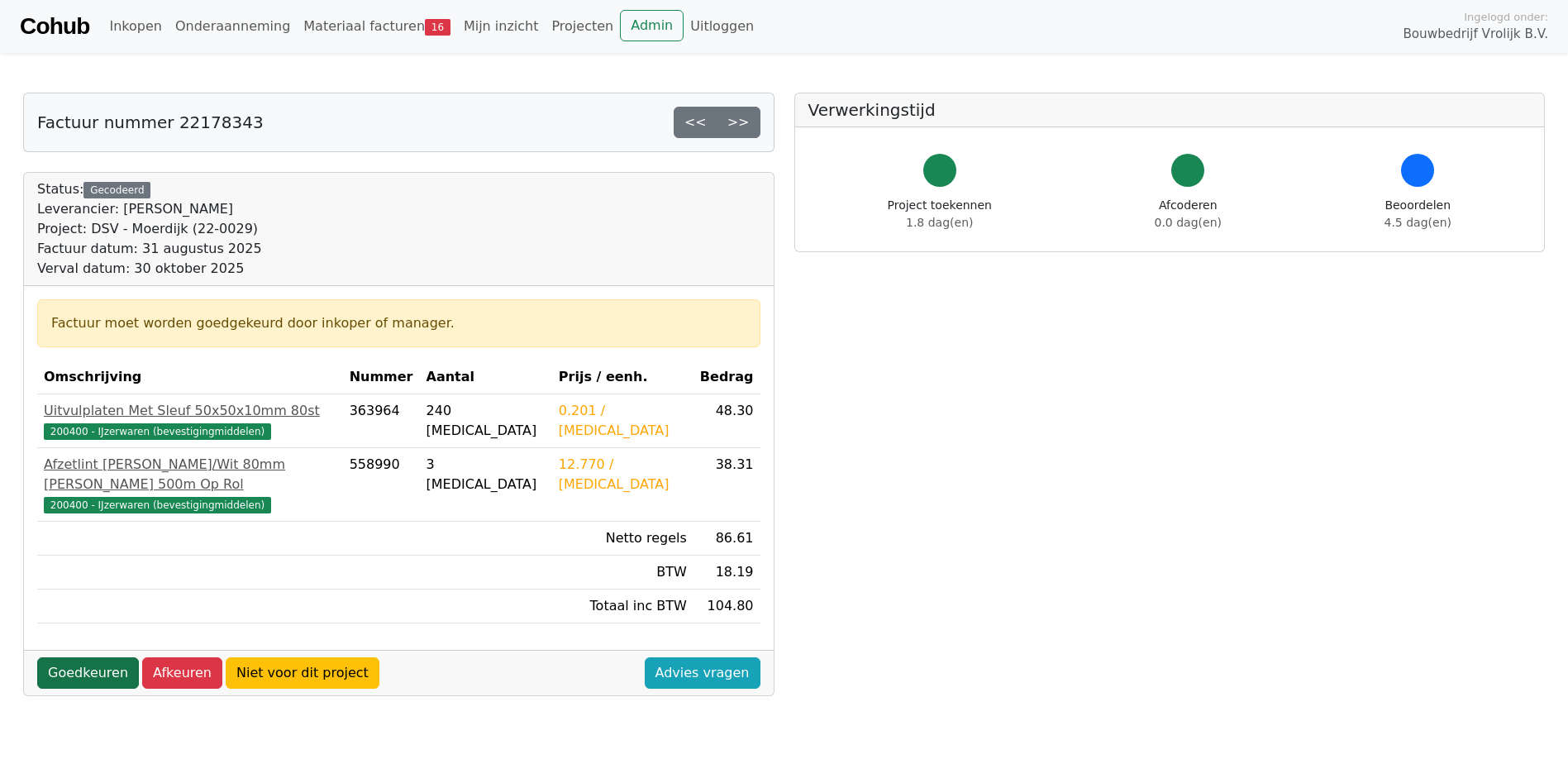
click at [110, 658] on link "Goedkeuren" at bounding box center [88, 673] width 101 height 31
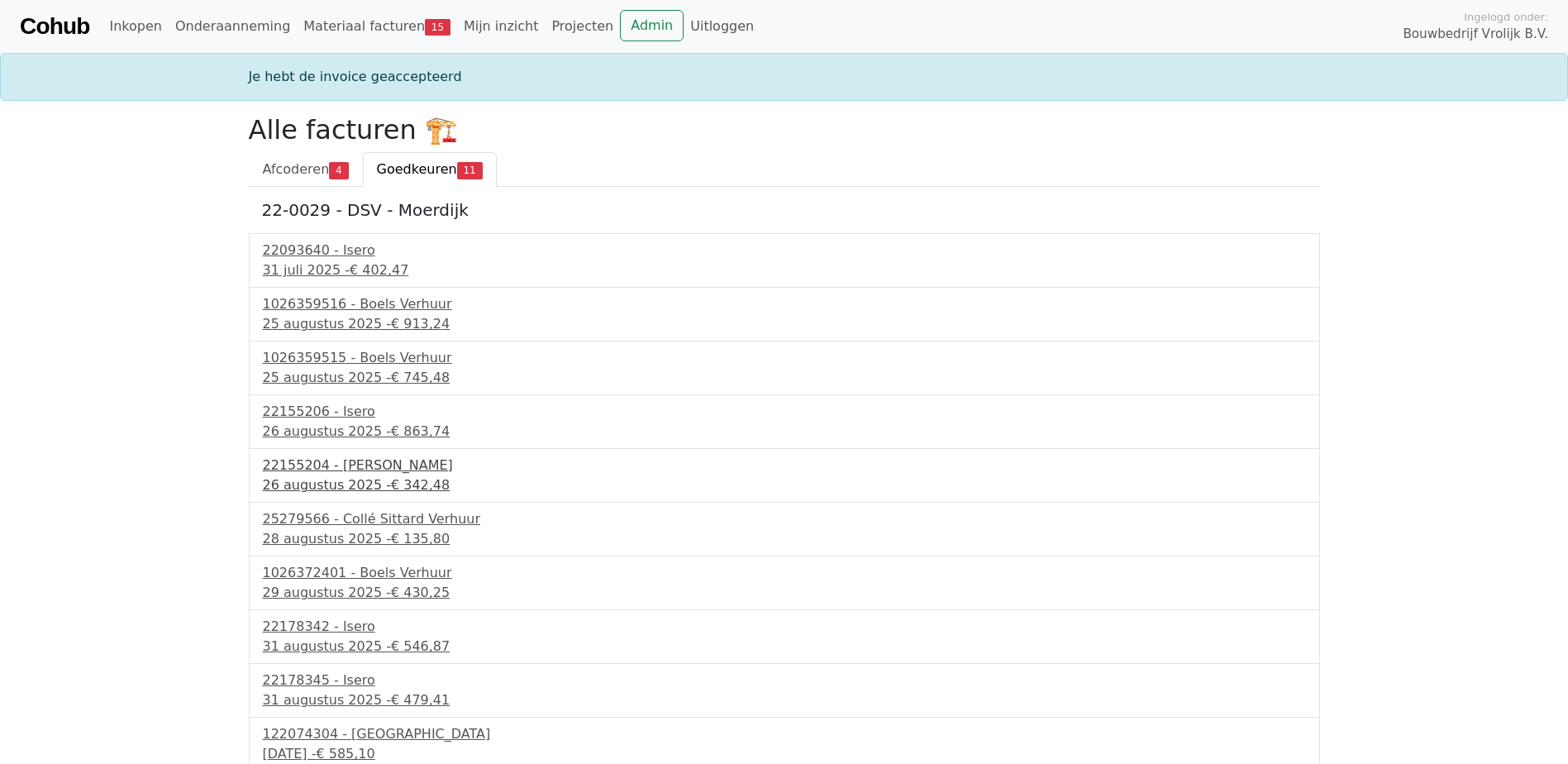
scroll to position [61, 0]
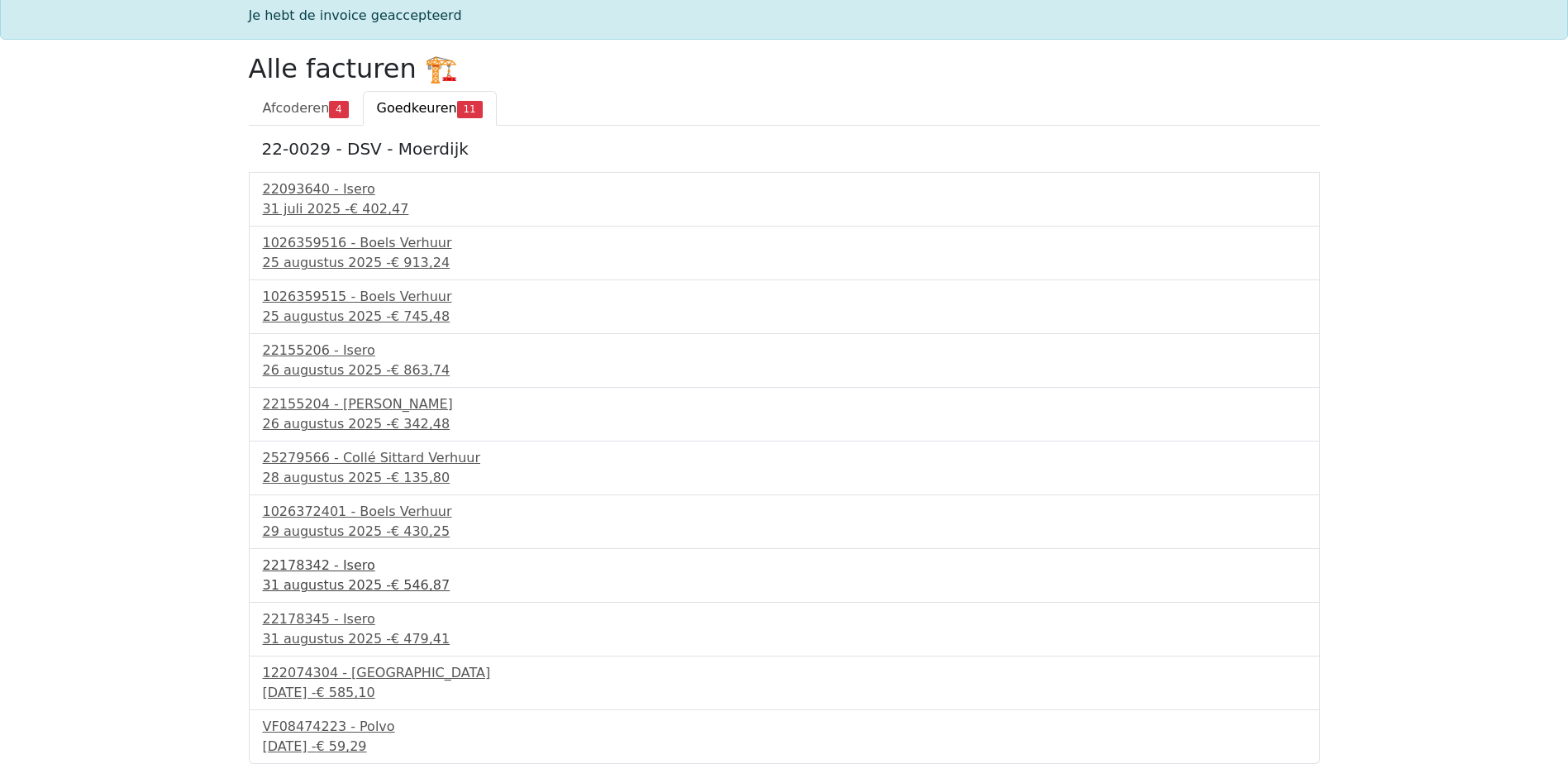
click at [343, 580] on div "31 augustus 2025 - € 546,87" at bounding box center [785, 586] width 1043 height 20
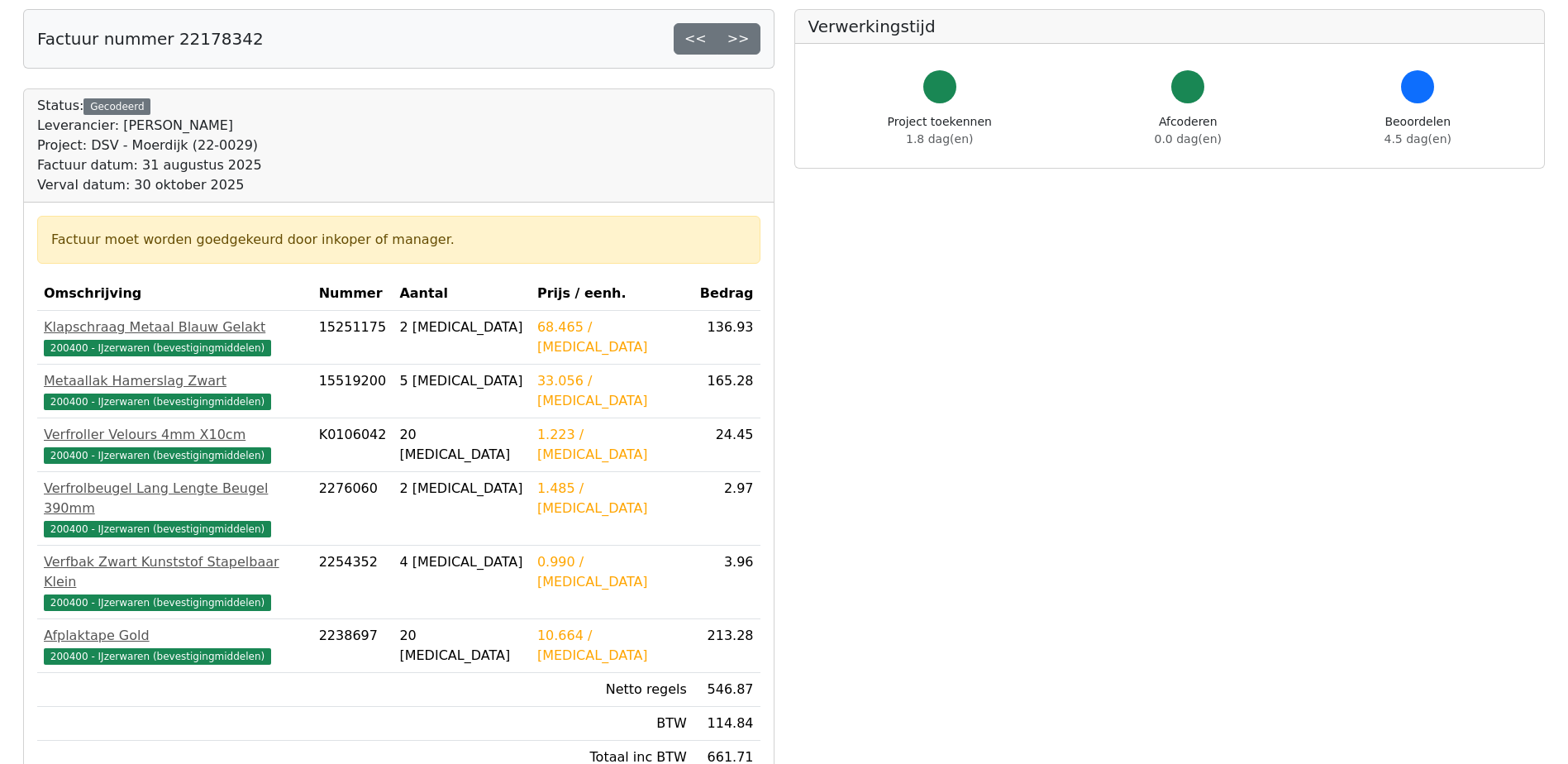
scroll to position [83, 0]
click at [742, 46] on link ">>" at bounding box center [738, 39] width 44 height 31
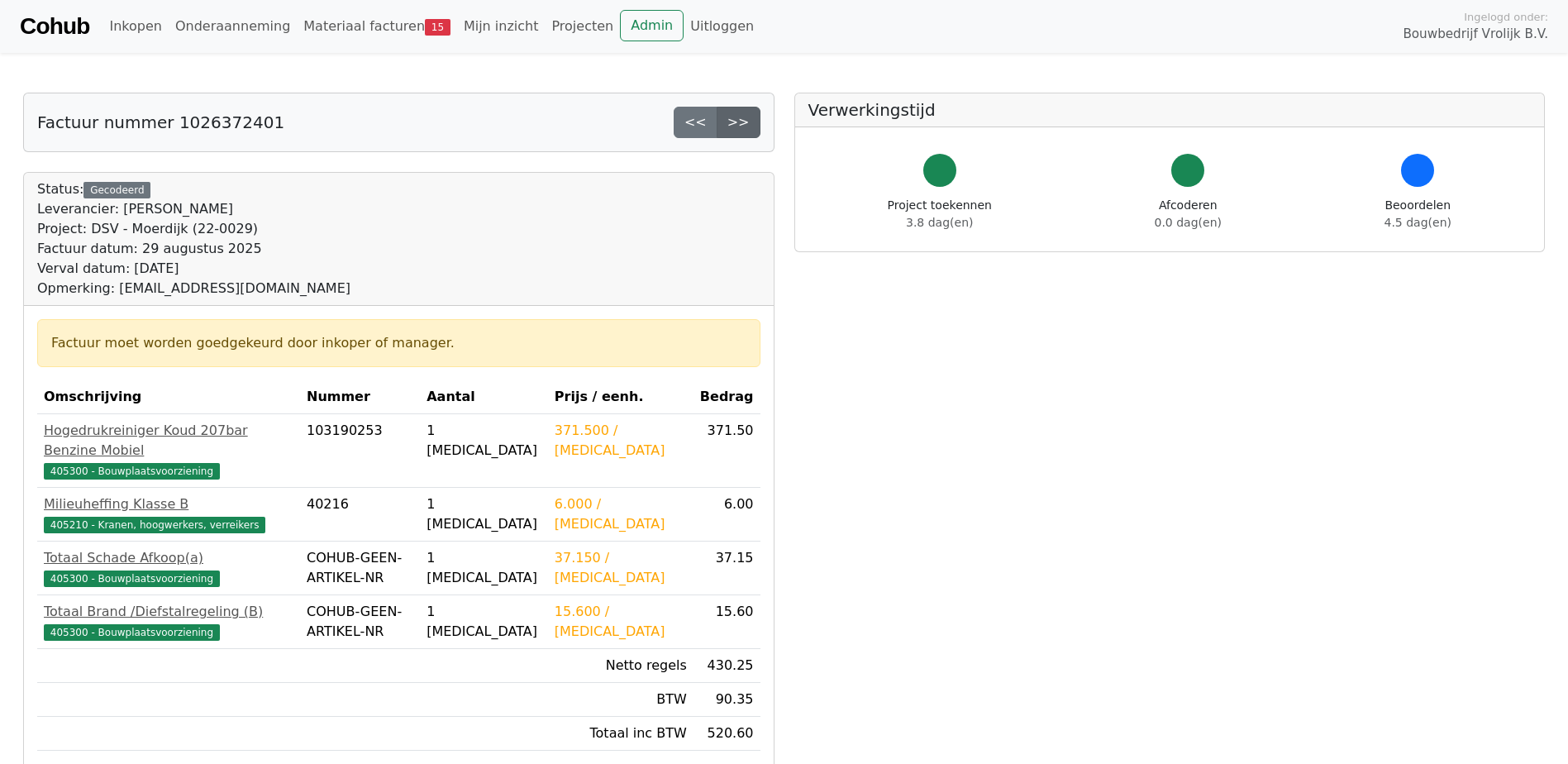
click at [751, 123] on link ">>" at bounding box center [738, 122] width 44 height 31
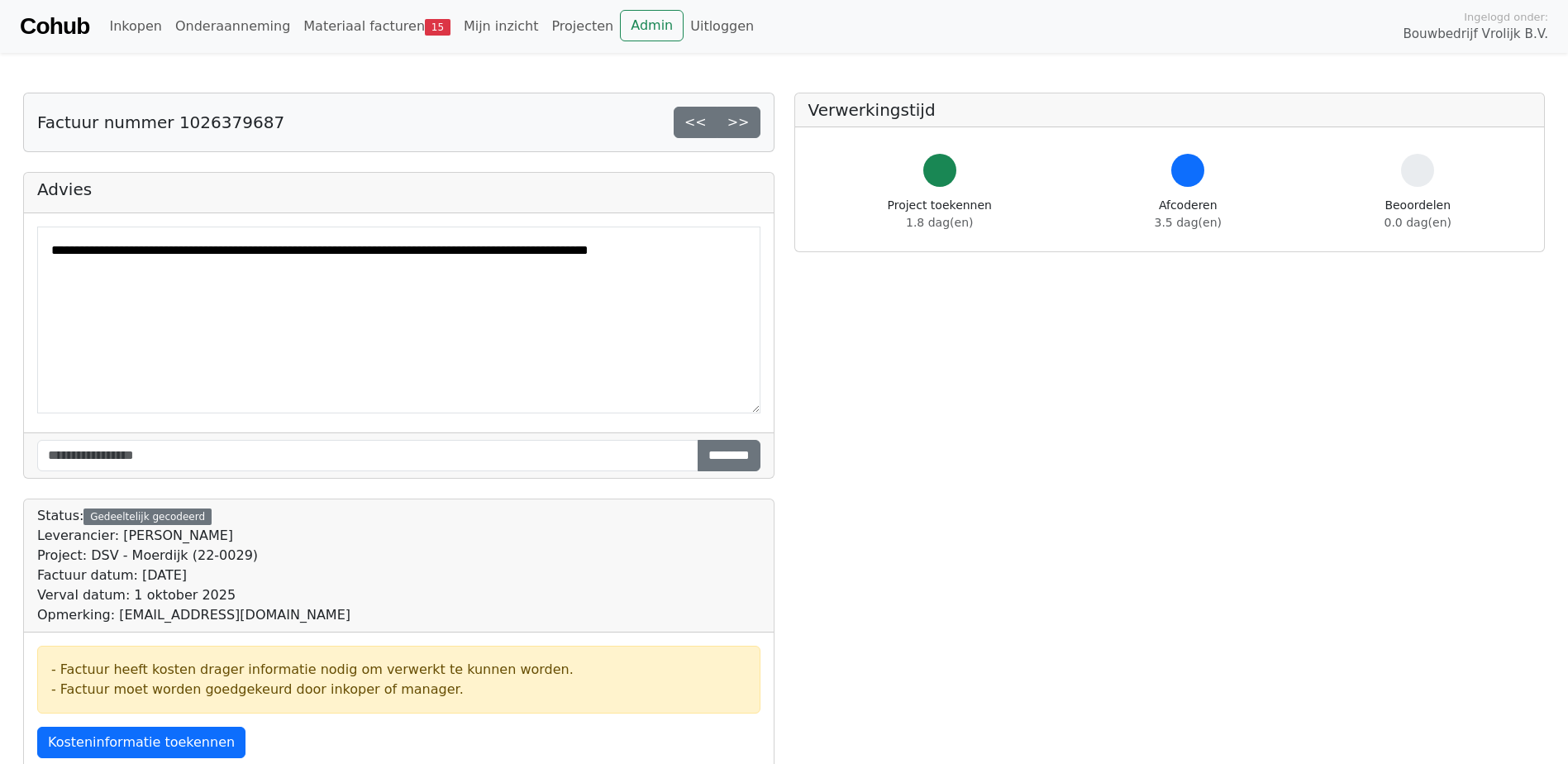
click at [751, 123] on link ">>" at bounding box center [738, 122] width 44 height 31
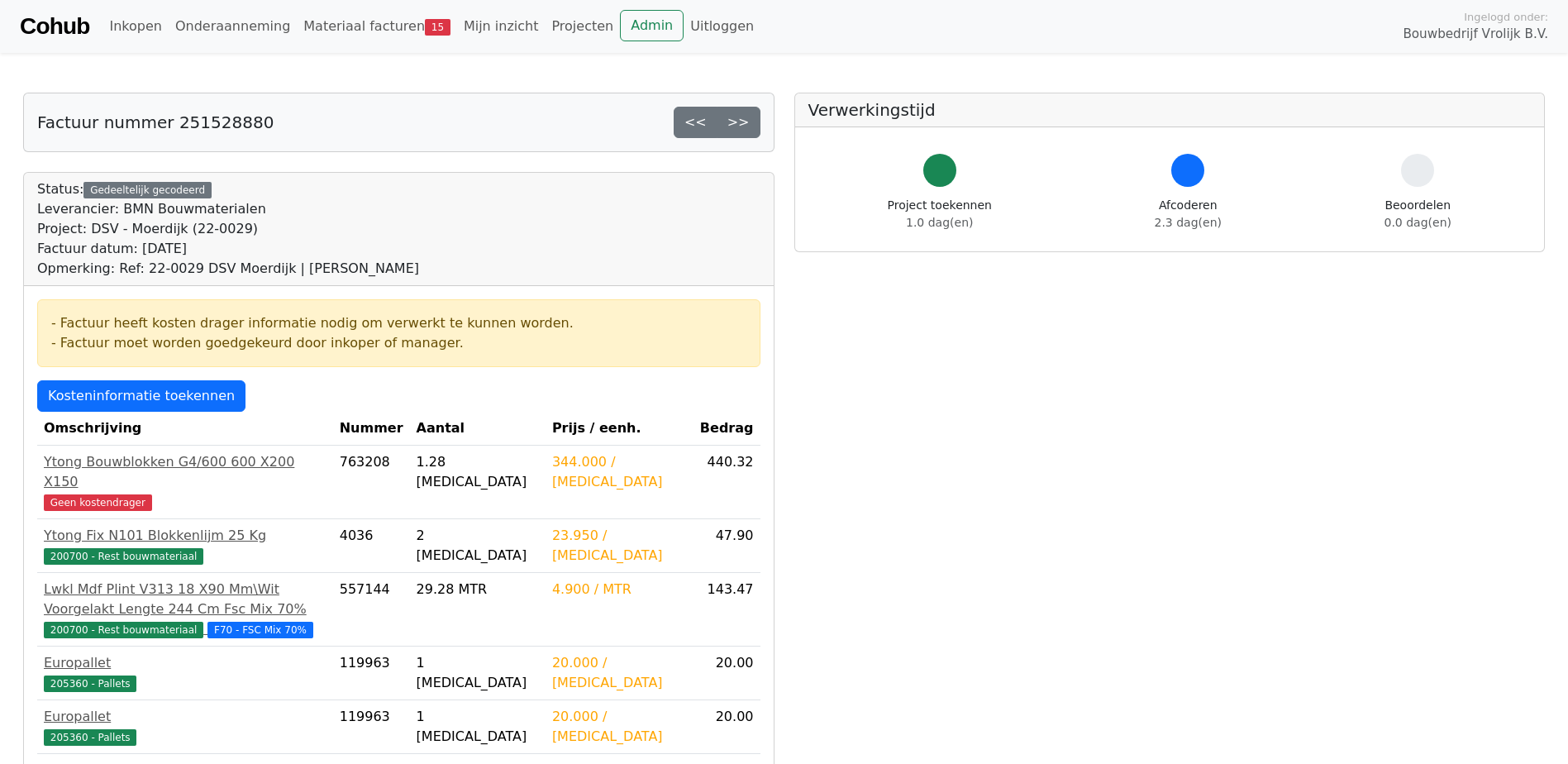
click at [751, 123] on link ">>" at bounding box center [738, 122] width 44 height 31
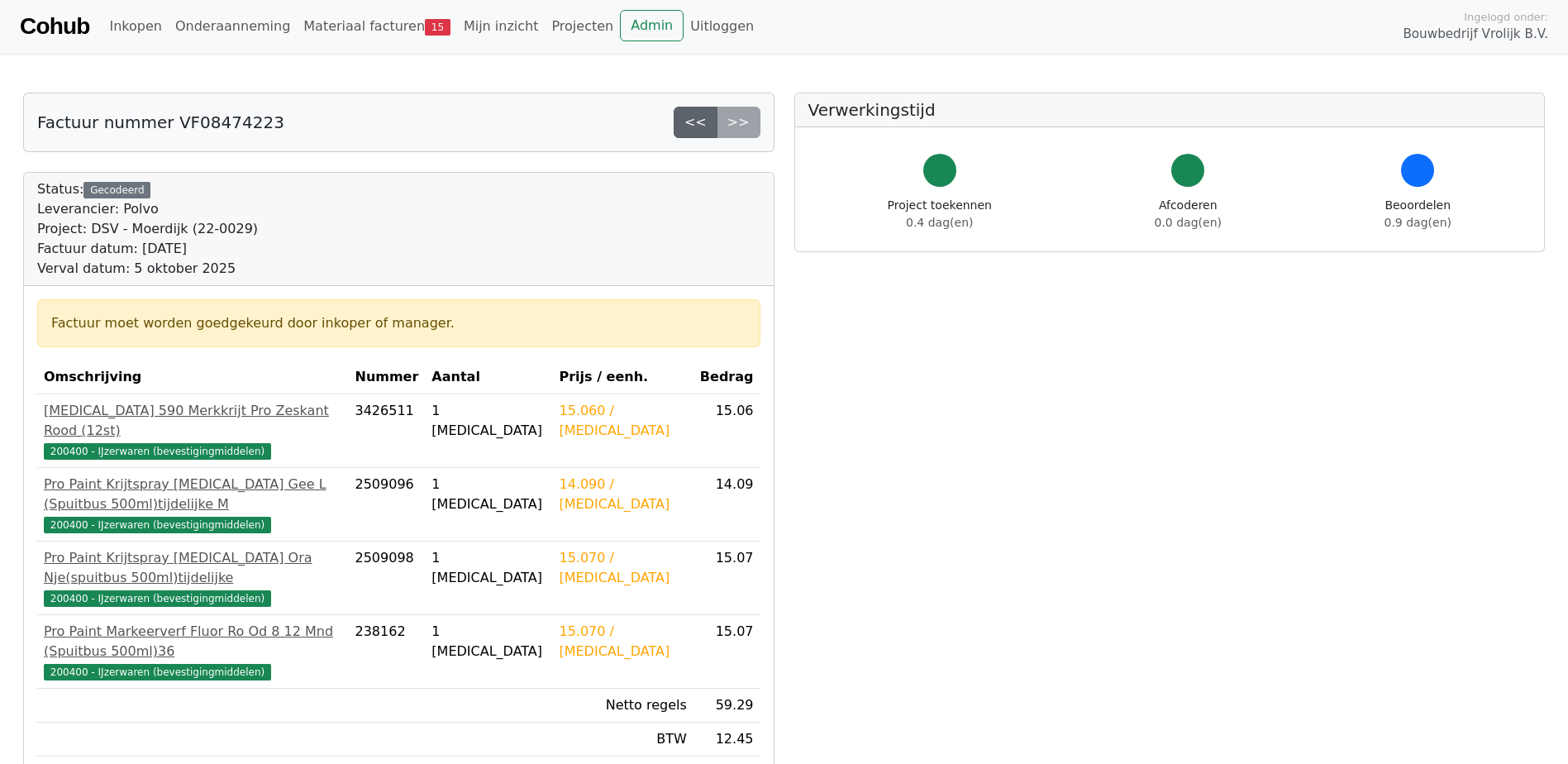
click at [710, 123] on link "<<" at bounding box center [695, 122] width 44 height 31
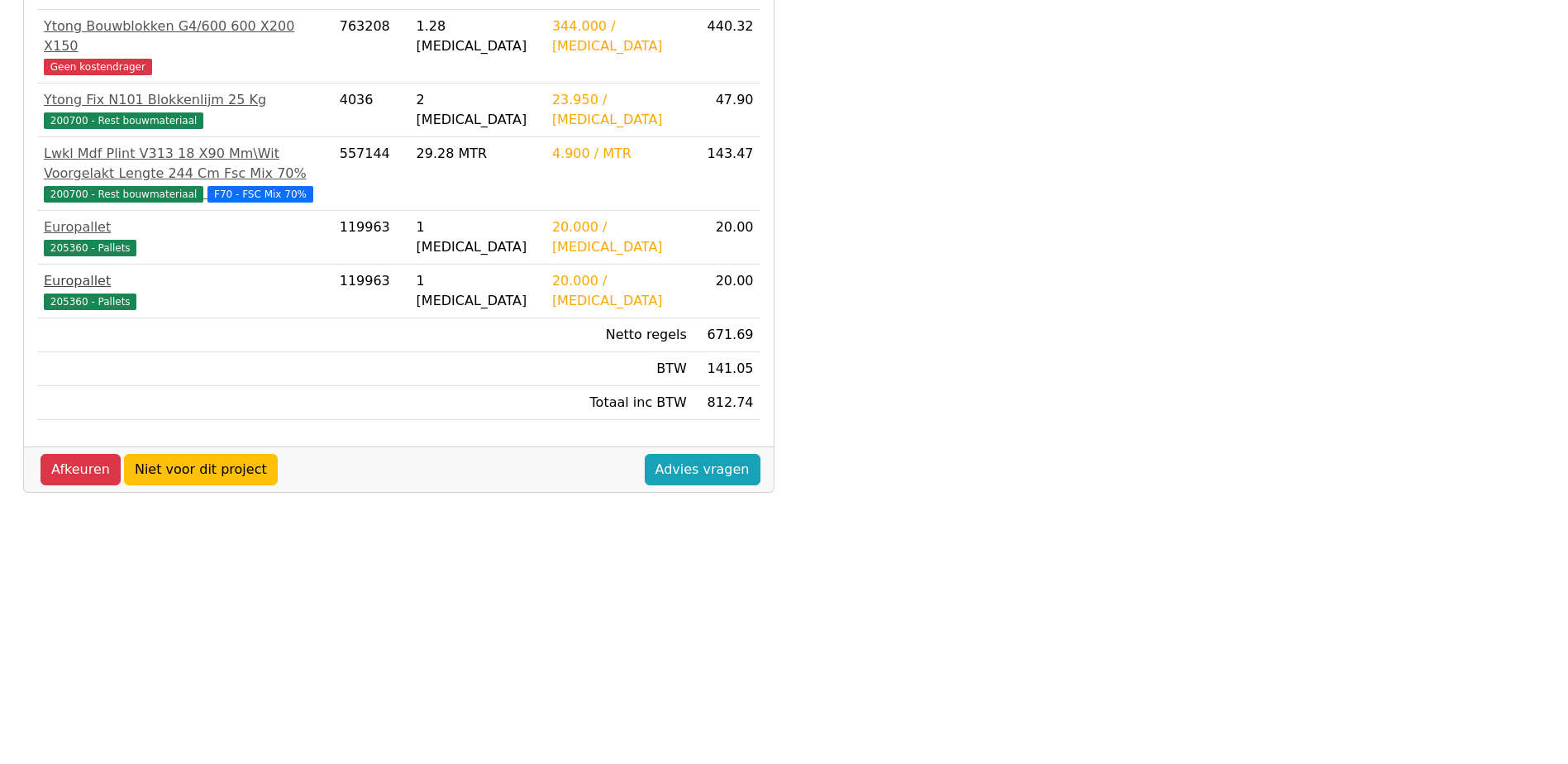
scroll to position [463, 0]
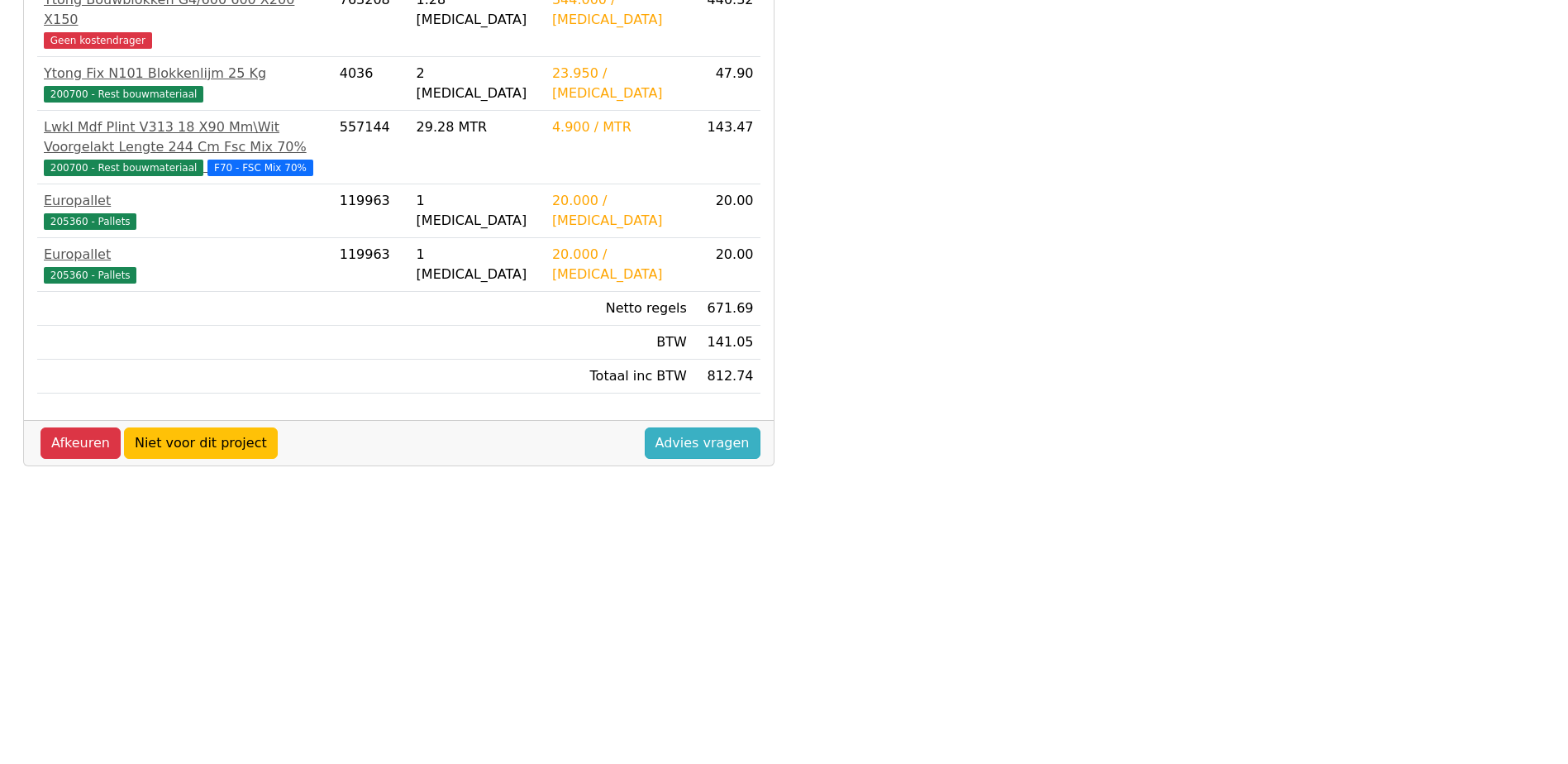
click at [744, 438] on link "Advies vragen" at bounding box center [702, 442] width 116 height 31
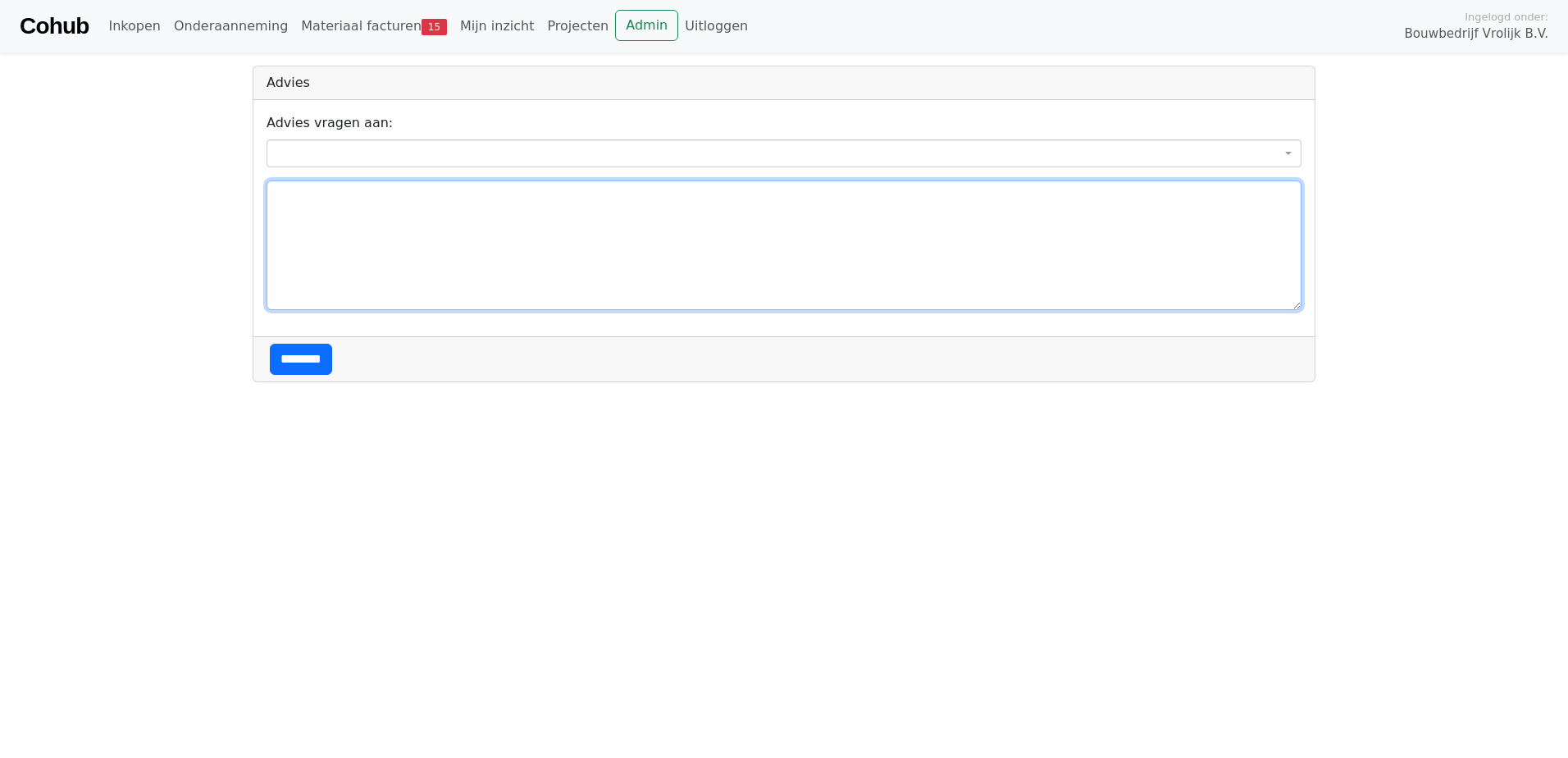
click at [449, 215] on textarea at bounding box center [784, 245] width 1035 height 130
type textarea "**********"
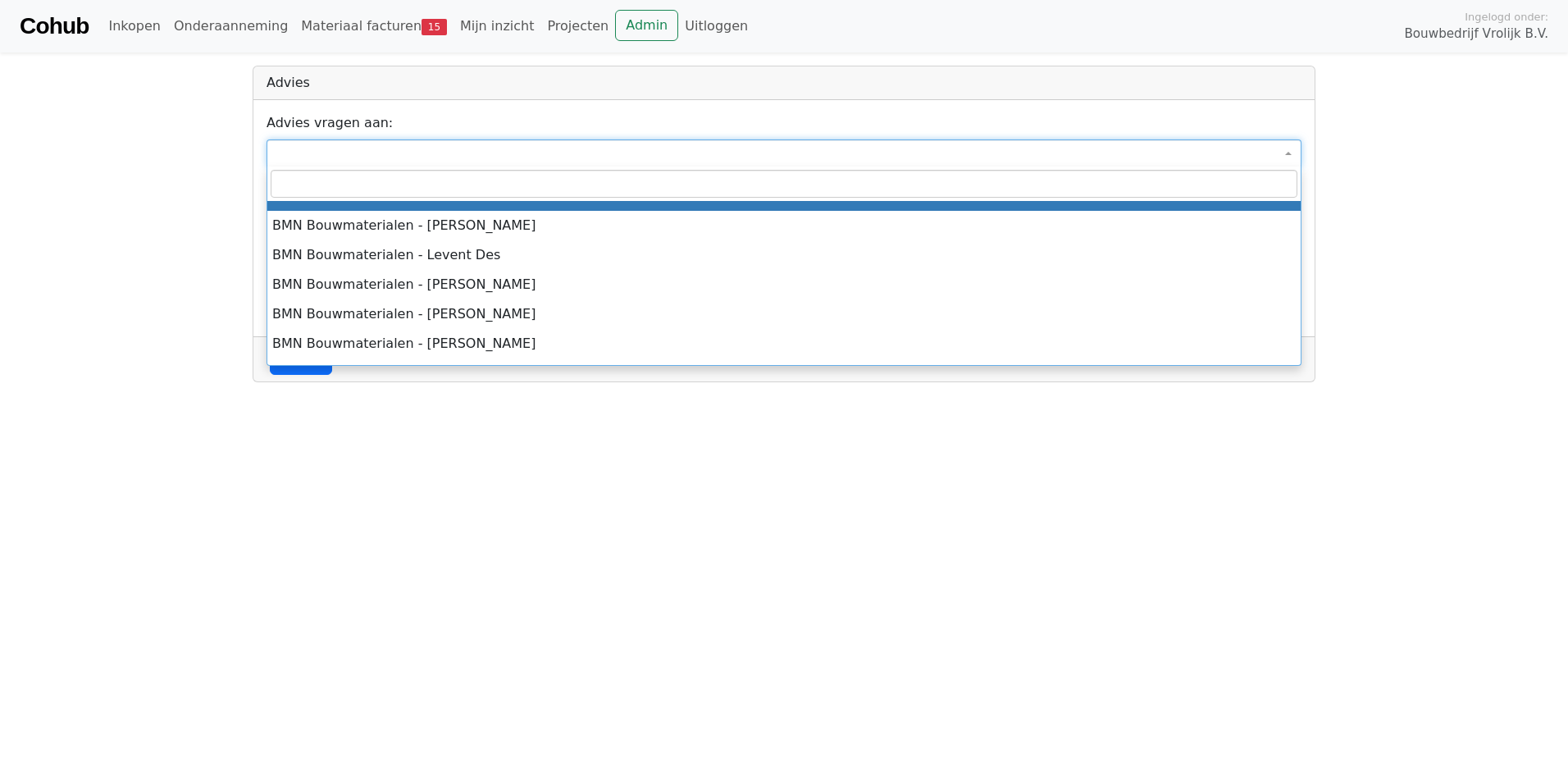
click at [395, 155] on span at bounding box center [784, 153] width 1035 height 28
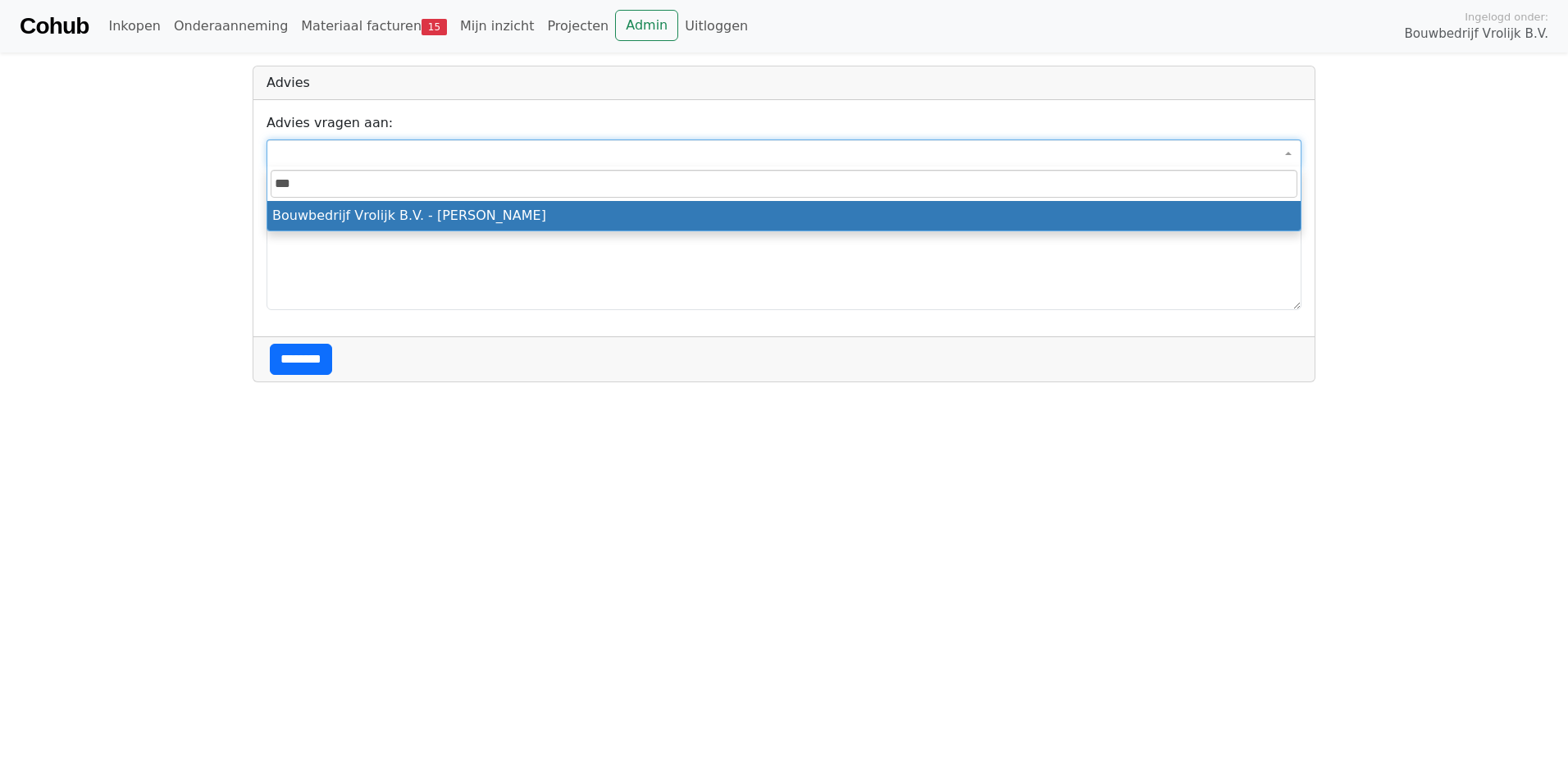
type input "***"
select select "***"
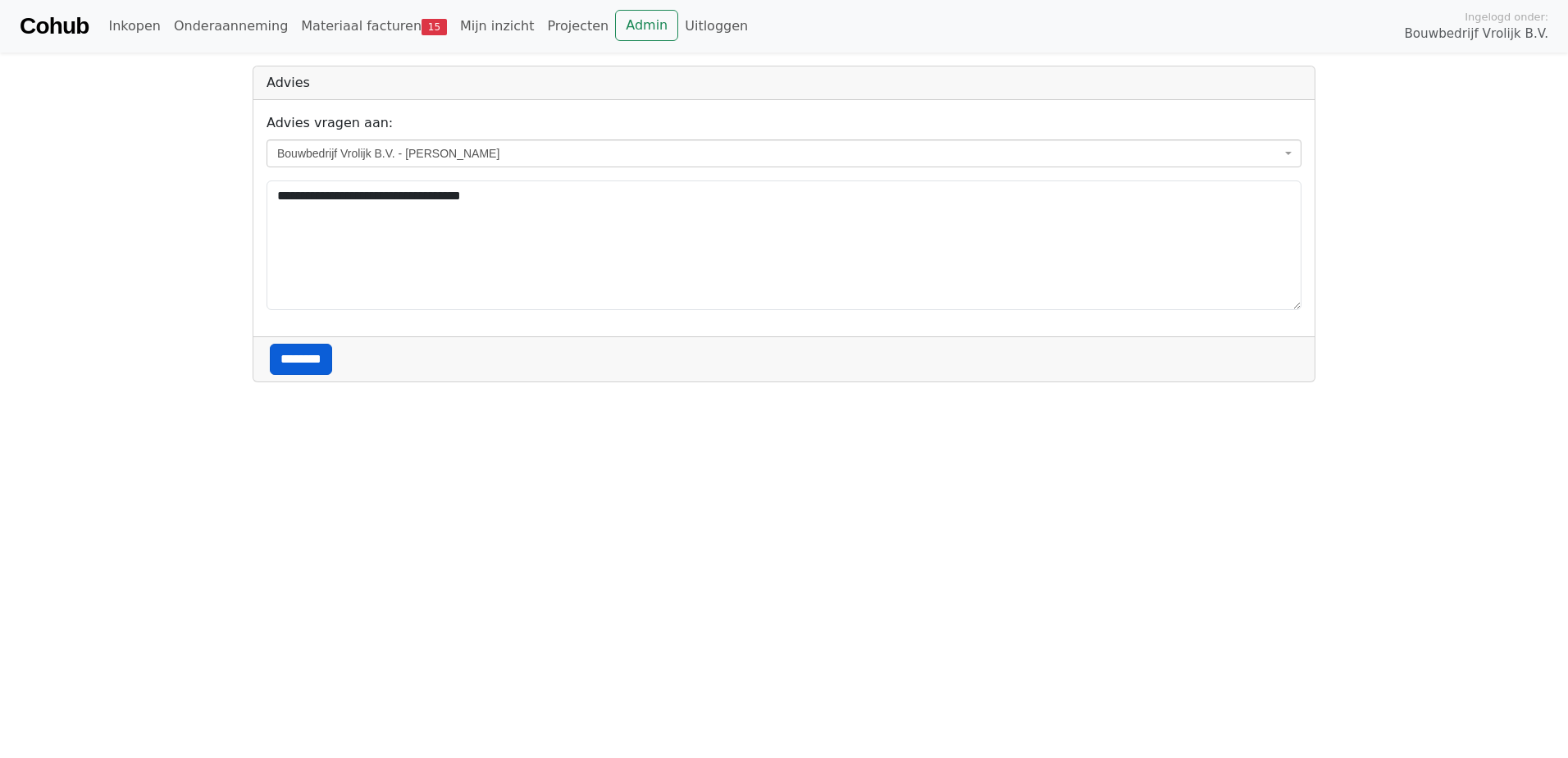
click at [291, 362] on input "********" at bounding box center [301, 358] width 62 height 31
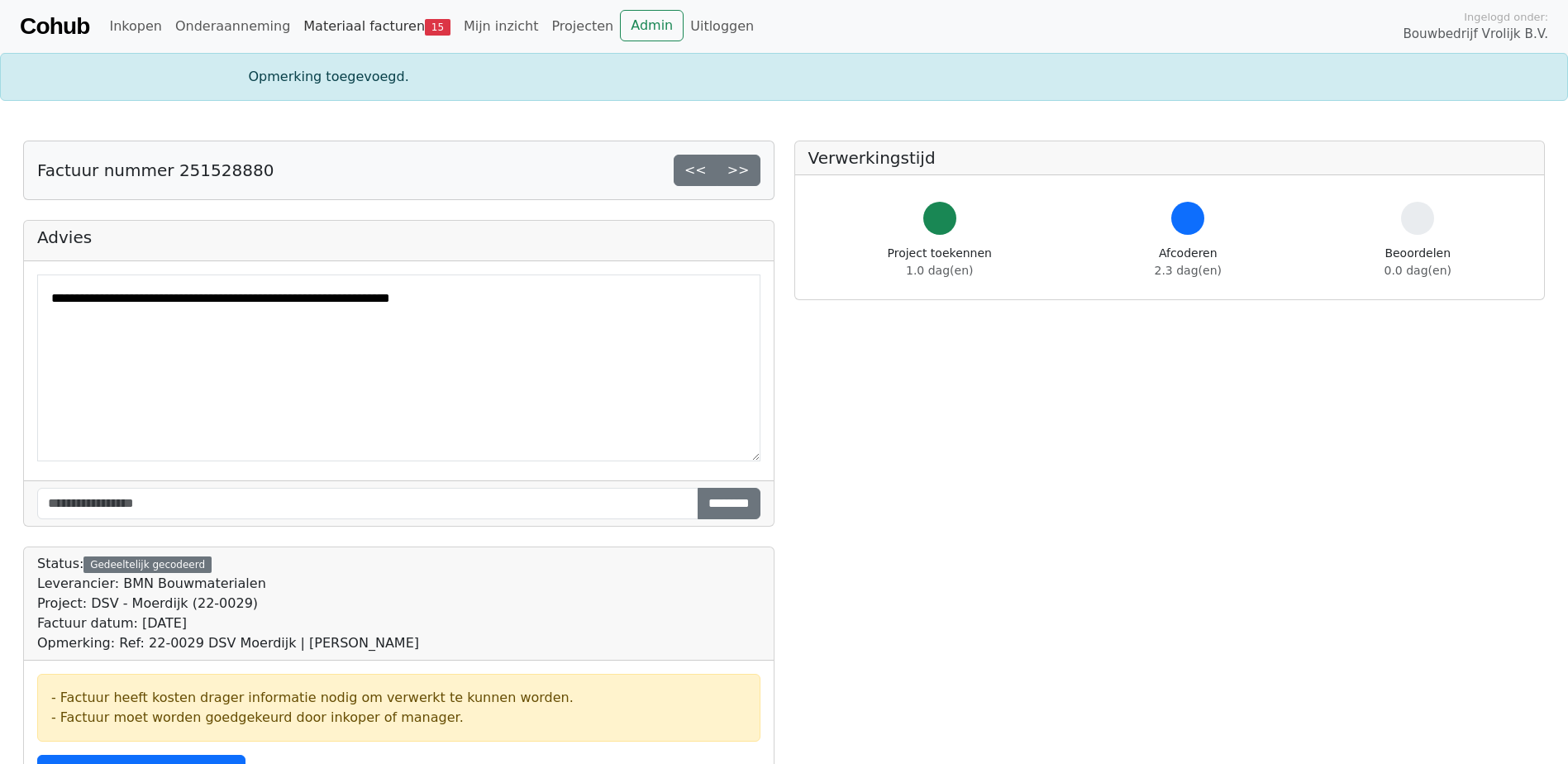
click at [359, 23] on link "Materiaal facturen 15" at bounding box center [377, 26] width 160 height 33
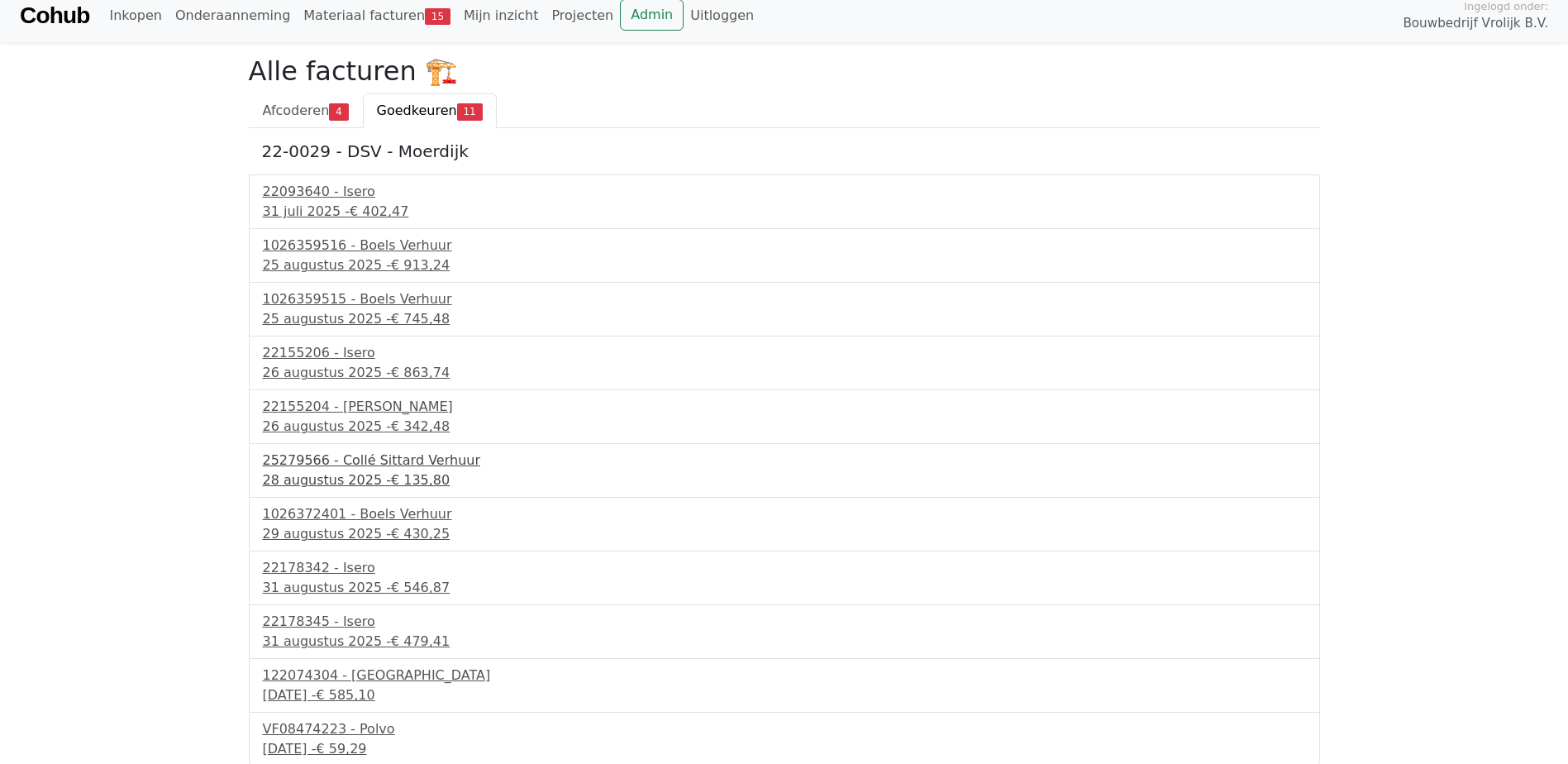
scroll to position [14, 0]
click at [338, 580] on div "31 augustus 2025 - € 546,87" at bounding box center [785, 586] width 1043 height 20
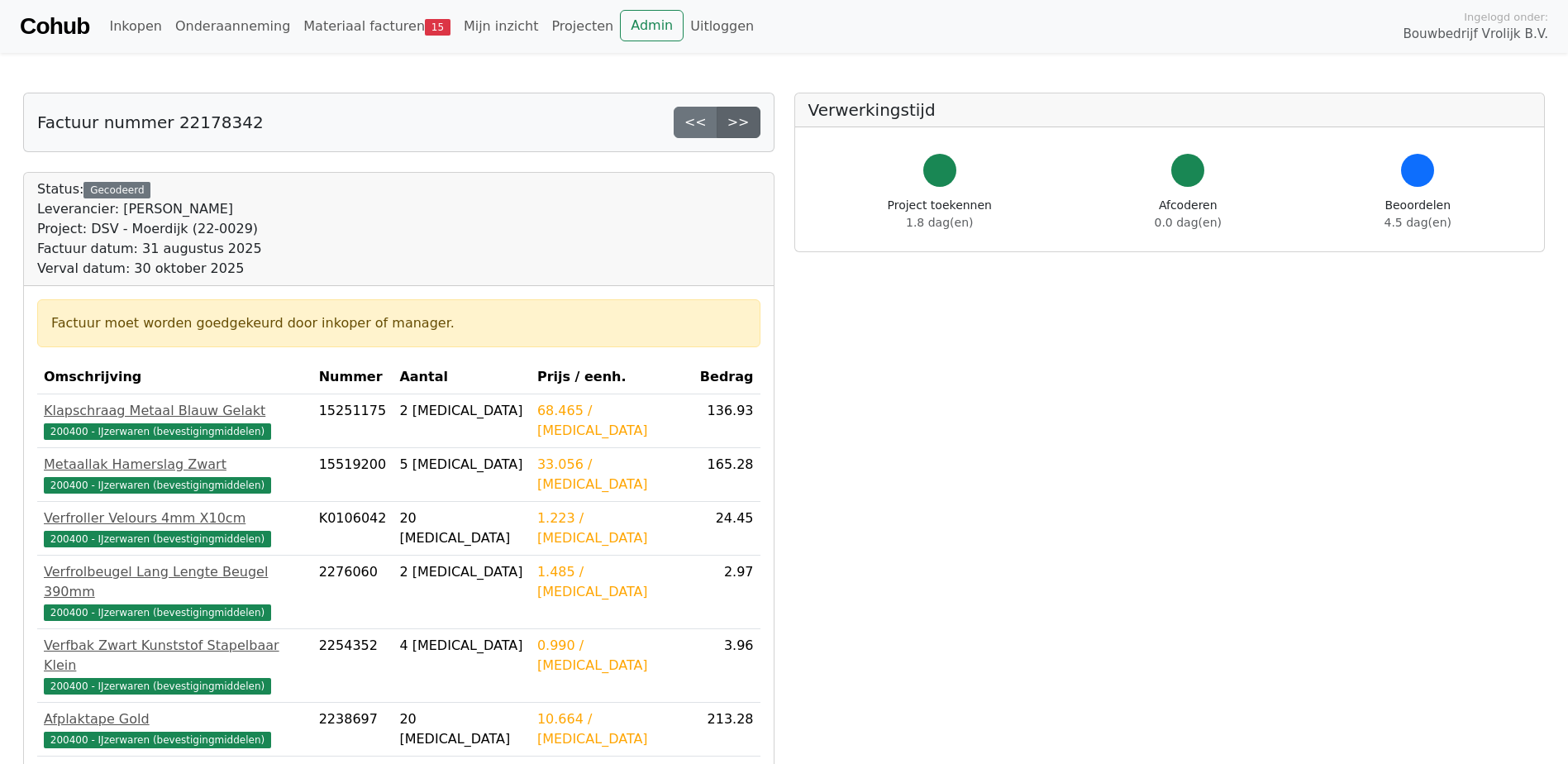
click at [739, 129] on link ">>" at bounding box center [738, 122] width 44 height 31
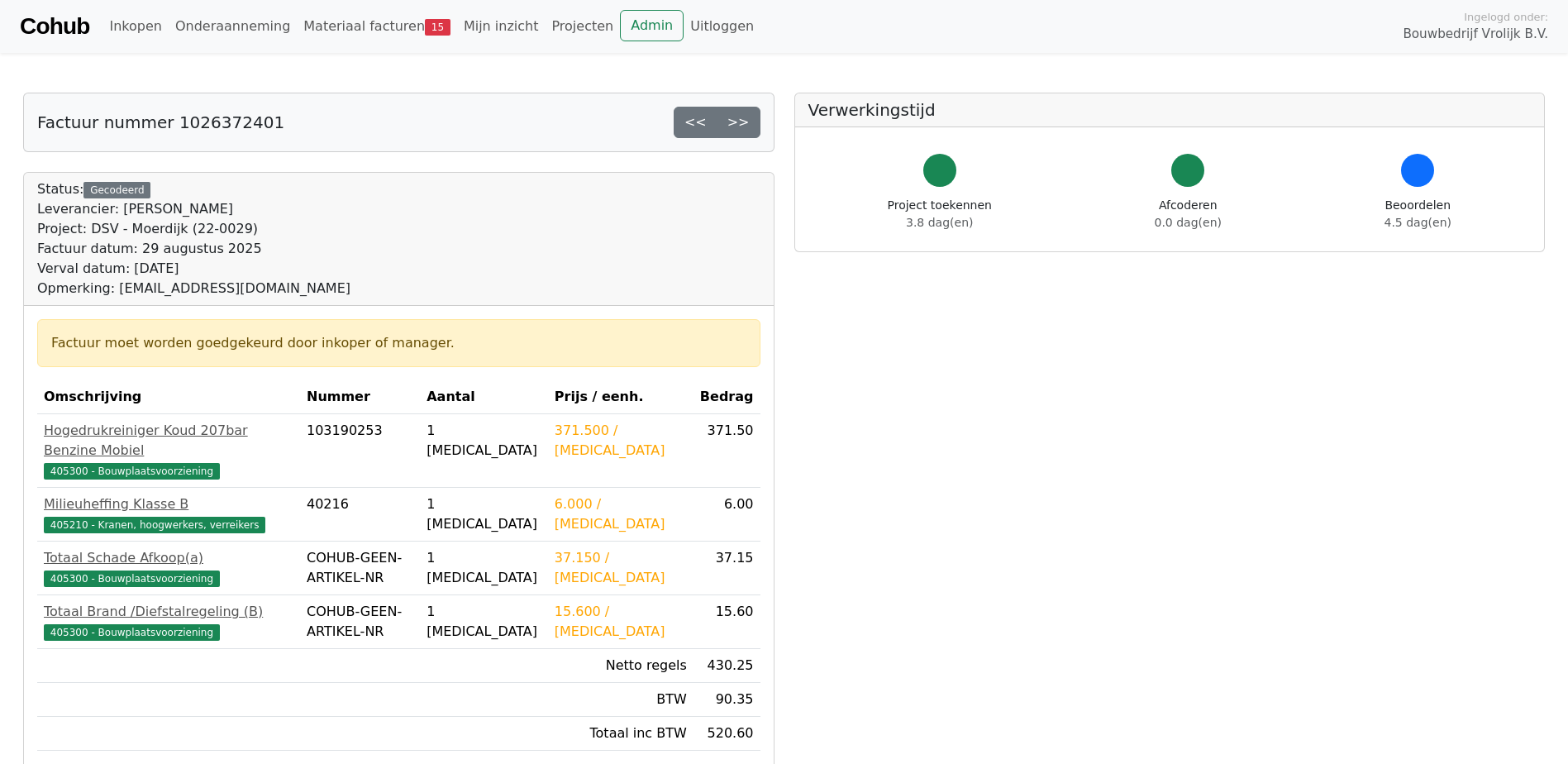
click at [743, 122] on link ">>" at bounding box center [738, 122] width 44 height 31
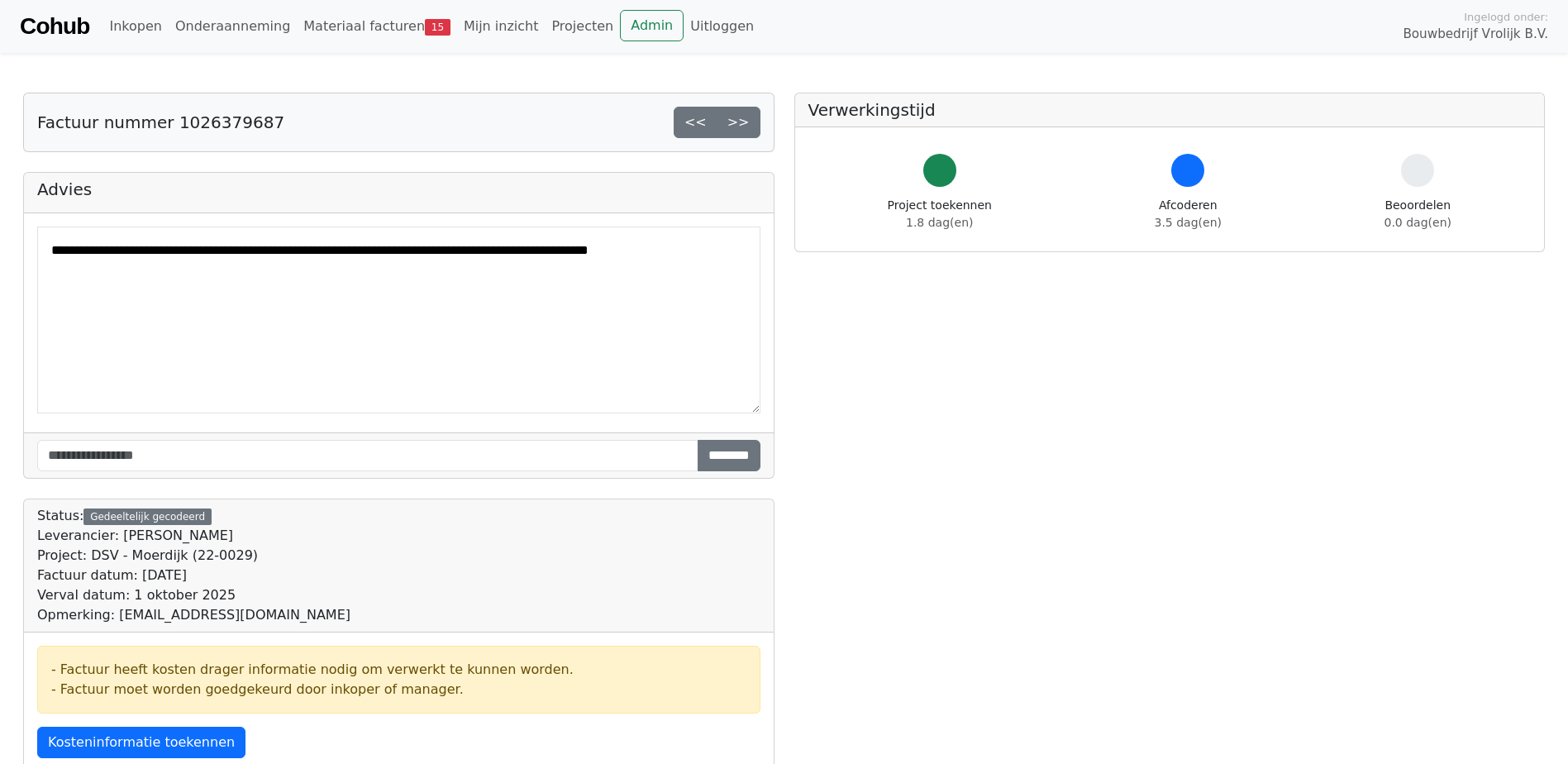
click at [743, 122] on link ">>" at bounding box center [738, 122] width 44 height 31
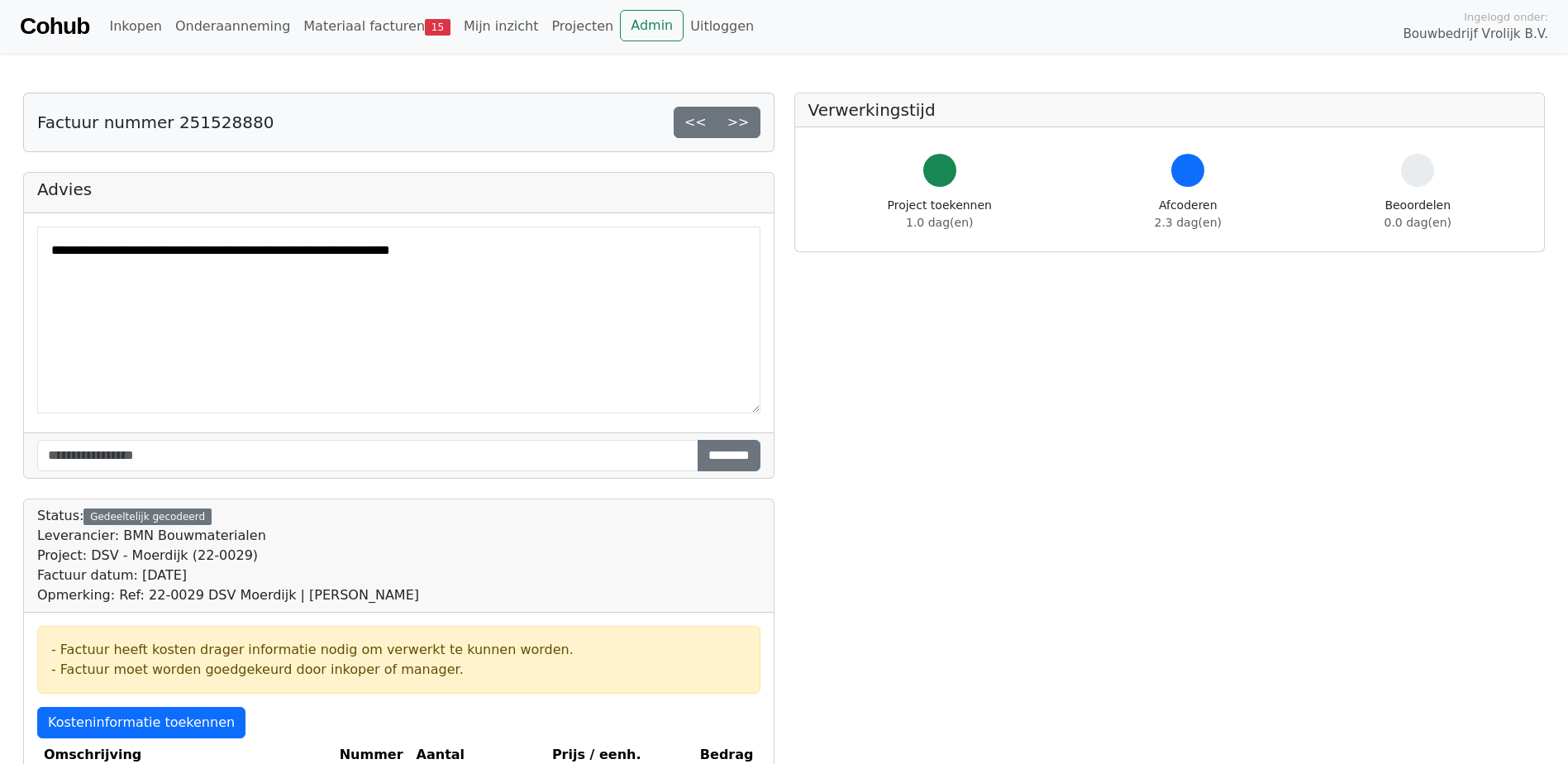
click at [743, 122] on link ">>" at bounding box center [738, 122] width 44 height 31
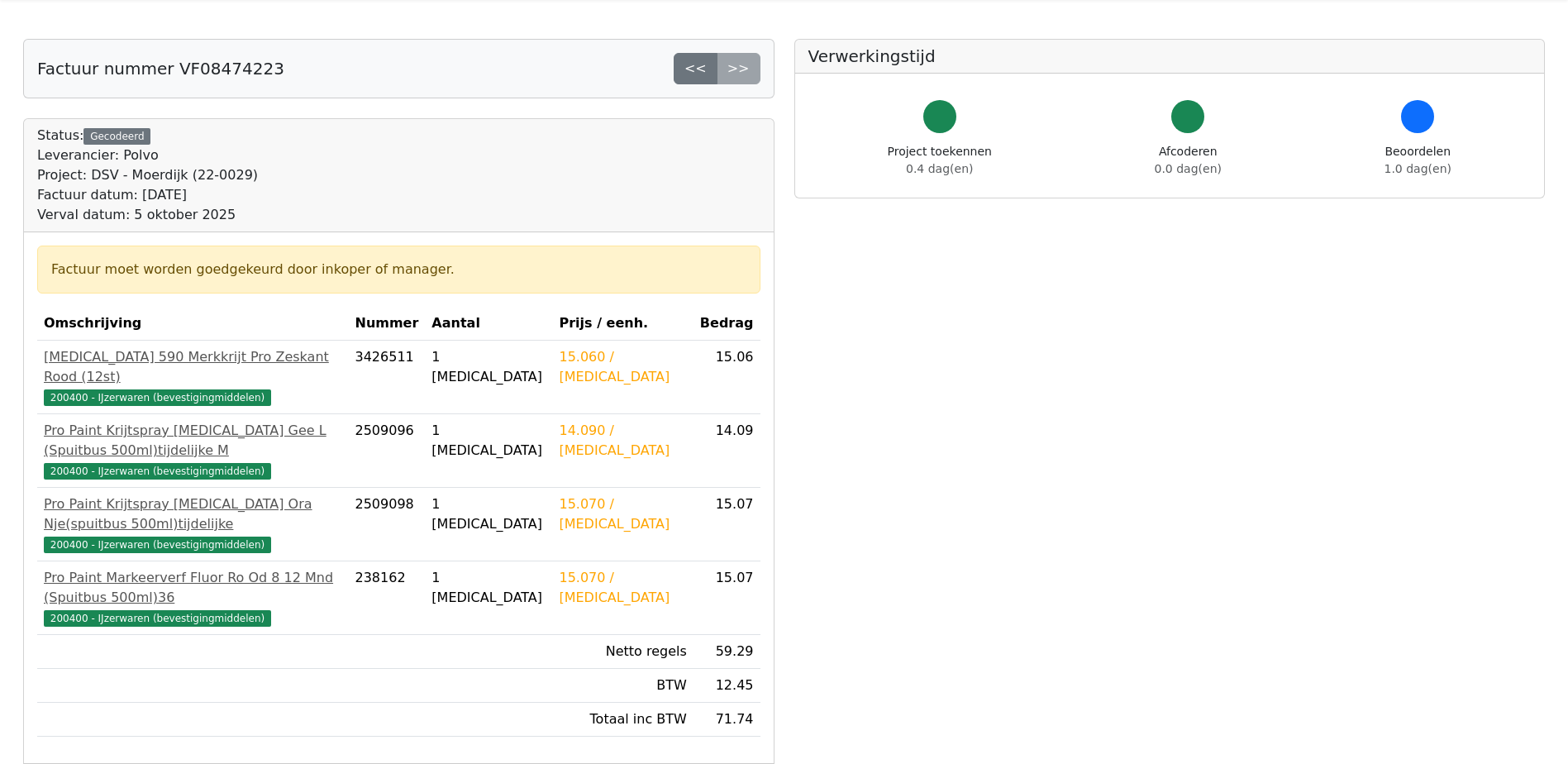
scroll to position [83, 0]
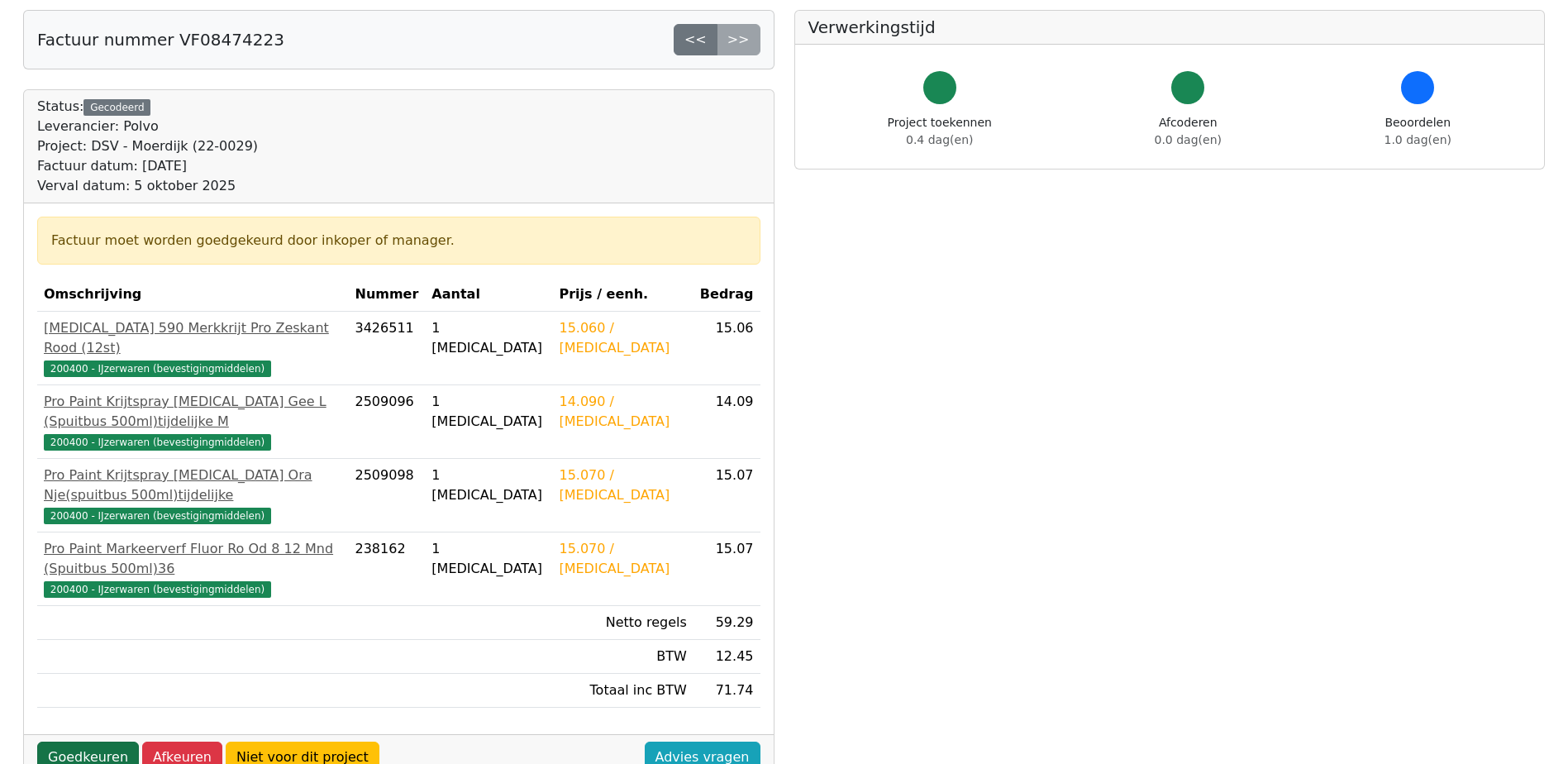
click at [87, 742] on link "Goedkeuren" at bounding box center [88, 757] width 101 height 31
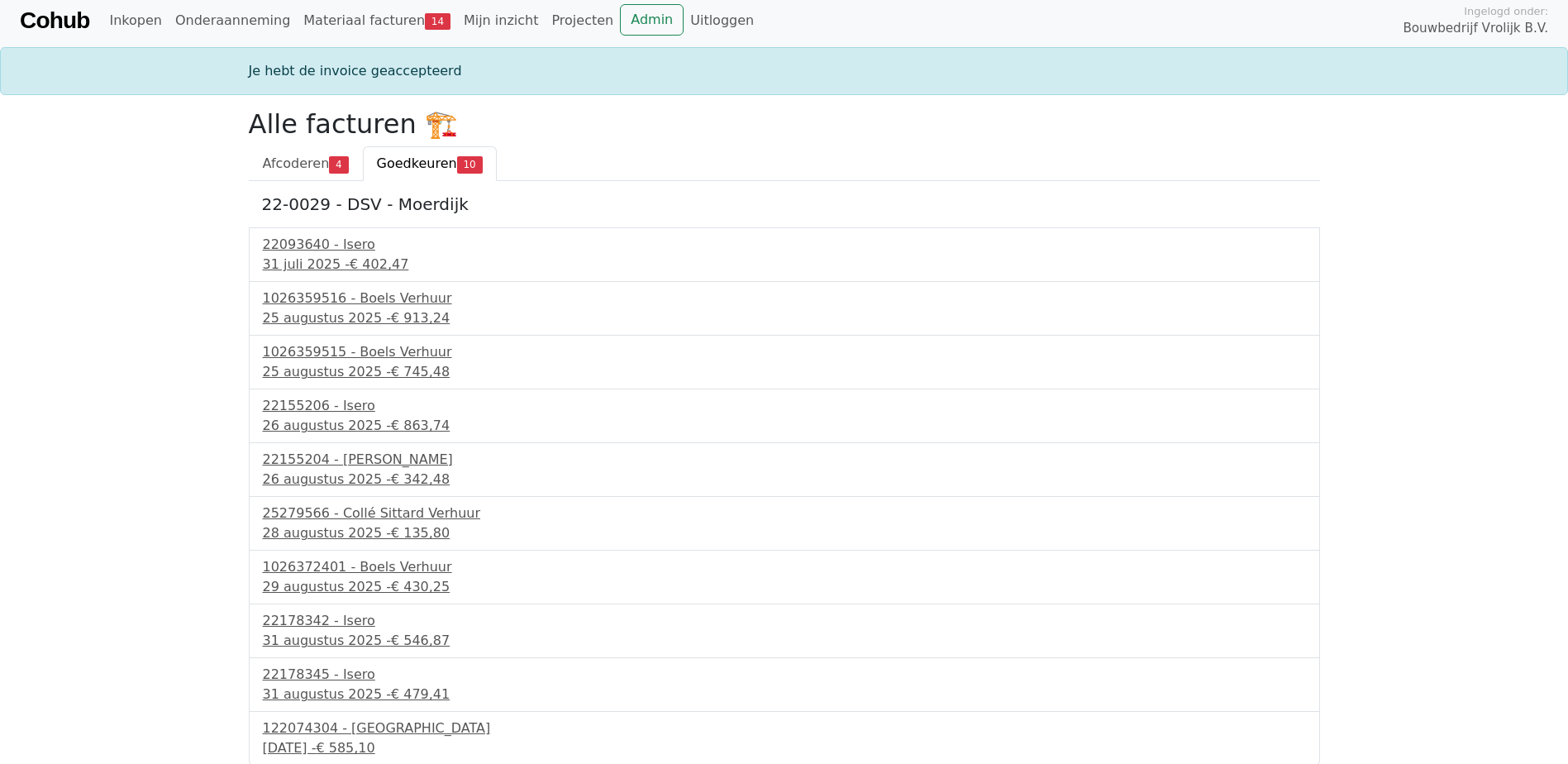
scroll to position [8, 0]
click at [322, 674] on div "22178345 - Isero" at bounding box center [785, 674] width 1043 height 20
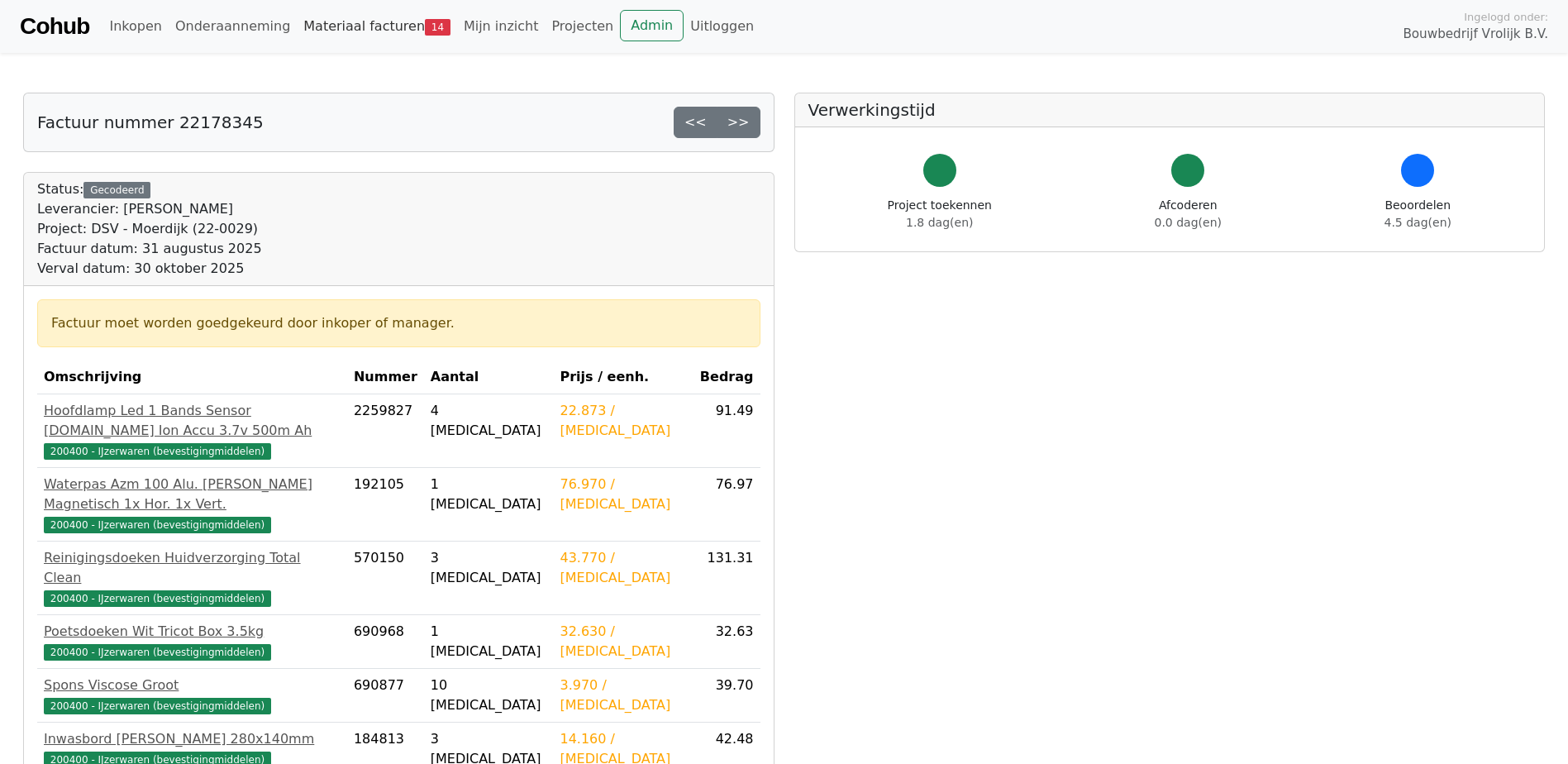
click at [326, 27] on link "Materiaal facturen 14" at bounding box center [377, 26] width 160 height 33
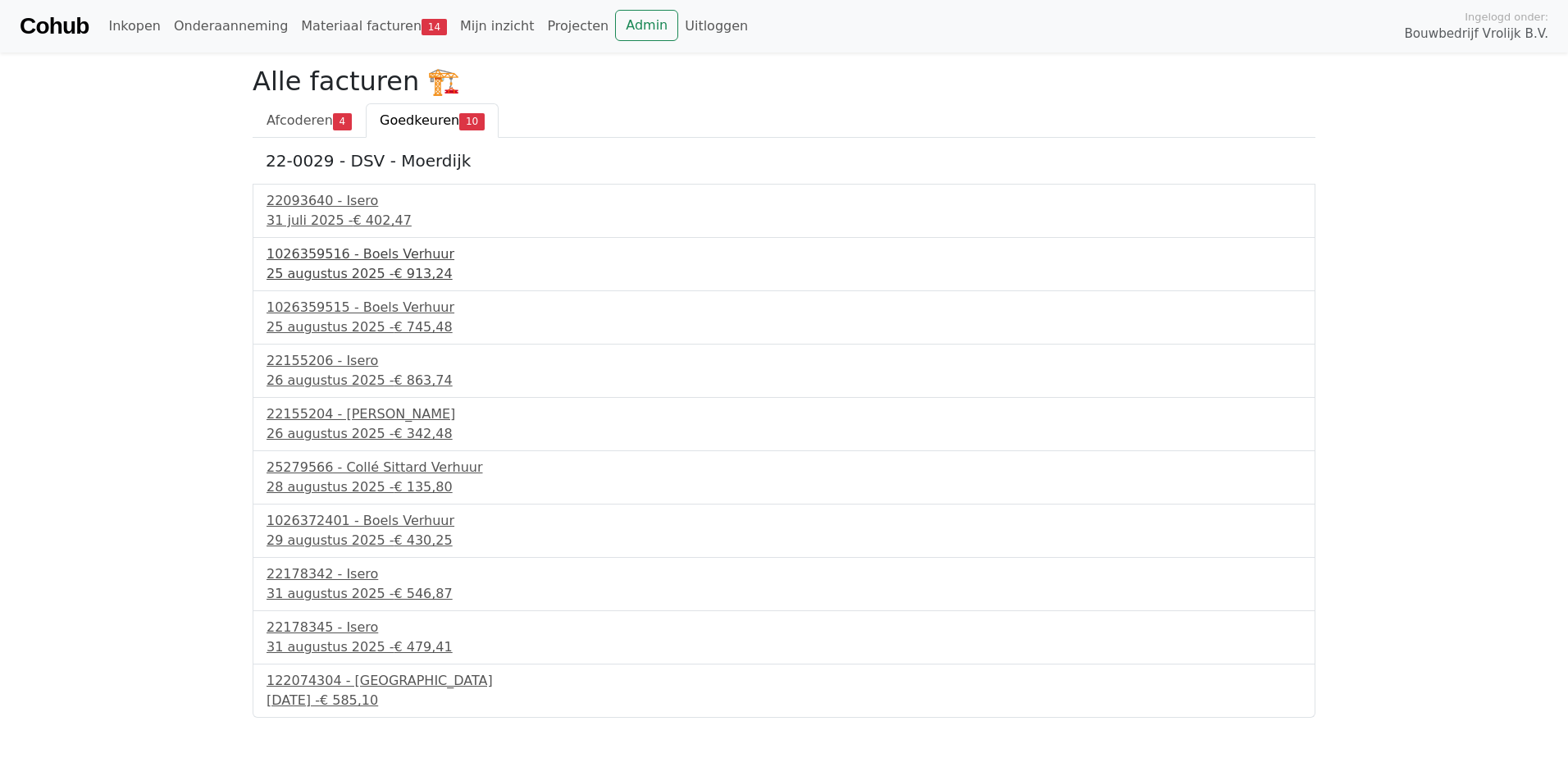
click at [416, 276] on span "€ 913,24" at bounding box center [423, 273] width 59 height 16
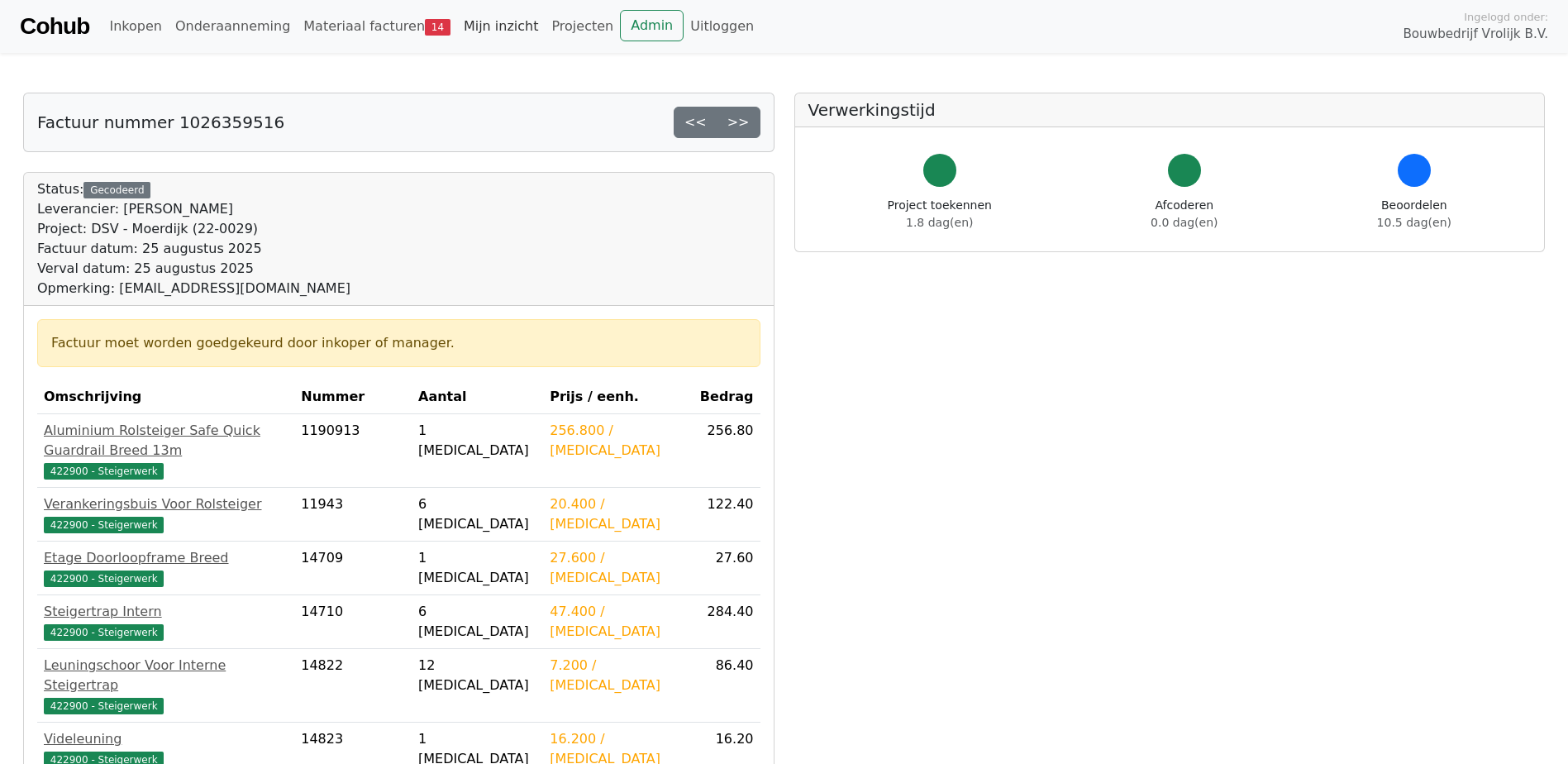
click at [457, 34] on link "Mijn inzicht" at bounding box center [501, 26] width 89 height 33
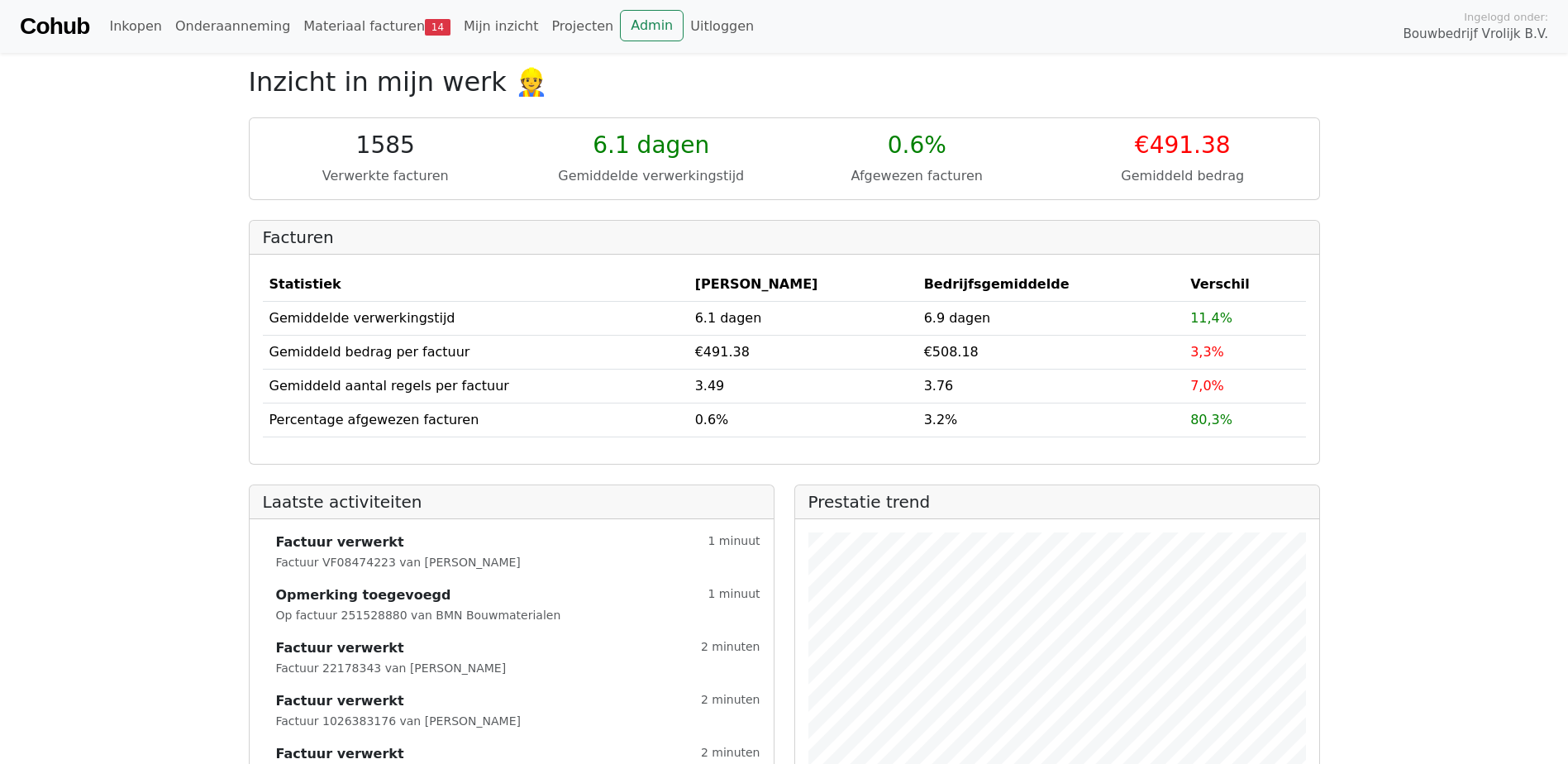
click at [366, 27] on link "Materiaal facturen 14" at bounding box center [377, 26] width 160 height 33
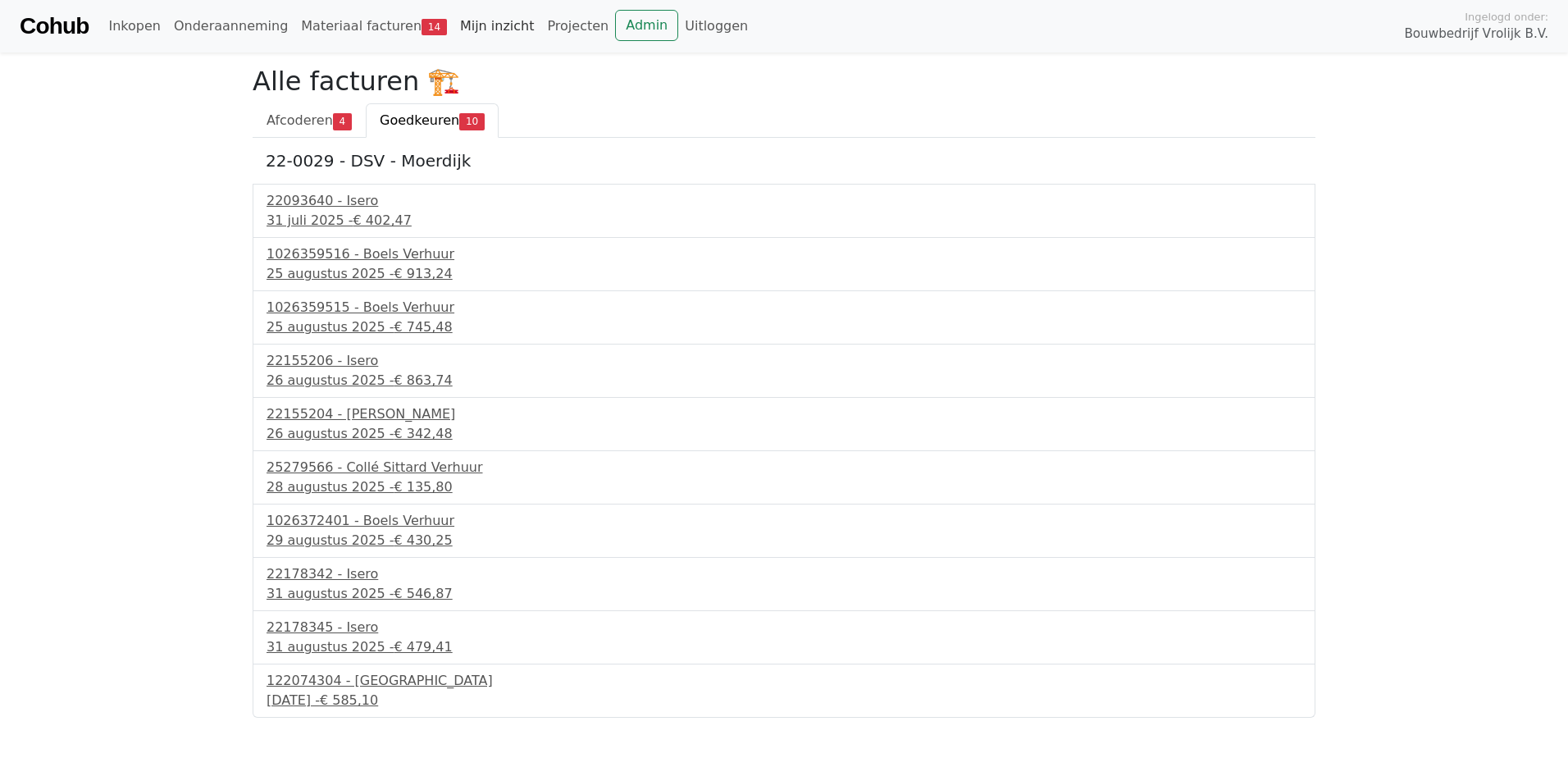
click at [454, 27] on link "Mijn inzicht" at bounding box center [497, 26] width 88 height 33
